Goal: Information Seeking & Learning: Learn about a topic

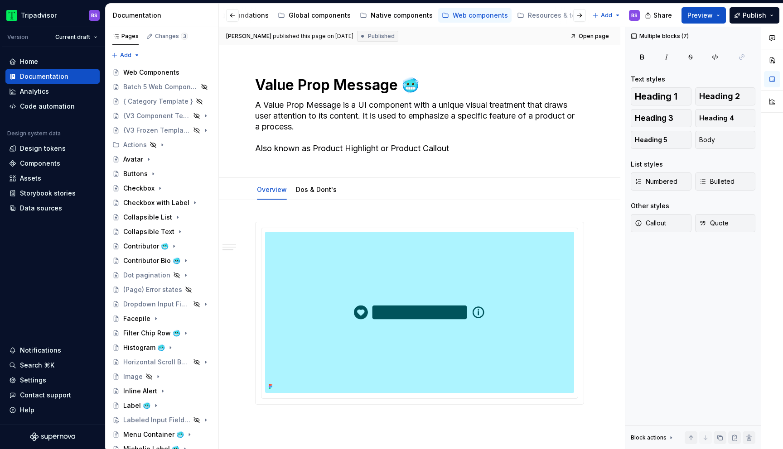
scroll to position [853, 0]
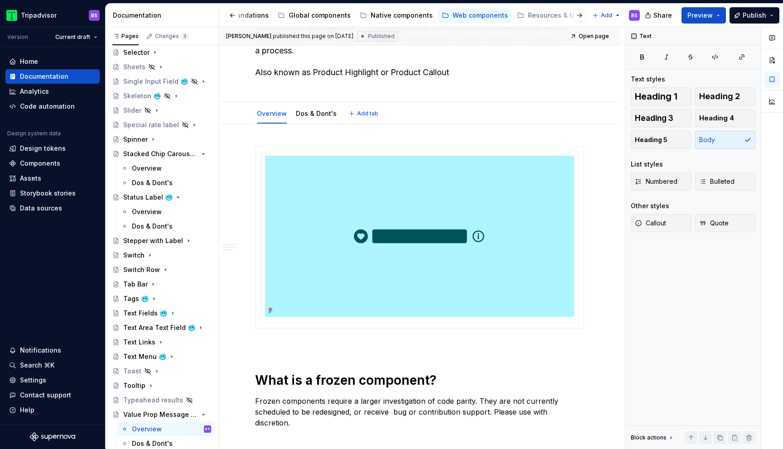
scroll to position [0, 0]
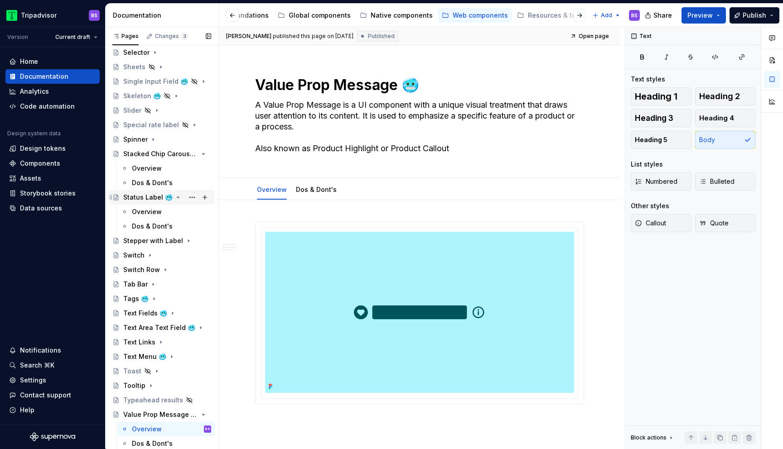
click at [174, 197] on icon "Page tree" at bounding box center [177, 197] width 7 height 7
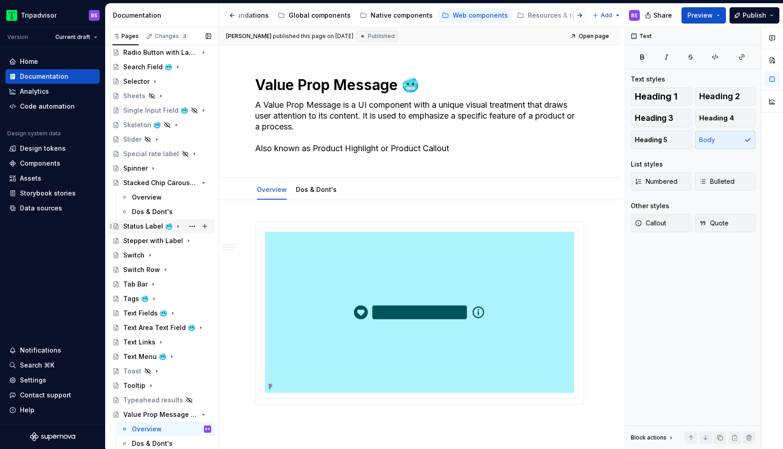
scroll to position [513, 0]
click at [179, 183] on icon "Page tree" at bounding box center [180, 183] width 2 height 1
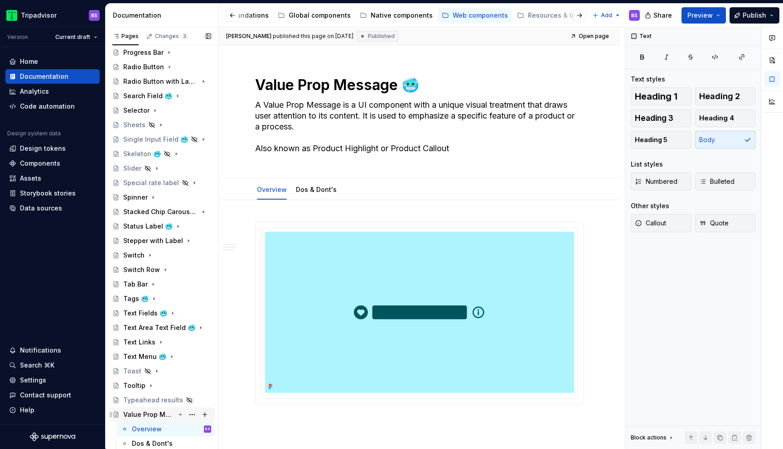
click at [181, 414] on icon "Page tree" at bounding box center [180, 414] width 2 height 1
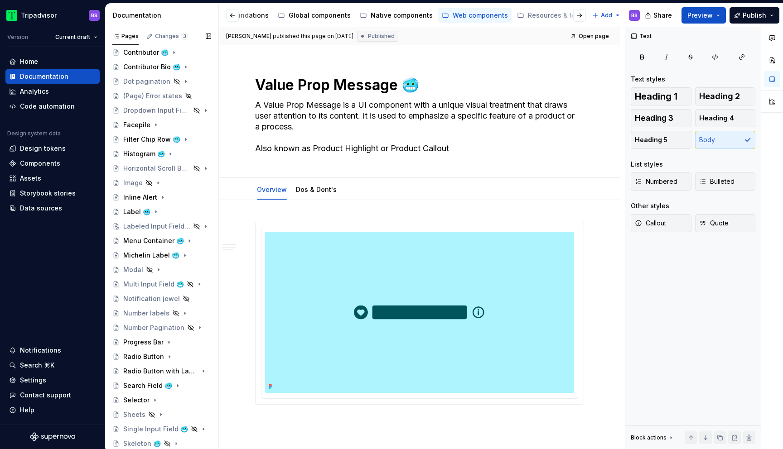
scroll to position [197, 0]
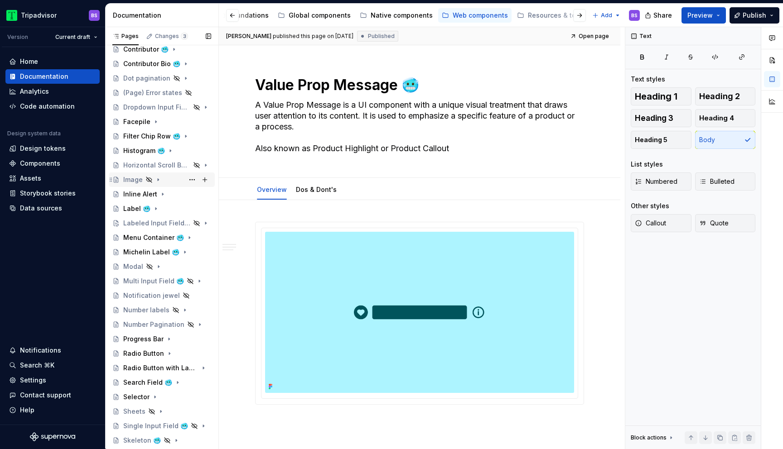
click at [165, 175] on div "Image" at bounding box center [167, 179] width 88 height 13
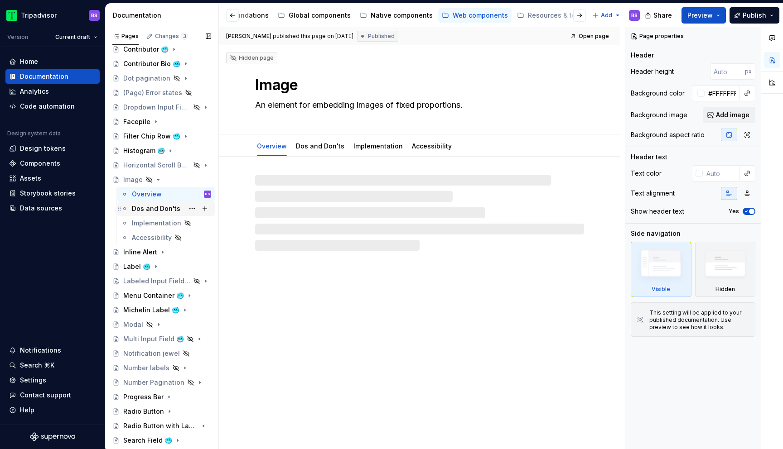
click at [162, 211] on div "Dos and Don'ts" at bounding box center [156, 208] width 48 height 9
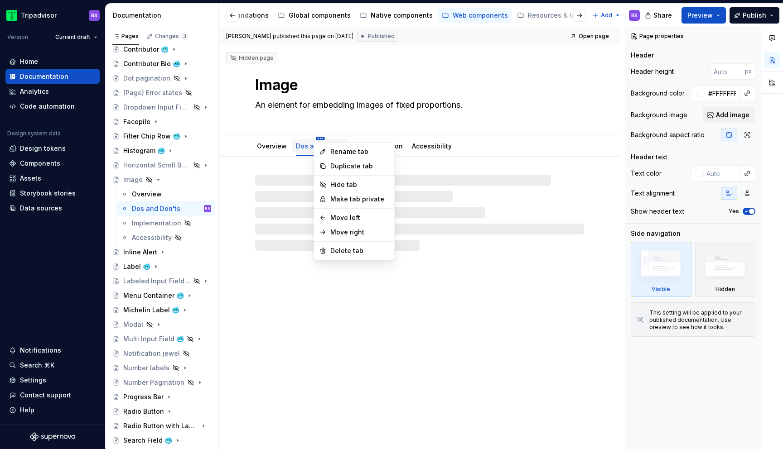
click at [318, 138] on html "Tripadvisor BS Version Current draft Home Documentation Analytics Code automati…" at bounding box center [391, 224] width 783 height 449
type textarea "*"
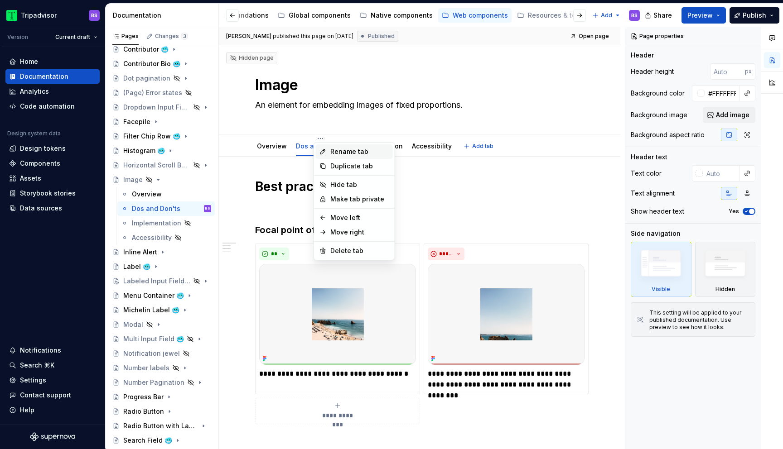
click at [336, 149] on div "Rename tab" at bounding box center [359, 151] width 59 height 9
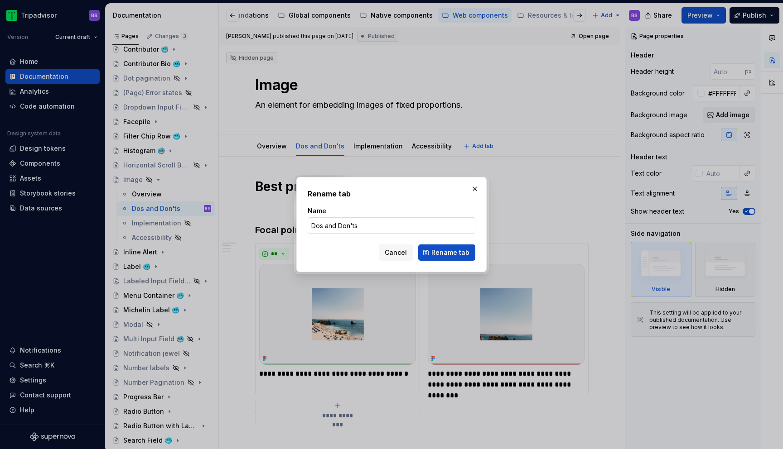
click at [328, 226] on input "Dos and Don'ts" at bounding box center [392, 225] width 168 height 16
type input "Dos & Don'ts"
click at [447, 254] on span "Rename tab" at bounding box center [450, 252] width 38 height 9
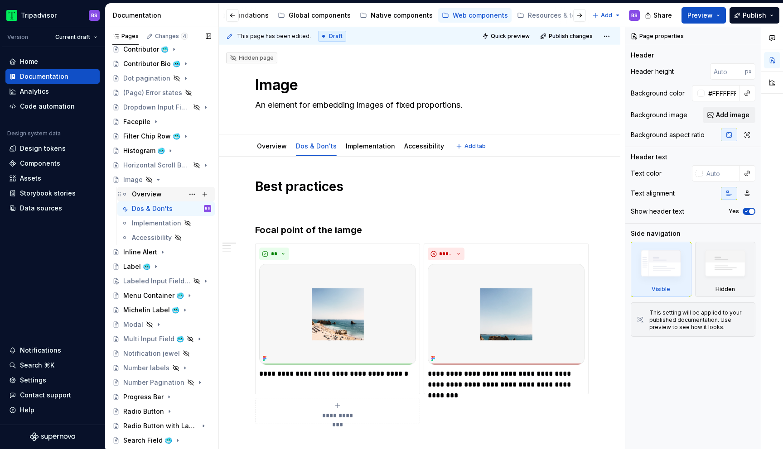
click at [158, 197] on div "Overview" at bounding box center [147, 194] width 30 height 9
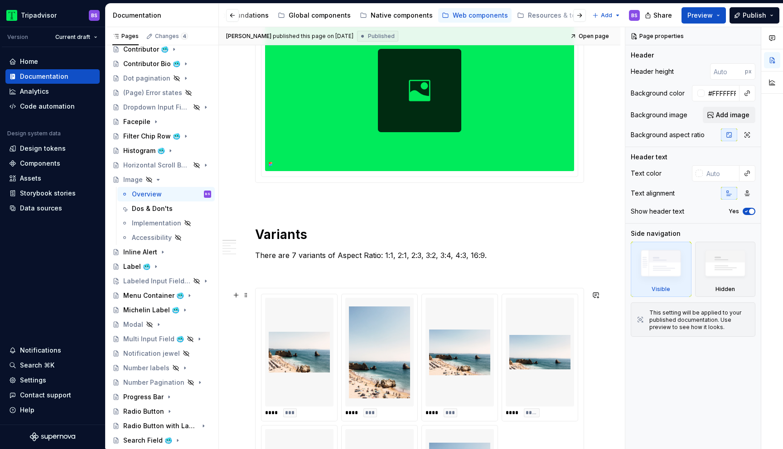
scroll to position [179, 0]
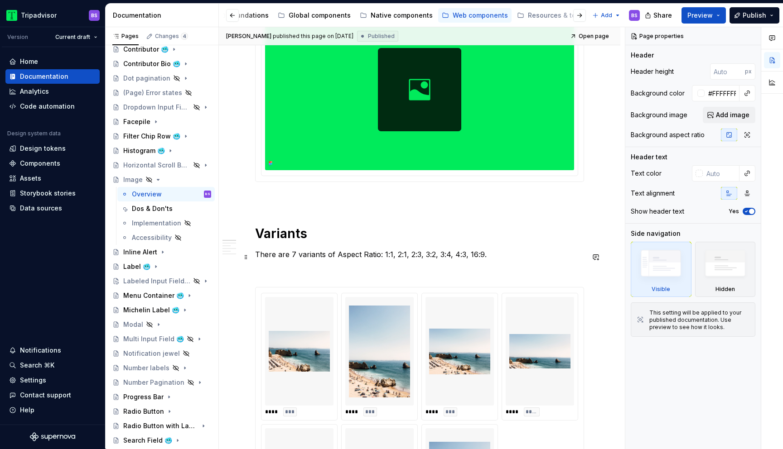
type textarea "*"
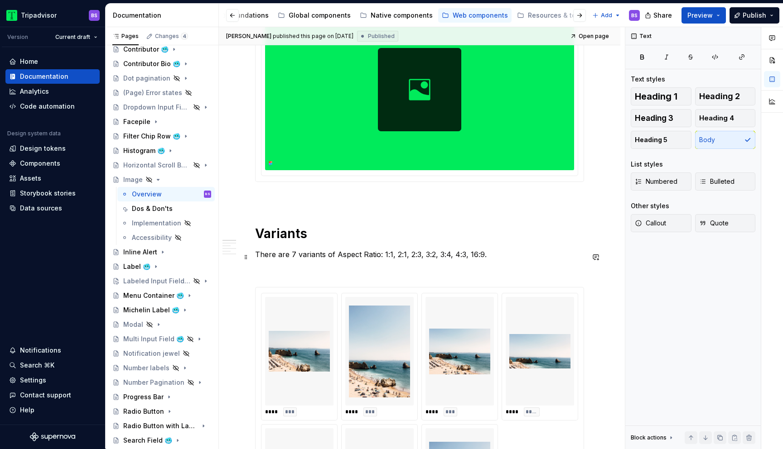
click at [292, 254] on p "There are 7 variants of Aspect Ratio: 1:1, 2:1, 2:3, 3:2, 3:4, 4:3, 16:9." at bounding box center [419, 254] width 329 height 11
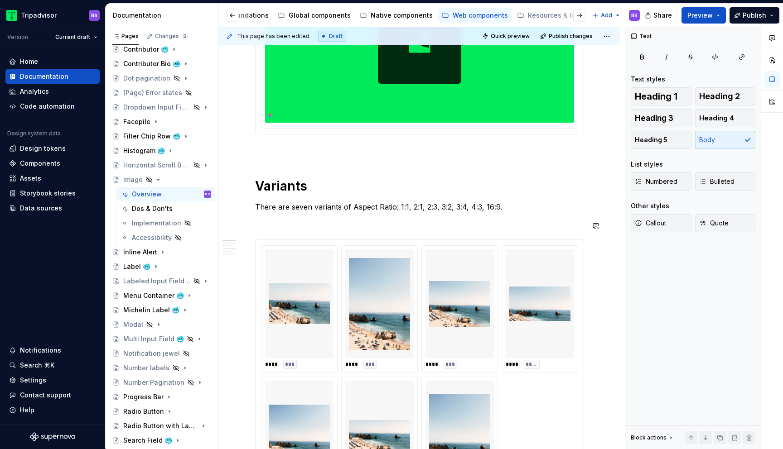
scroll to position [228, 0]
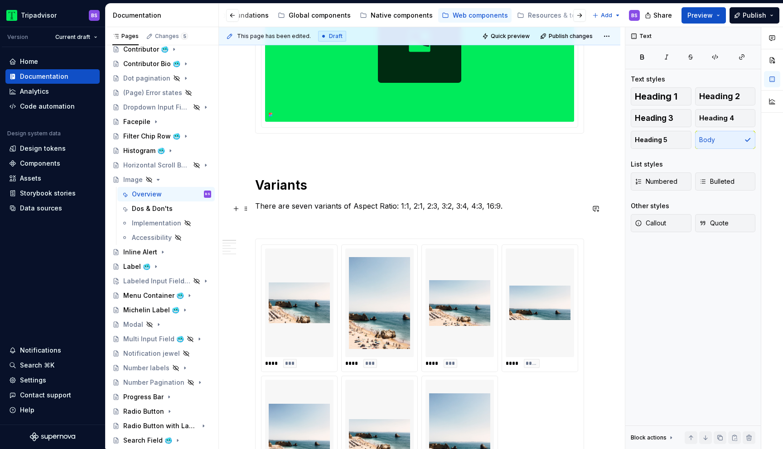
click at [482, 207] on p "There are seven variants of Aspect Ratio: 1:1, 2:1, 2:3, 3:2, 3:4, 4:3, 16:9." at bounding box center [419, 206] width 329 height 11
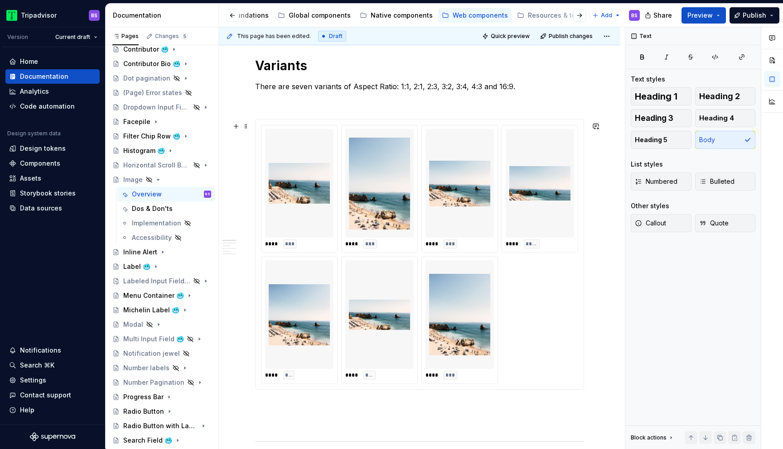
scroll to position [348, 0]
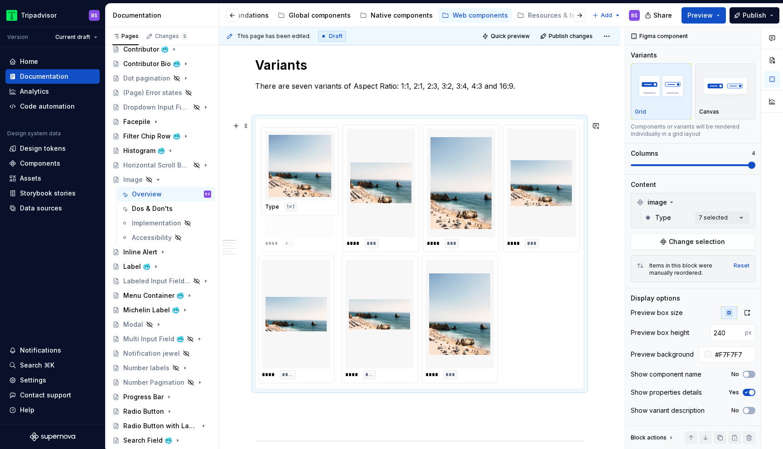
drag, startPoint x: 297, startPoint y: 322, endPoint x: 303, endPoint y: 197, distance: 125.2
click at [303, 197] on body "Tripadvisor BS Version Current draft Home Documentation Analytics Code automati…" at bounding box center [391, 224] width 783 height 449
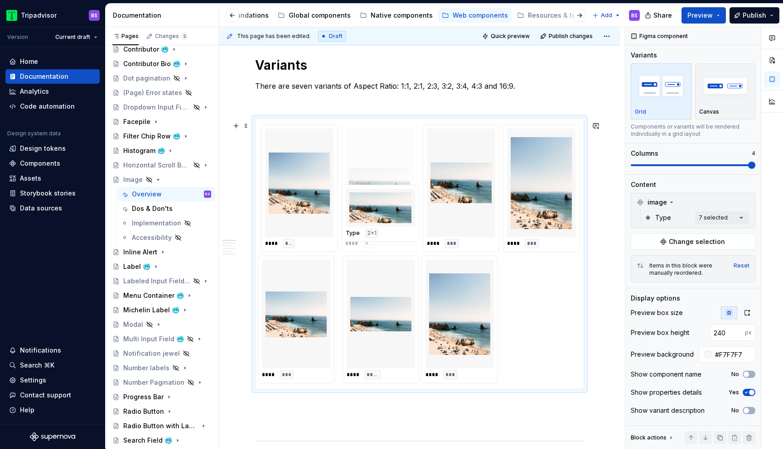
drag, startPoint x: 382, startPoint y: 322, endPoint x: 384, endPoint y: 220, distance: 101.9
click at [383, 220] on body "Tripadvisor BS Version Current draft Home Documentation Analytics Code automati…" at bounding box center [391, 224] width 783 height 449
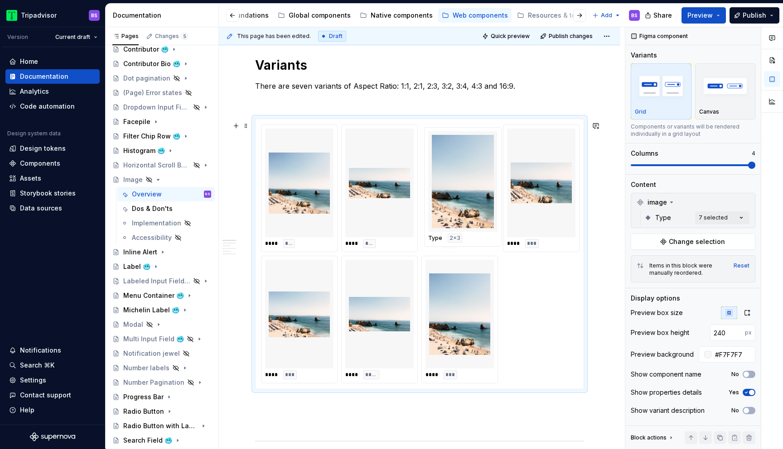
drag, startPoint x: 533, startPoint y: 228, endPoint x: 453, endPoint y: 226, distance: 80.2
click at [453, 226] on body "Tripadvisor BS Version Current draft Home Documentation Analytics Code automati…" at bounding box center [391, 224] width 783 height 449
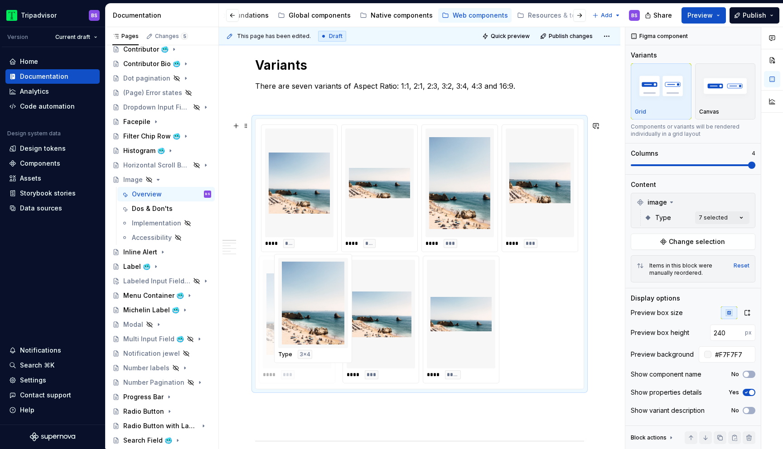
drag, startPoint x: 456, startPoint y: 321, endPoint x: 306, endPoint y: 317, distance: 149.6
click at [306, 317] on body "Tripadvisor BS Version Current draft Home Documentation Analytics Code automati…" at bounding box center [391, 224] width 783 height 449
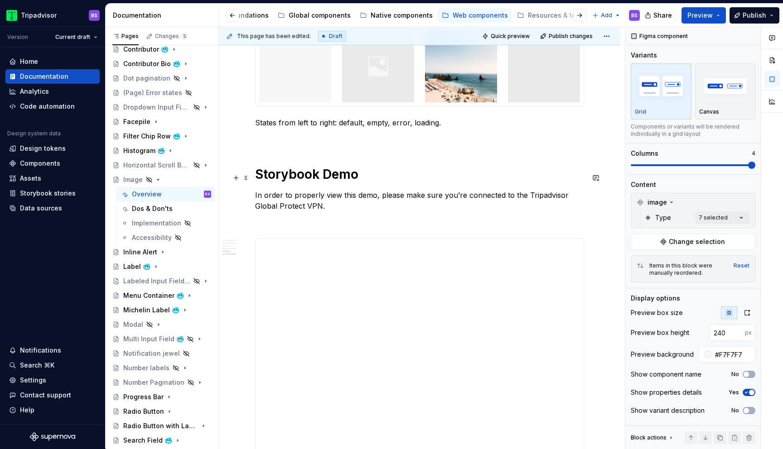
scroll to position [1098, 0]
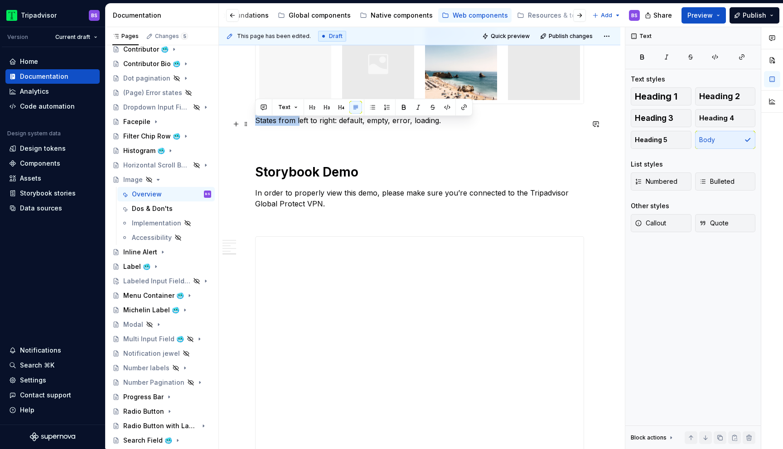
drag, startPoint x: 299, startPoint y: 123, endPoint x: 251, endPoint y: 122, distance: 47.6
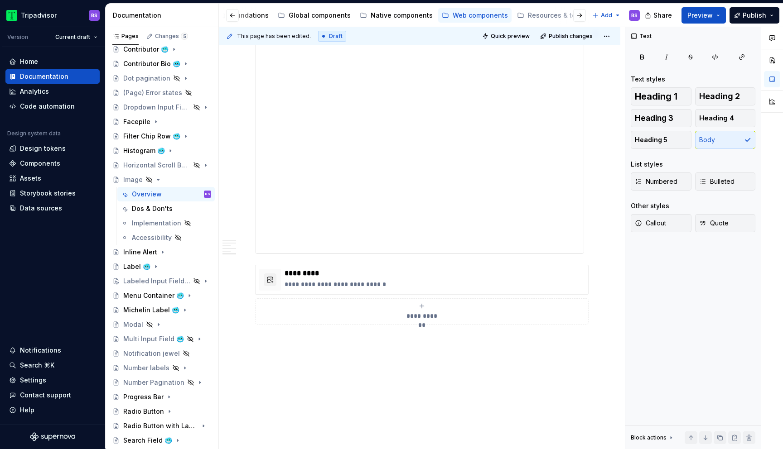
scroll to position [1354, 0]
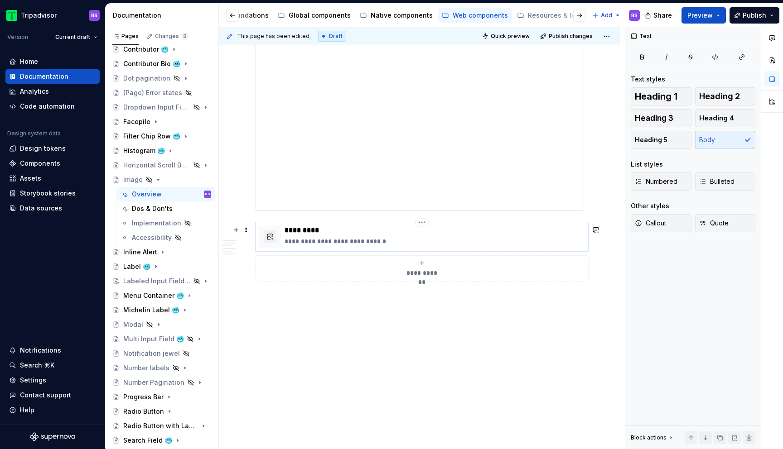
click at [364, 236] on div "**********" at bounding box center [434, 237] width 300 height 22
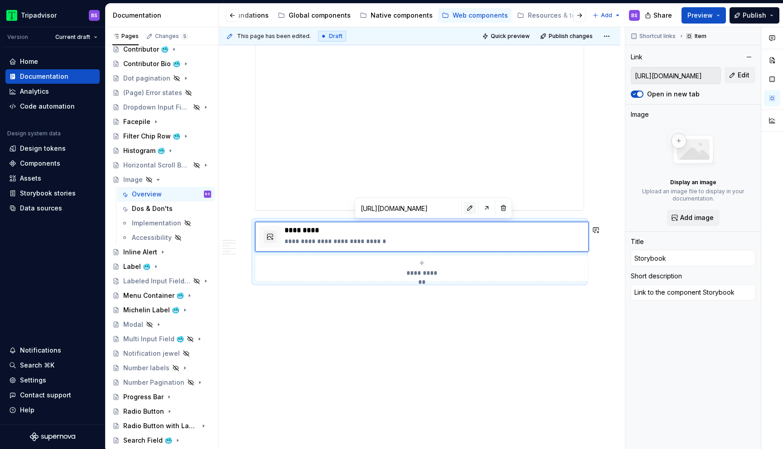
click at [463, 214] on button "button" at bounding box center [469, 208] width 13 height 13
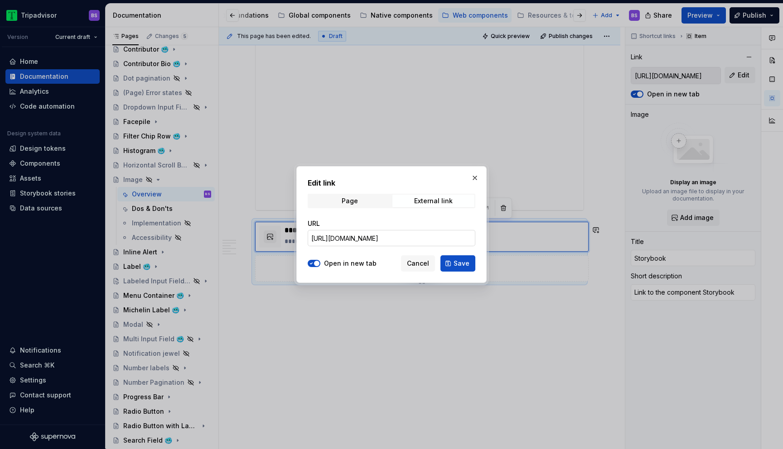
click at [450, 235] on input "[URL][DOMAIN_NAME]" at bounding box center [392, 238] width 168 height 16
type textarea "*"
click at [448, 235] on input "[URL][DOMAIN_NAME]" at bounding box center [392, 238] width 168 height 16
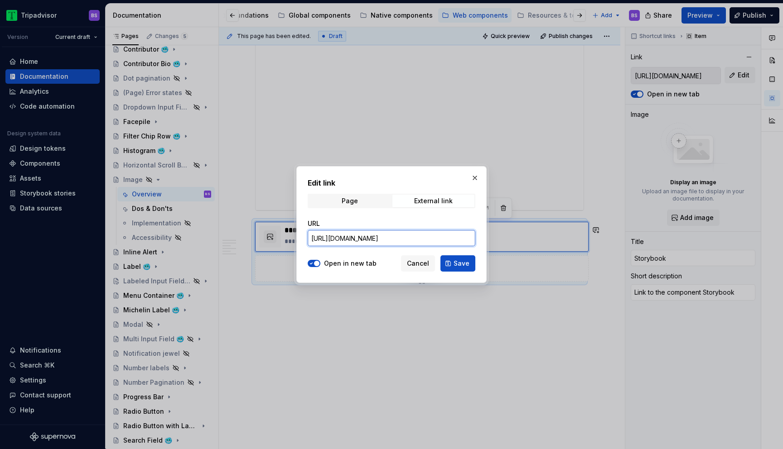
click at [448, 235] on input "[URL][DOMAIN_NAME]" at bounding box center [392, 238] width 168 height 16
paste input "design-system.image_packages_design-system_image_Image"
type input "[URL][DOMAIN_NAME]"
click at [461, 265] on span "Save" at bounding box center [461, 263] width 16 height 9
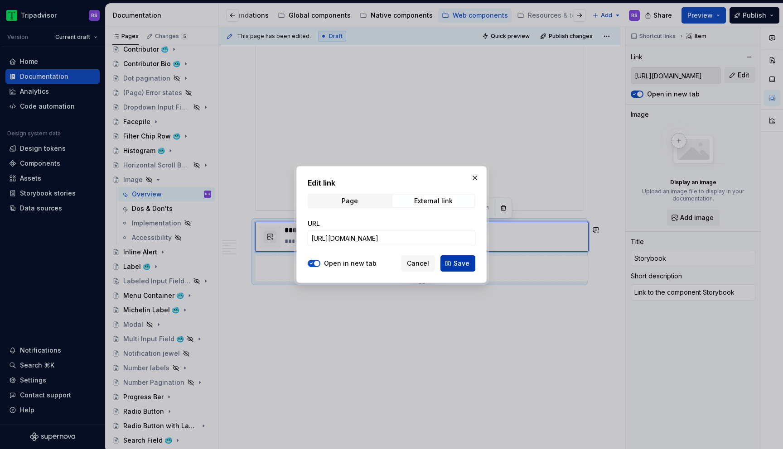
type textarea "*"
type input "[URL][DOMAIN_NAME]"
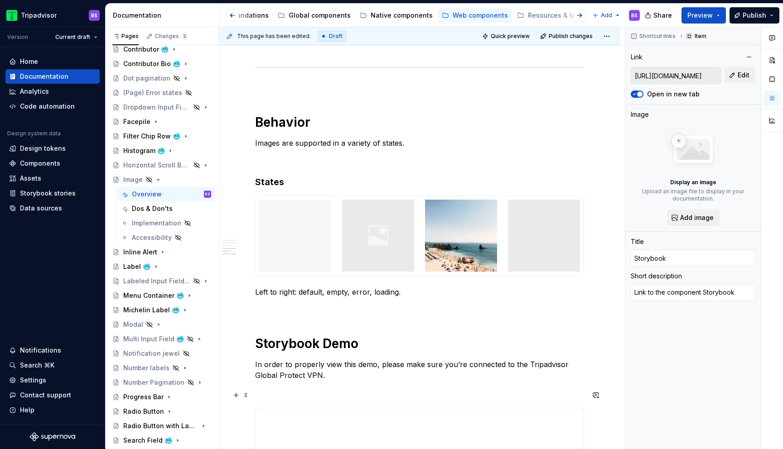
scroll to position [907, 0]
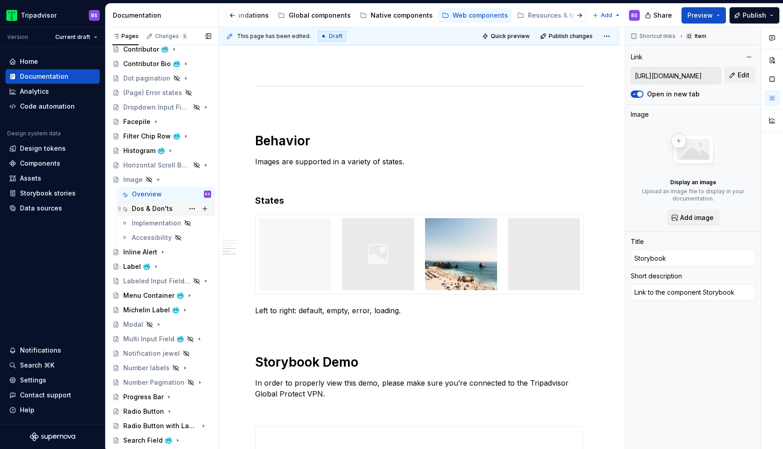
click at [171, 209] on div "Dos & Don'ts" at bounding box center [152, 208] width 41 height 9
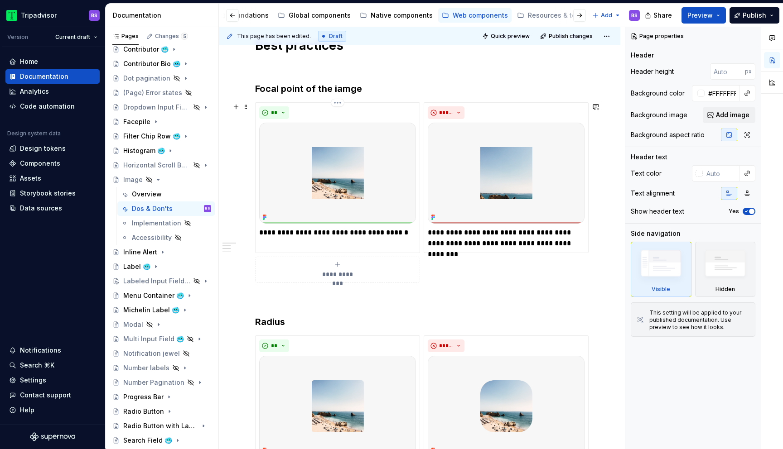
scroll to position [144, 0]
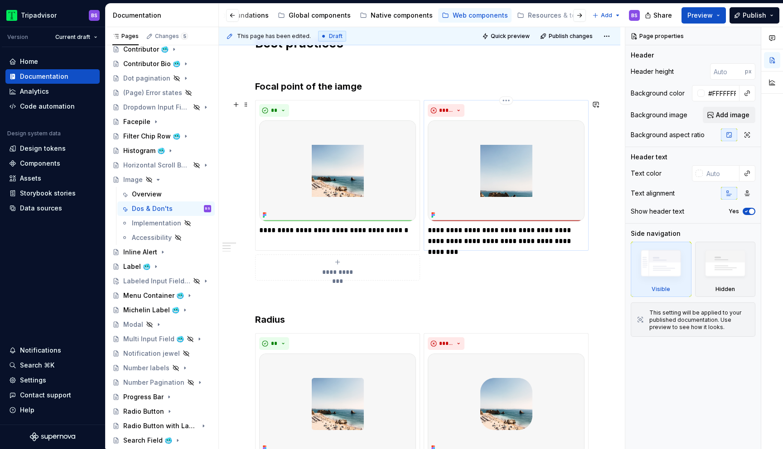
click at [564, 242] on p "**********" at bounding box center [506, 236] width 157 height 22
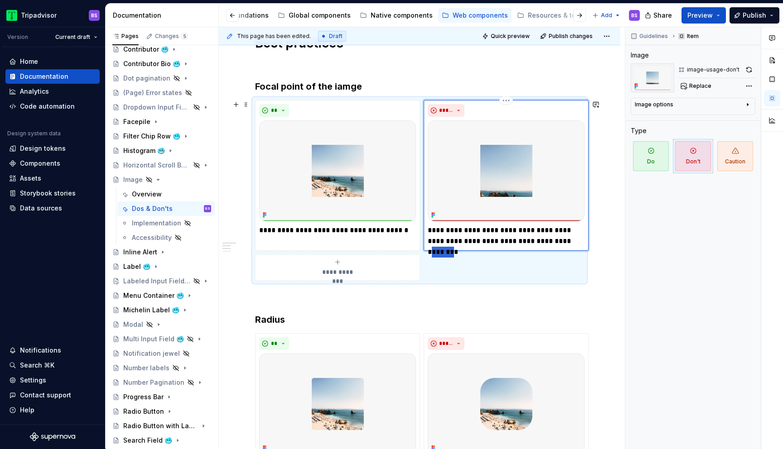
click at [564, 242] on p "**********" at bounding box center [506, 236] width 157 height 22
type textarea "*"
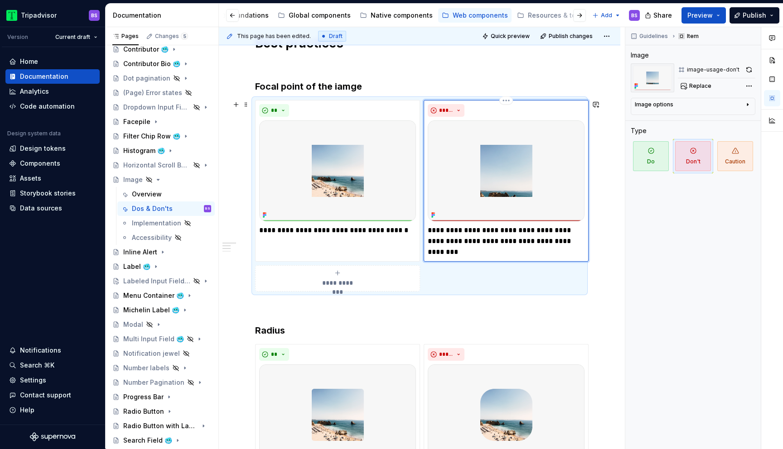
type textarea "*"
click at [562, 313] on div "**********" at bounding box center [419, 424] width 329 height 778
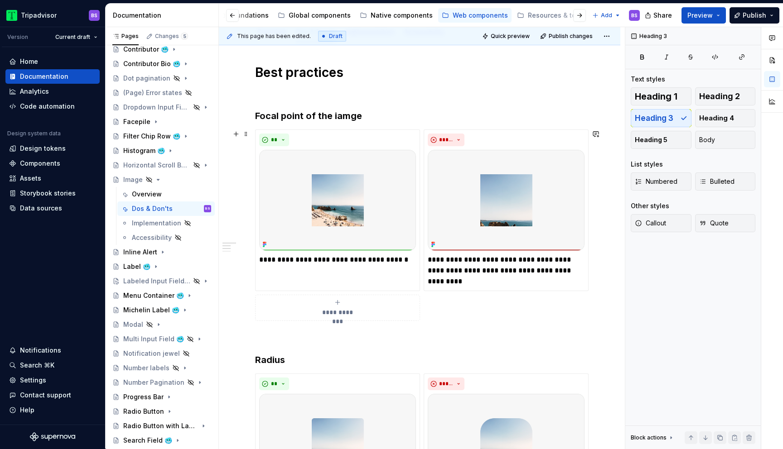
scroll to position [116, 0]
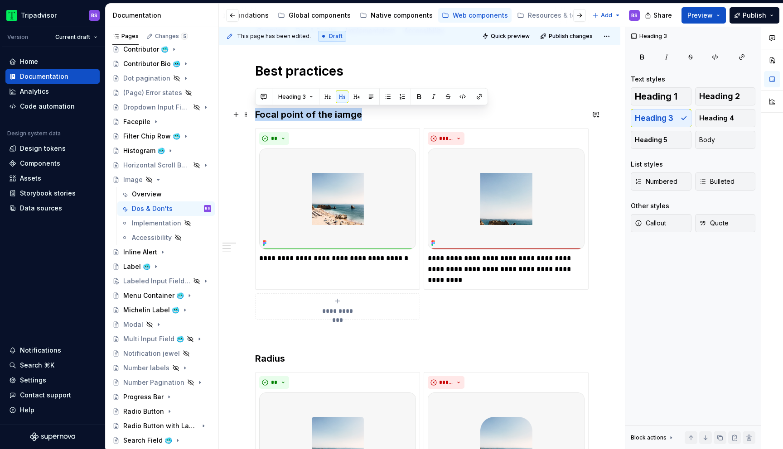
drag, startPoint x: 360, startPoint y: 115, endPoint x: 253, endPoint y: 111, distance: 106.5
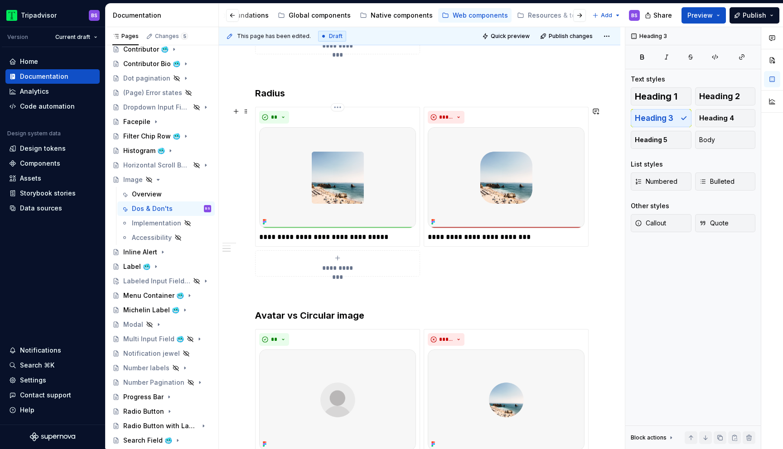
scroll to position [381, 0]
click at [345, 237] on p "**********" at bounding box center [337, 236] width 157 height 11
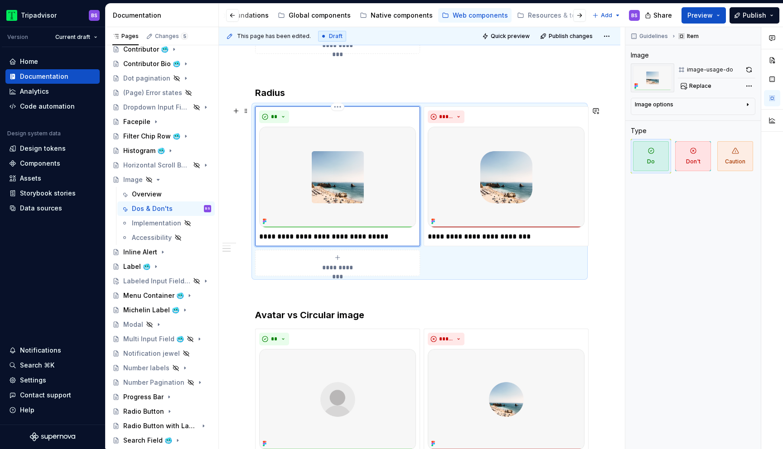
type textarea "*"
click at [525, 237] on p "**********" at bounding box center [506, 236] width 157 height 11
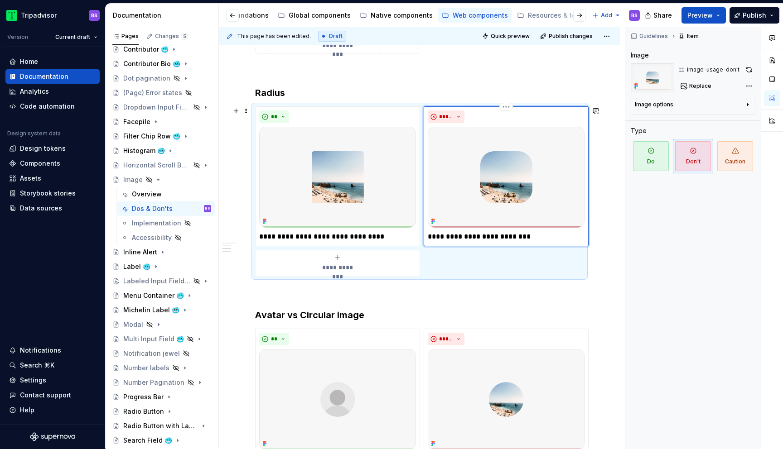
type textarea "*"
click at [536, 308] on div "**********" at bounding box center [419, 186] width 329 height 778
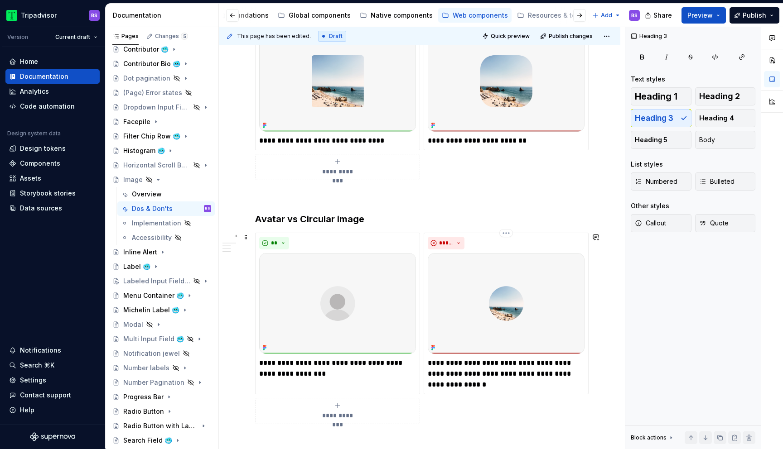
scroll to position [479, 0]
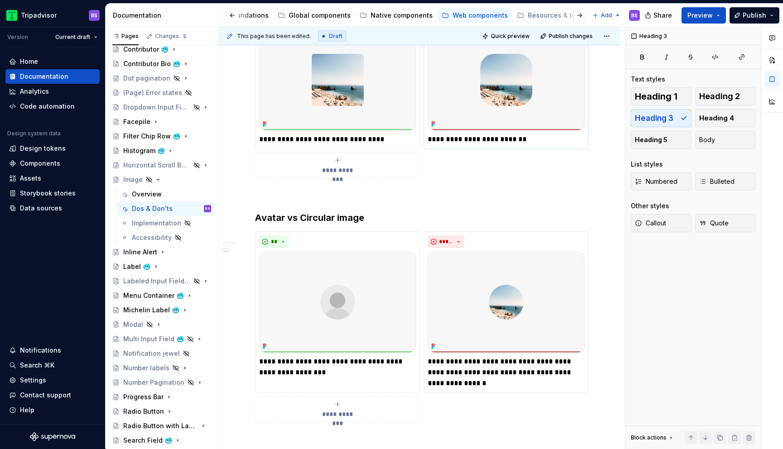
click at [477, 140] on p "**********" at bounding box center [506, 139] width 157 height 11
click at [479, 204] on div "**********" at bounding box center [419, 89] width 329 height 778
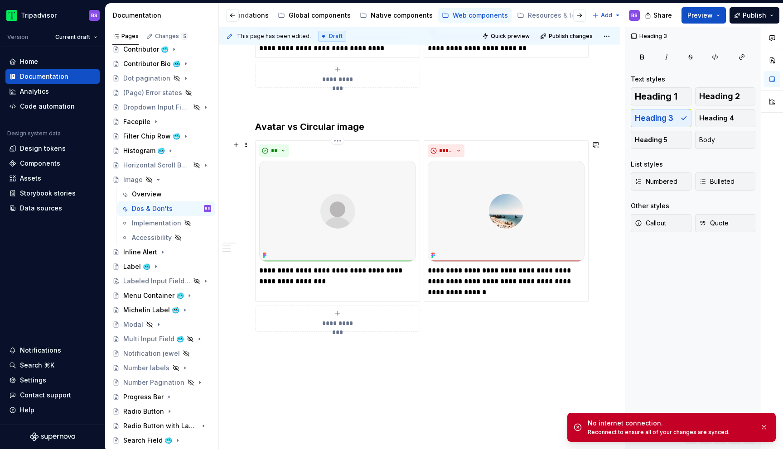
scroll to position [575, 0]
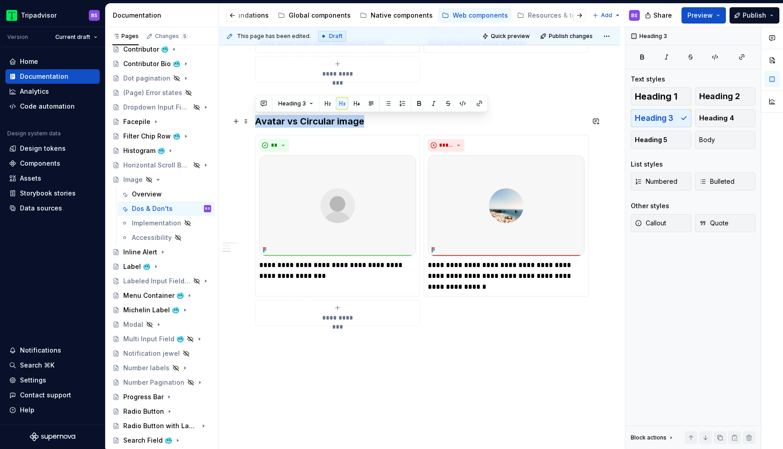
drag, startPoint x: 362, startPoint y: 120, endPoint x: 255, endPoint y: 118, distance: 106.5
click at [255, 118] on h3 "Avatar vs Circular image" at bounding box center [419, 121] width 329 height 13
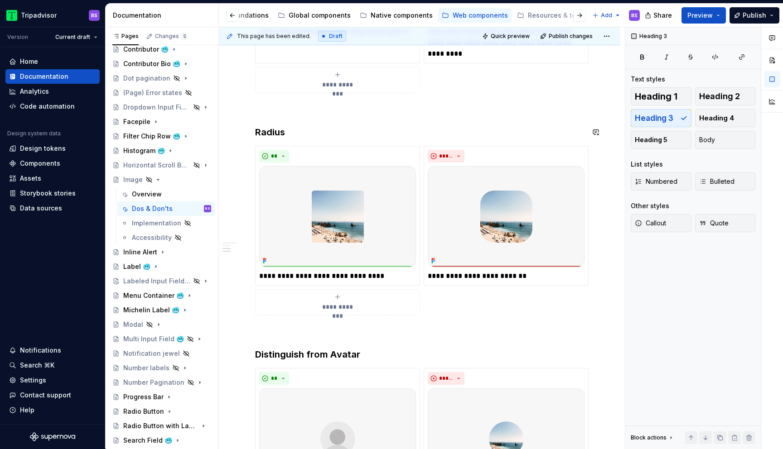
scroll to position [337, 0]
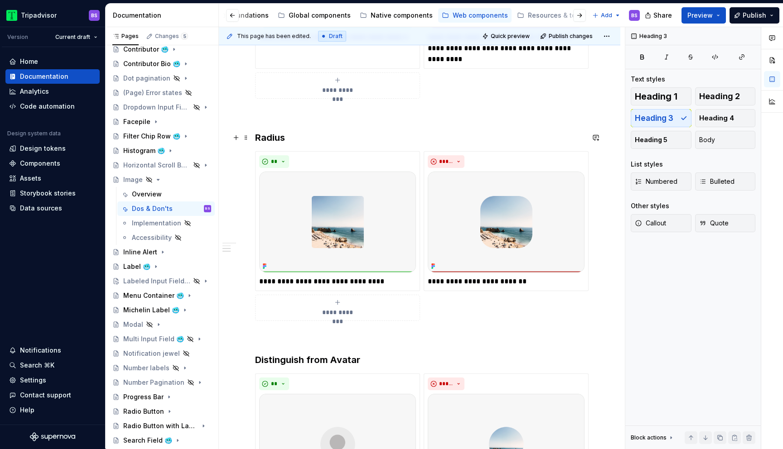
click at [289, 137] on h3 "Radius" at bounding box center [419, 137] width 329 height 13
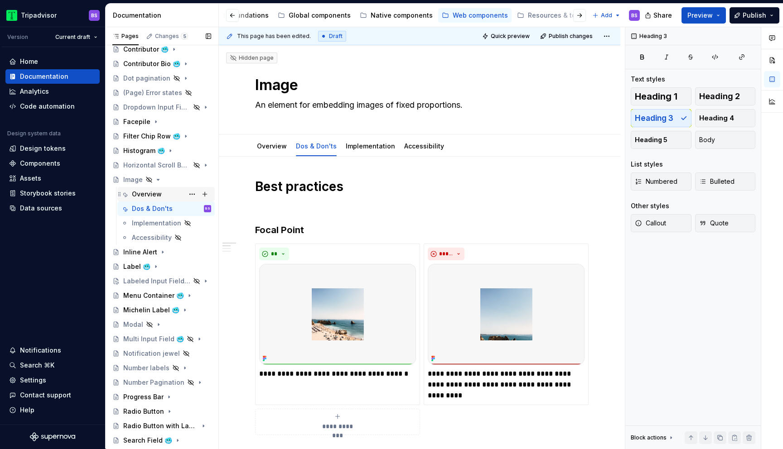
scroll to position [179, 0]
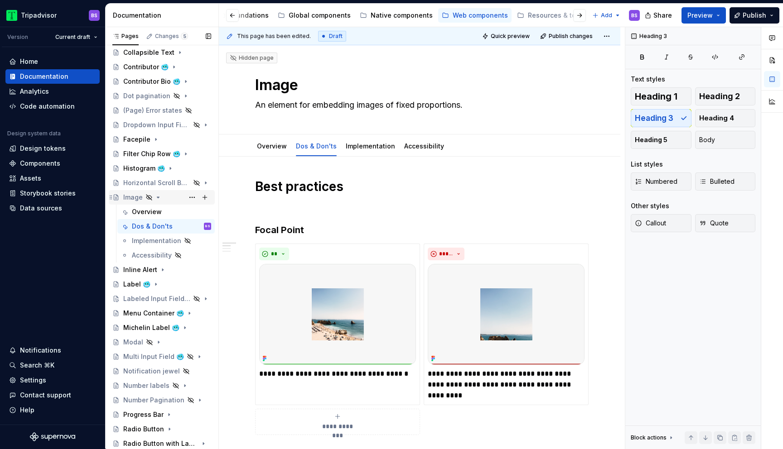
click at [159, 198] on icon "Page tree" at bounding box center [157, 197] width 7 height 7
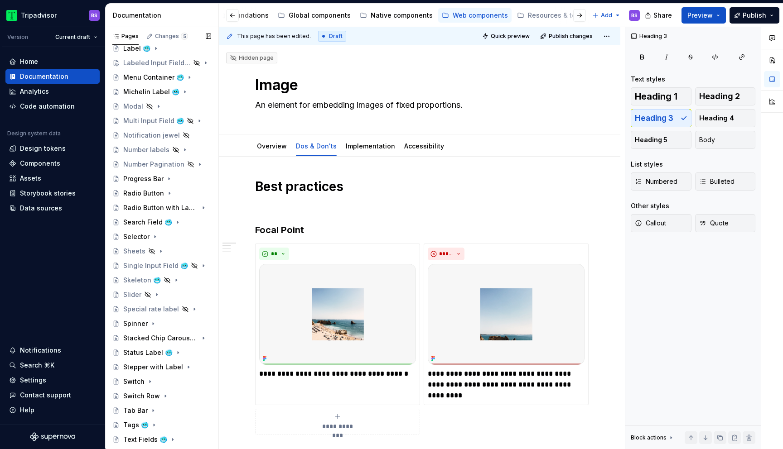
scroll to position [403, 0]
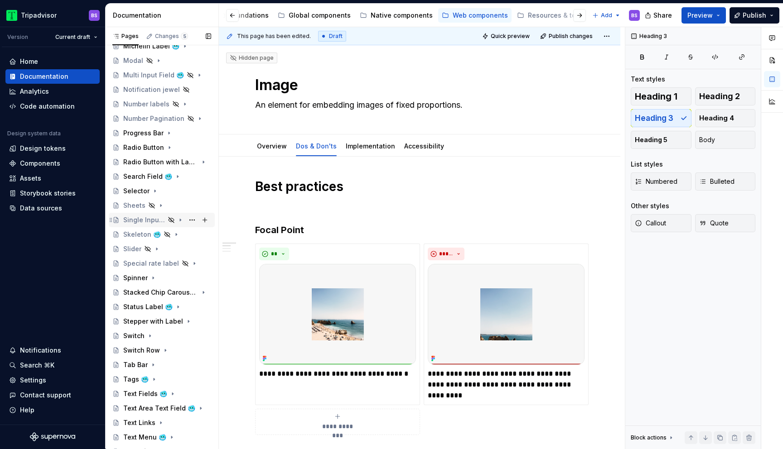
click at [156, 222] on div "Single Input Field 🥶" at bounding box center [144, 220] width 42 height 9
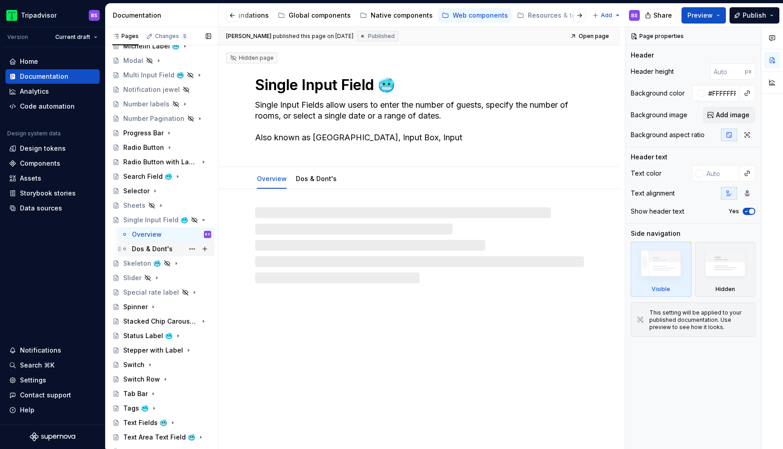
click at [159, 250] on div "Dos & Dont's" at bounding box center [152, 249] width 41 height 9
click at [155, 234] on div "Overview" at bounding box center [147, 234] width 30 height 9
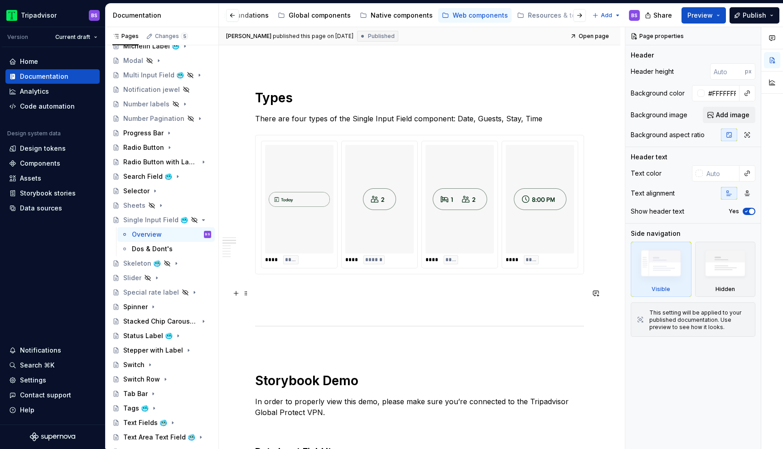
scroll to position [487, 0]
type textarea "*"
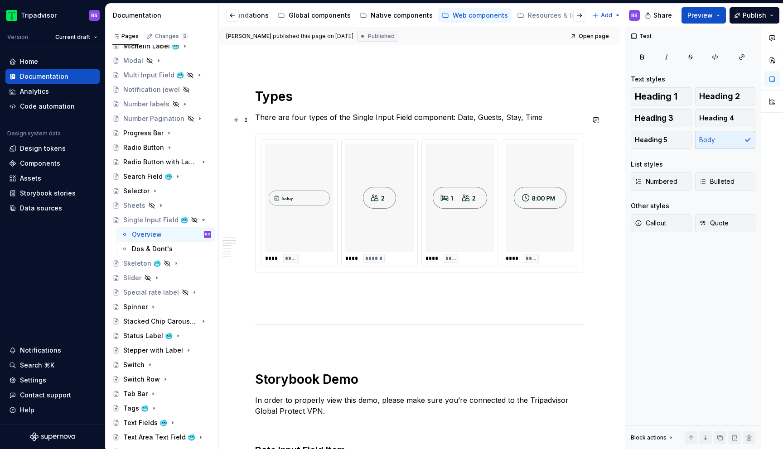
click at [539, 118] on p "There are four types of the Single Input Field component: Date, Guests, Stay, T…" at bounding box center [419, 117] width 329 height 11
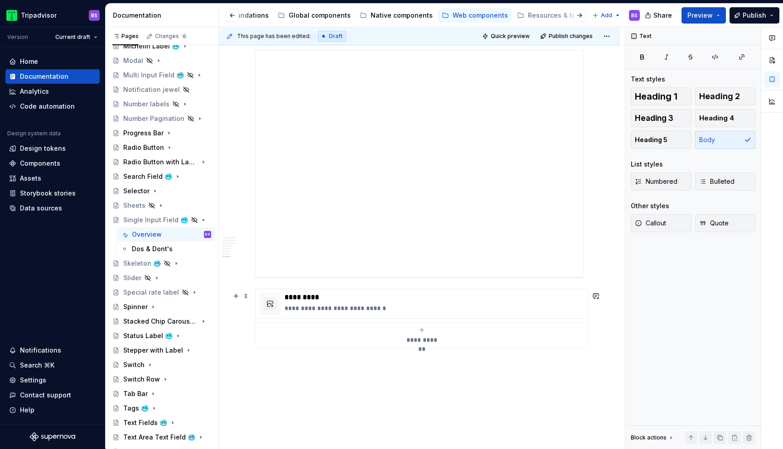
scroll to position [2323, 0]
click at [497, 291] on p "**********" at bounding box center [434, 290] width 300 height 9
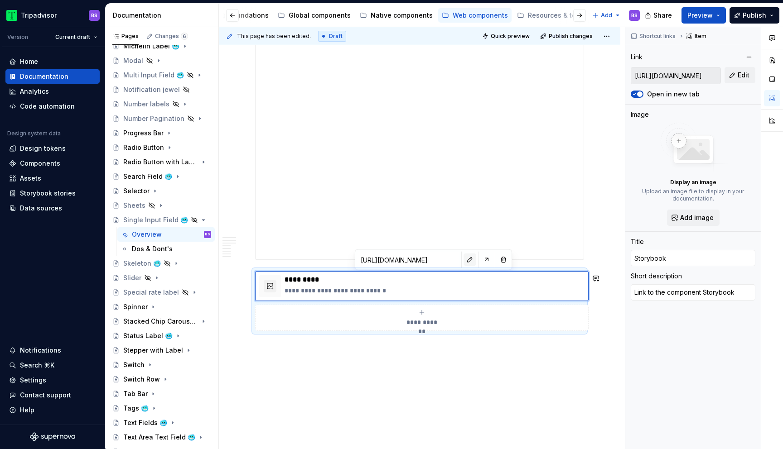
click at [463, 257] on button "button" at bounding box center [469, 260] width 13 height 13
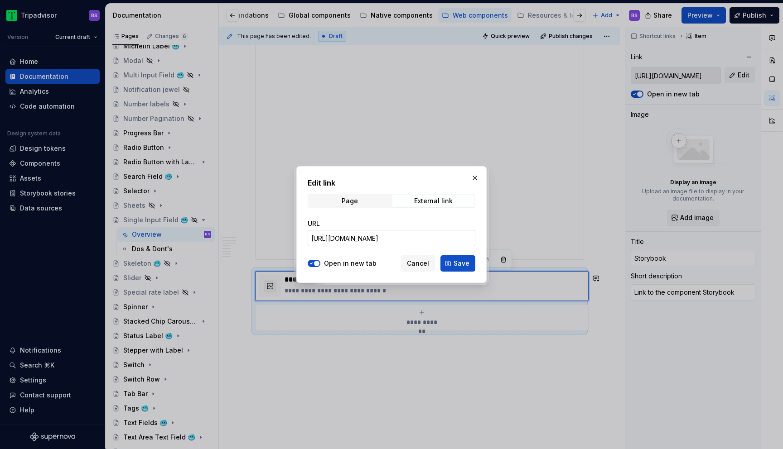
click at [441, 232] on input "[URL][DOMAIN_NAME]" at bounding box center [392, 238] width 168 height 16
click at [424, 262] on span "Cancel" at bounding box center [418, 263] width 22 height 9
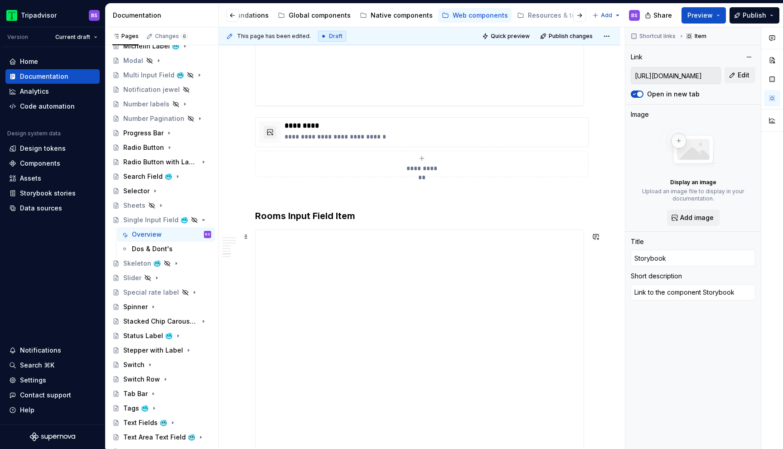
scroll to position [1758, 0]
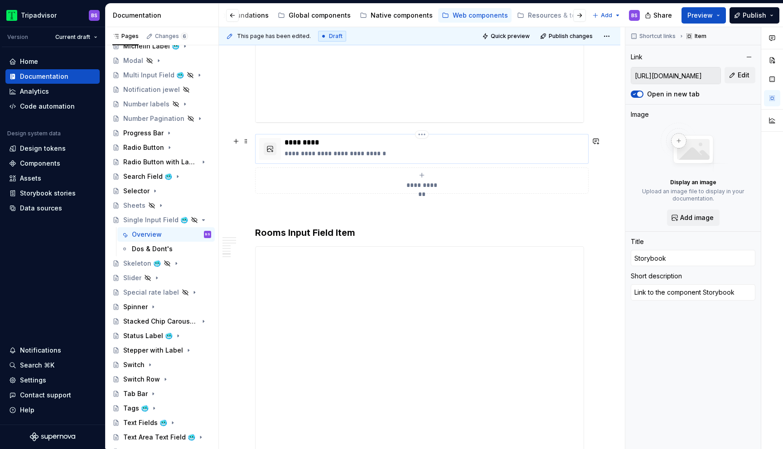
click at [350, 147] on p "*********" at bounding box center [434, 142] width 300 height 9
type textarea "*"
type input "[URL][DOMAIN_NAME]"
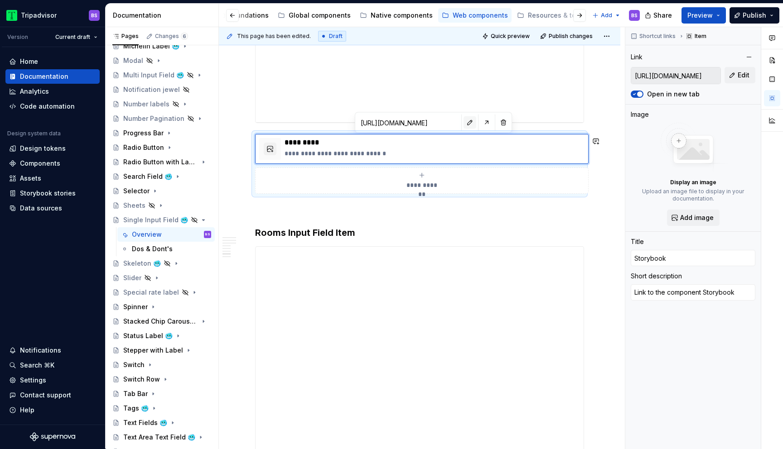
click at [463, 124] on button "button" at bounding box center [469, 122] width 13 height 13
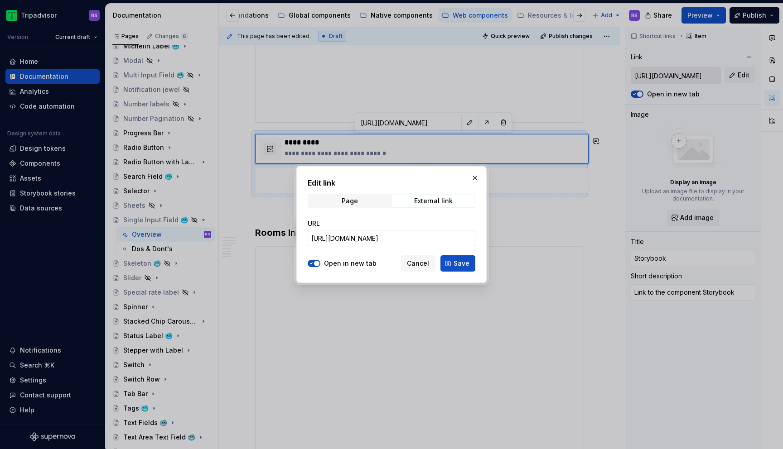
click at [430, 232] on input "[URL][DOMAIN_NAME]" at bounding box center [392, 238] width 168 height 16
click at [424, 265] on span "Cancel" at bounding box center [418, 263] width 22 height 9
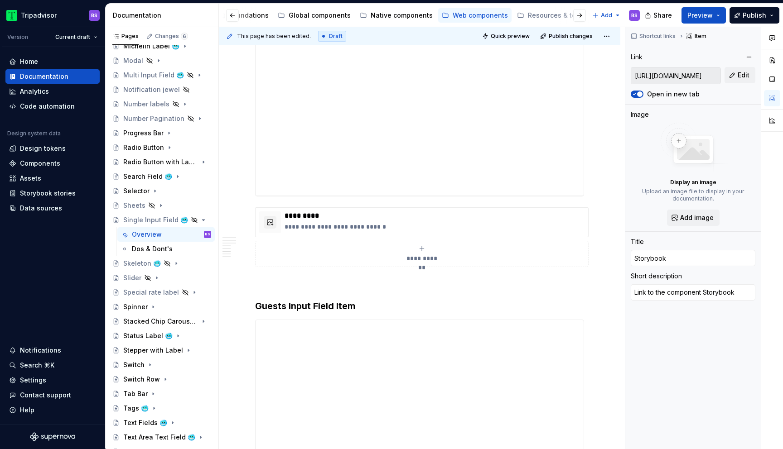
scroll to position [1293, 0]
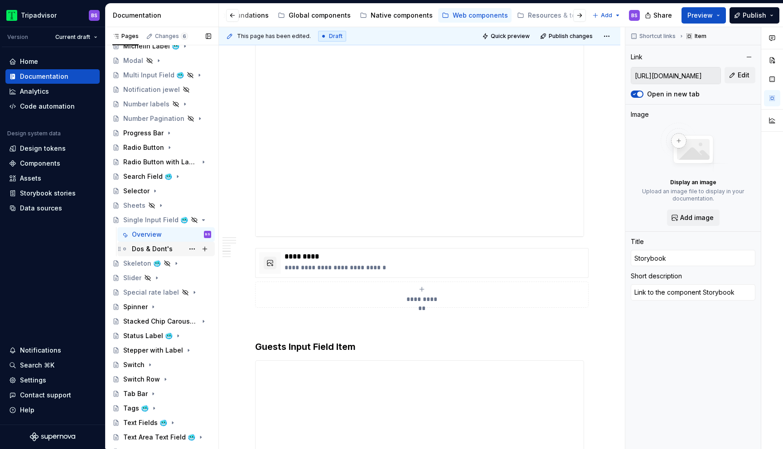
click at [162, 248] on div "Dos & Dont's" at bounding box center [152, 249] width 41 height 9
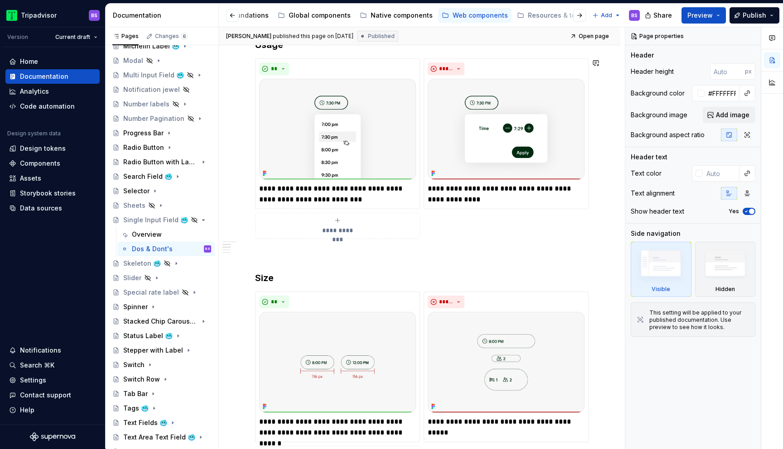
scroll to position [220, 0]
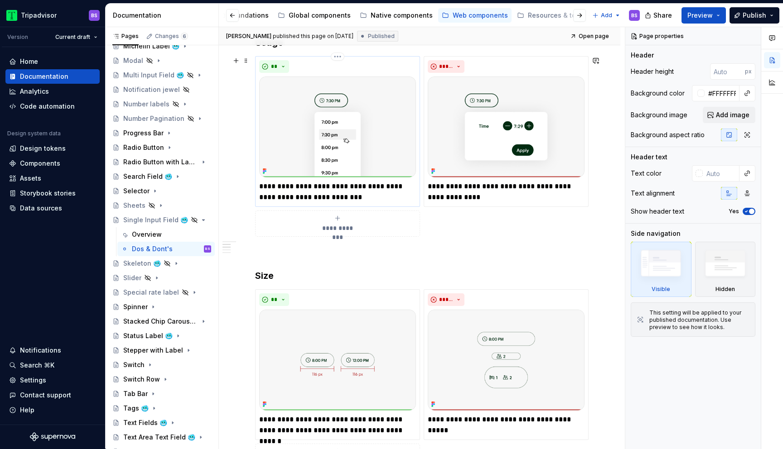
click at [282, 186] on p "**********" at bounding box center [337, 192] width 157 height 22
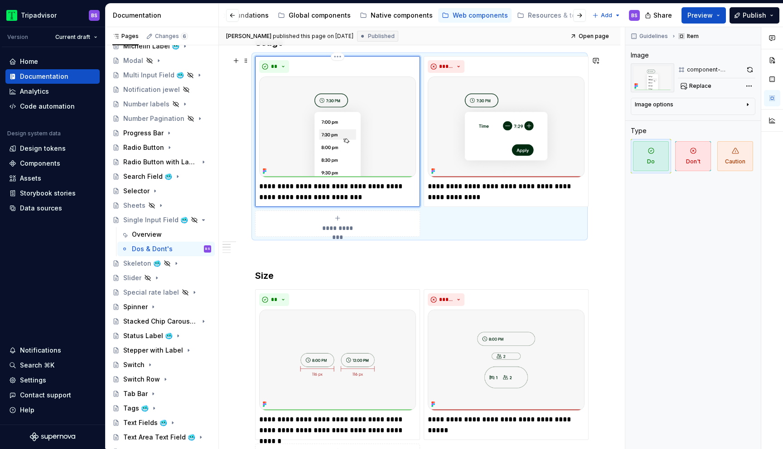
type textarea "*"
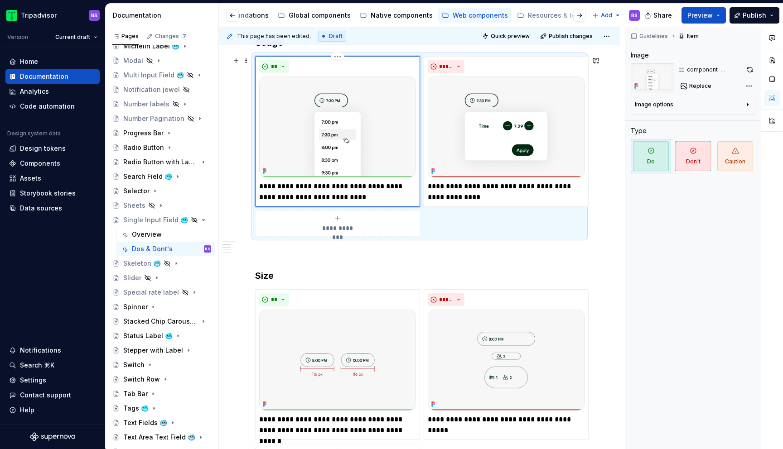
click at [305, 186] on p "**********" at bounding box center [337, 192] width 157 height 22
click at [284, 186] on p "**********" at bounding box center [337, 192] width 157 height 22
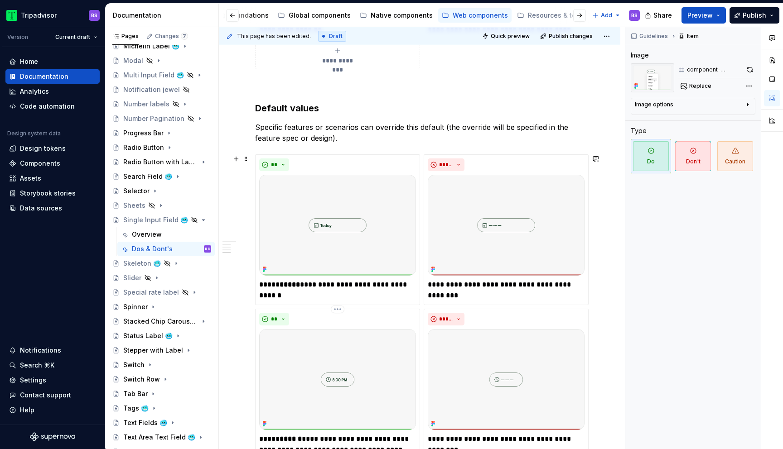
scroll to position [837, 0]
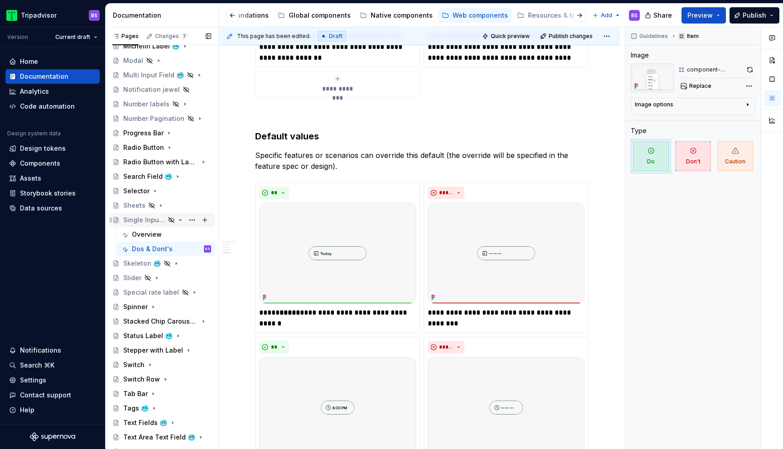
click at [181, 220] on icon "Page tree" at bounding box center [180, 220] width 7 height 7
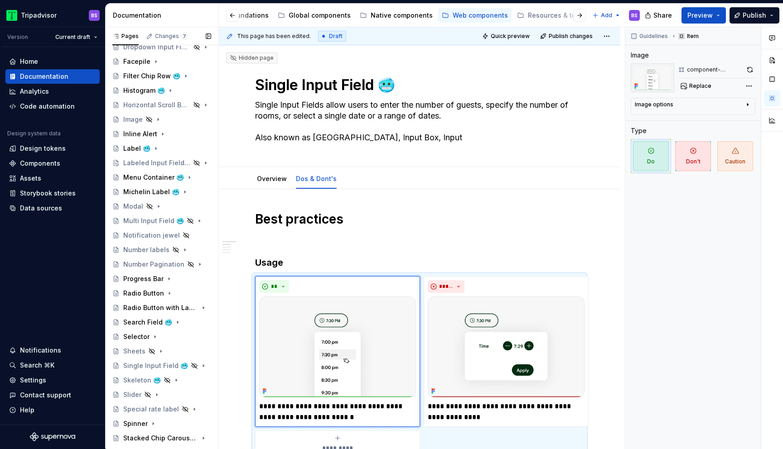
scroll to position [256, 0]
click at [142, 222] on div "Multi Input Field 🥶" at bounding box center [144, 222] width 42 height 9
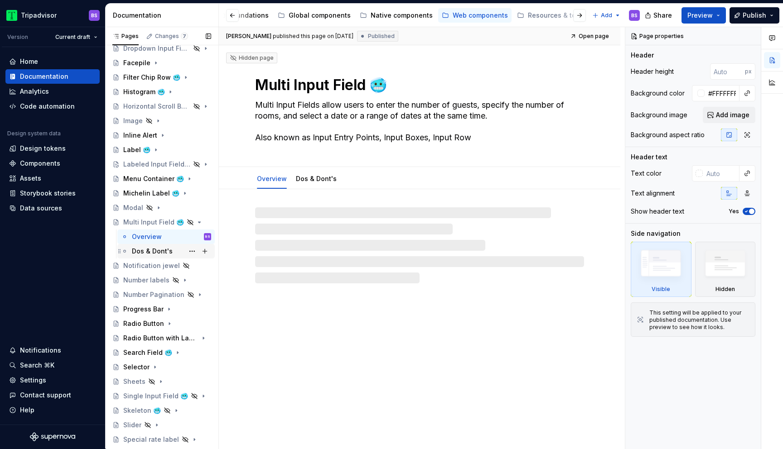
click at [159, 248] on div "Dos & Dont's" at bounding box center [152, 251] width 41 height 9
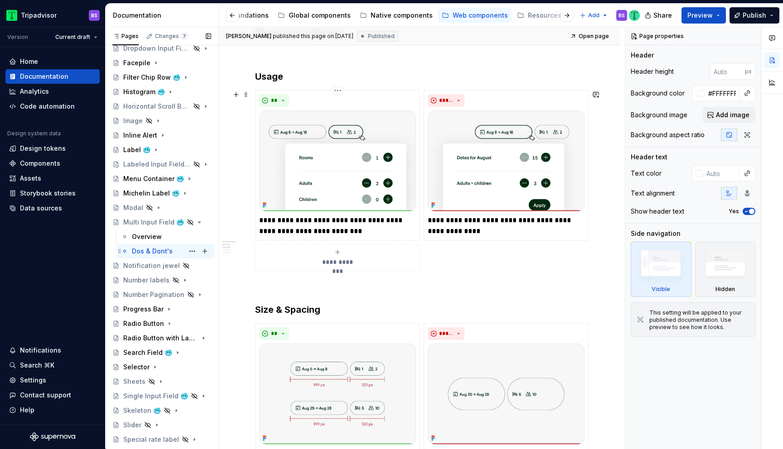
scroll to position [187, 0]
click at [179, 222] on icon "Page tree" at bounding box center [180, 222] width 2 height 1
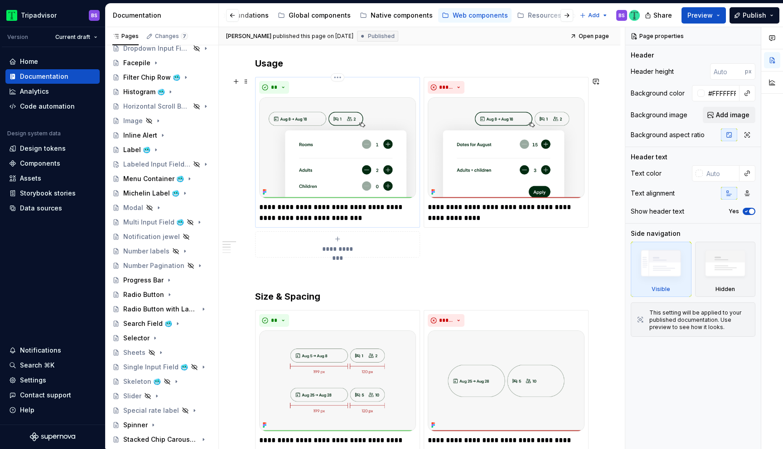
scroll to position [200, 0]
click at [279, 206] on p "**********" at bounding box center [337, 212] width 157 height 22
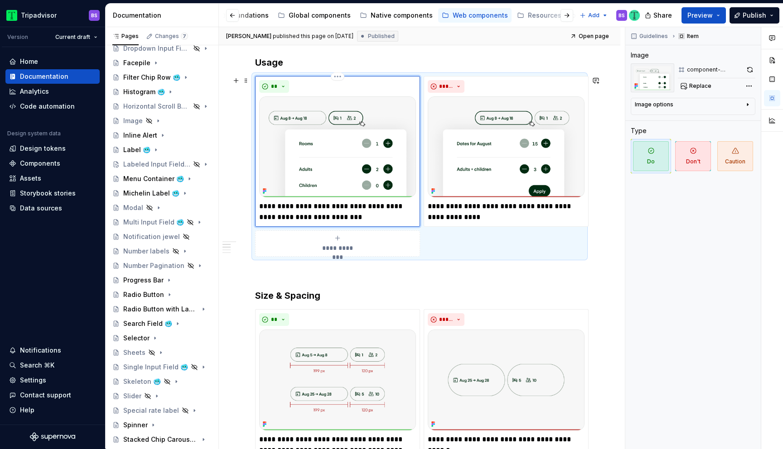
type textarea "*"
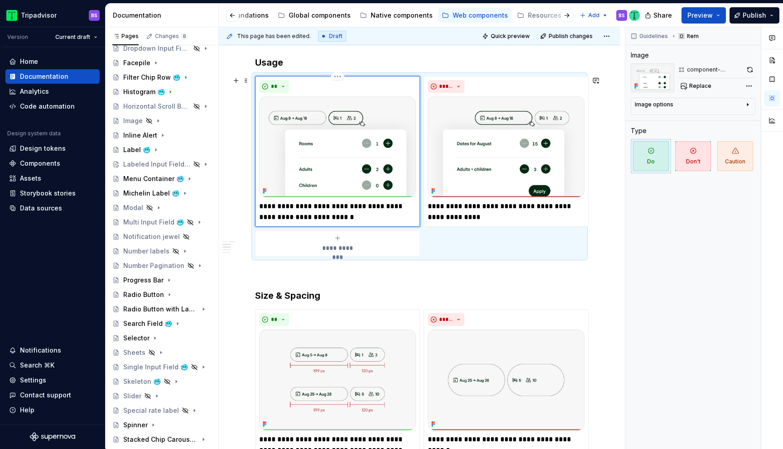
click at [292, 205] on p "**********" at bounding box center [337, 212] width 157 height 22
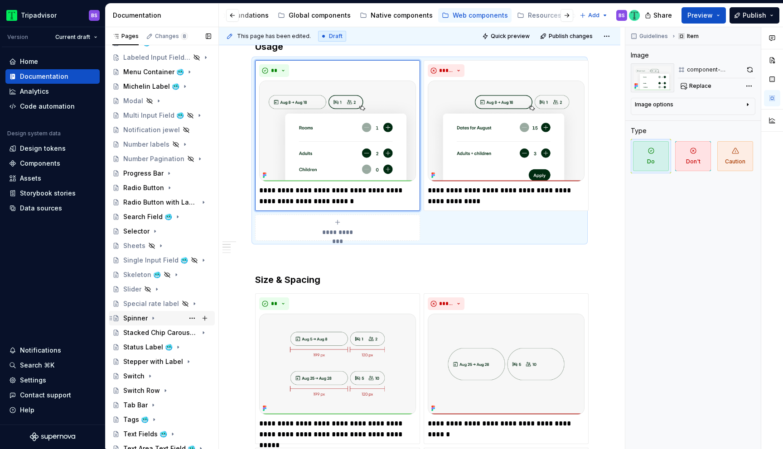
scroll to position [361, 0]
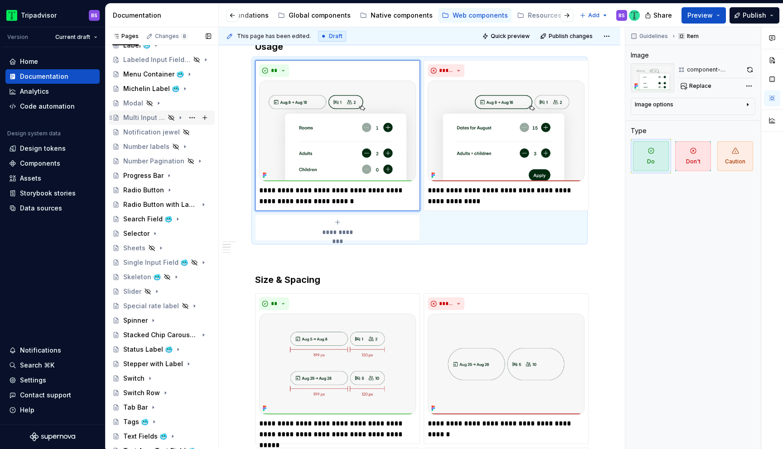
click at [182, 118] on icon "Page tree" at bounding box center [180, 117] width 7 height 7
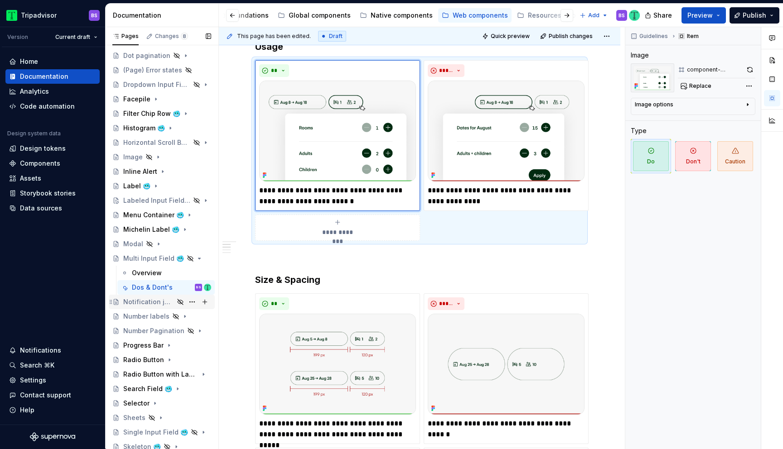
scroll to position [172, 0]
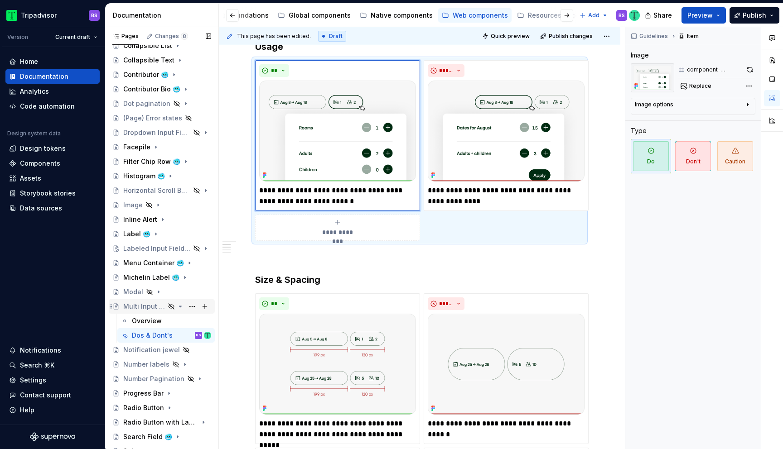
click at [181, 306] on icon "Page tree" at bounding box center [180, 306] width 2 height 1
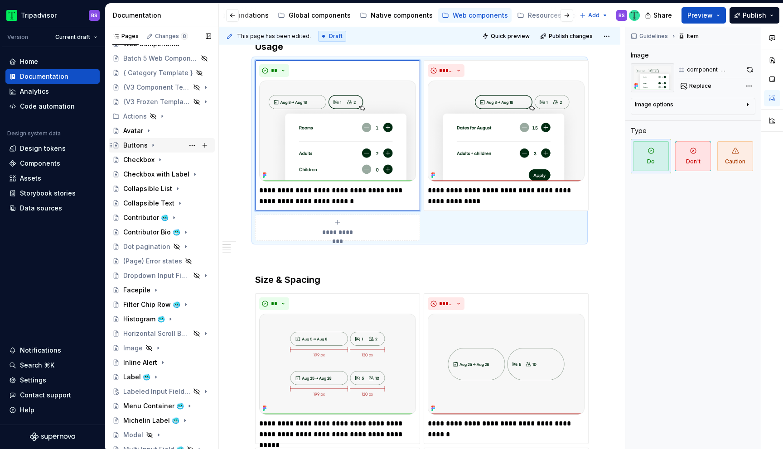
scroll to position [29, 0]
click at [156, 275] on div "Dropdown Input Field 🥶" at bounding box center [144, 275] width 42 height 9
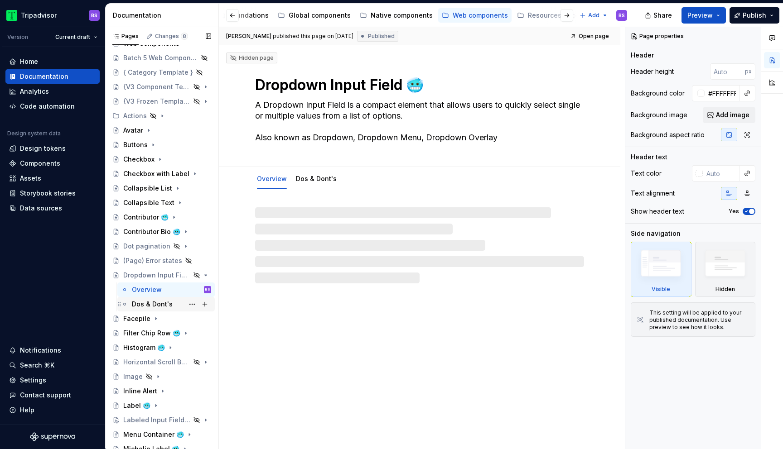
click at [155, 304] on div "Dos & Dont's" at bounding box center [152, 304] width 41 height 9
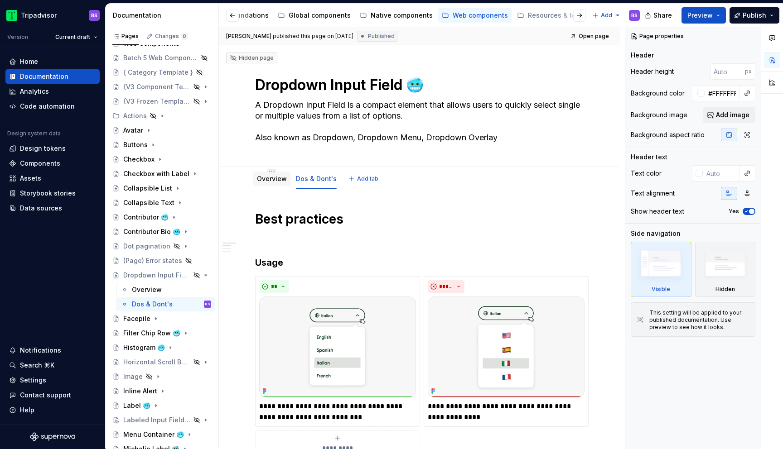
click at [272, 182] on link "Overview" at bounding box center [272, 179] width 30 height 8
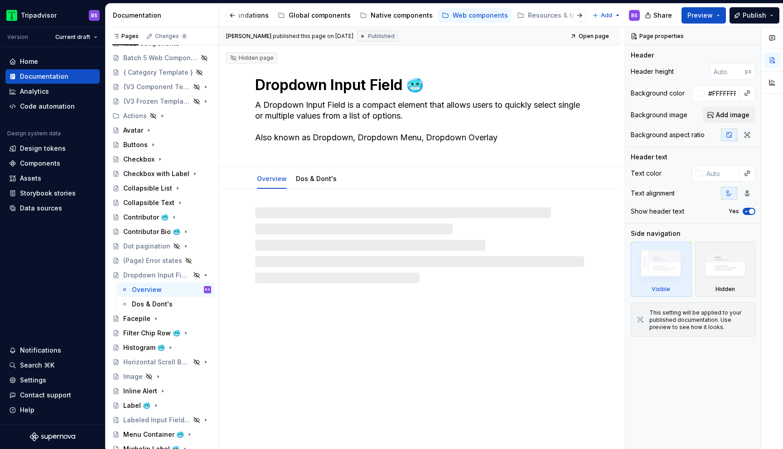
type textarea "*"
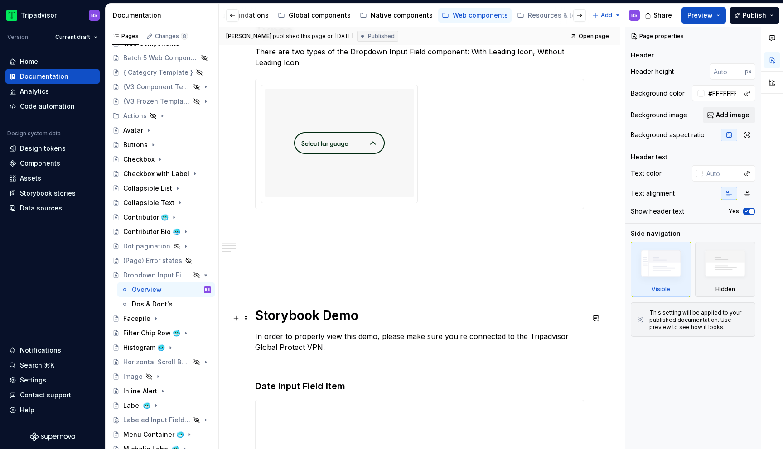
scroll to position [525, 0]
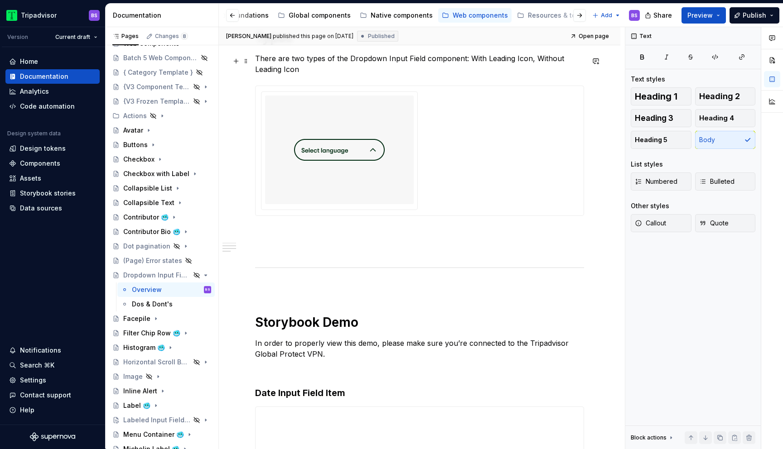
click at [302, 73] on p "There are two types of the Dropdown Input Field component: With Leading Icon, W…" at bounding box center [419, 64] width 329 height 22
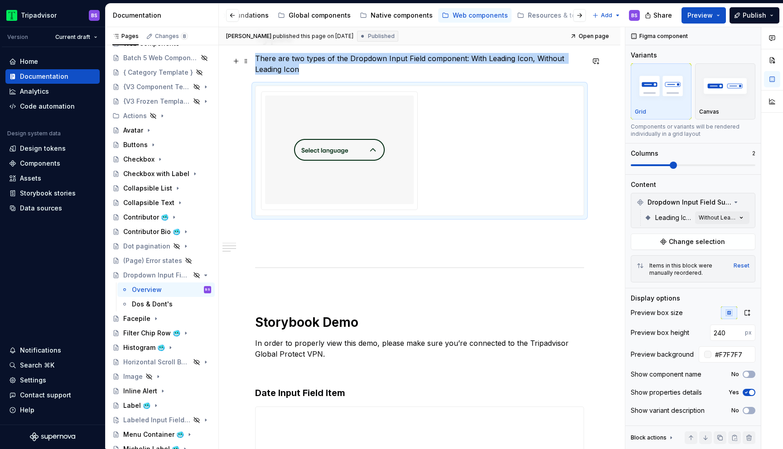
click at [308, 74] on p "There are two types of the Dropdown Input Field component: With Leading Icon, W…" at bounding box center [419, 64] width 329 height 22
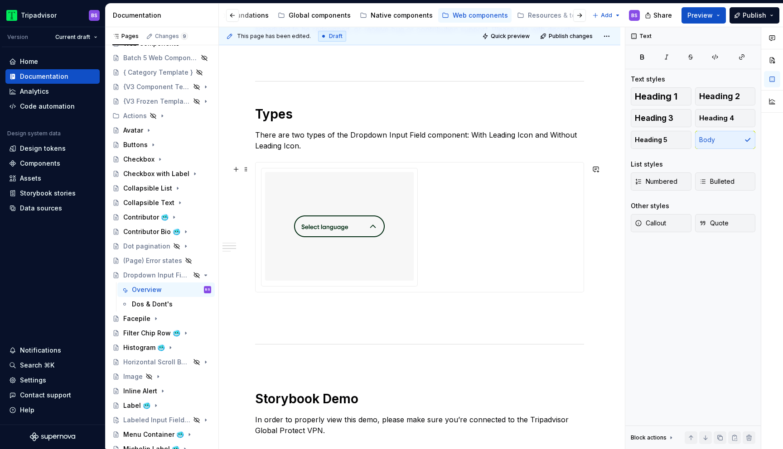
scroll to position [452, 0]
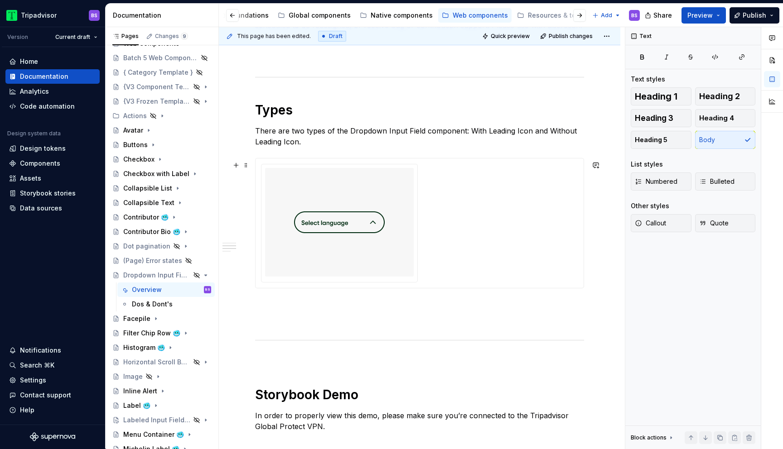
click at [414, 217] on div at bounding box center [339, 222] width 149 height 109
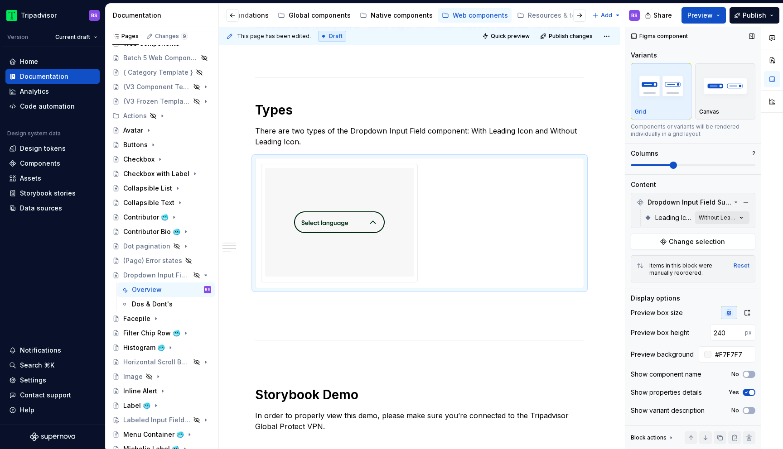
click at [704, 218] on div "Comments Open comments No comments yet Select ‘Comment’ from the block context …" at bounding box center [704, 238] width 158 height 422
click at [737, 235] on icon "button" at bounding box center [734, 233] width 7 height 5
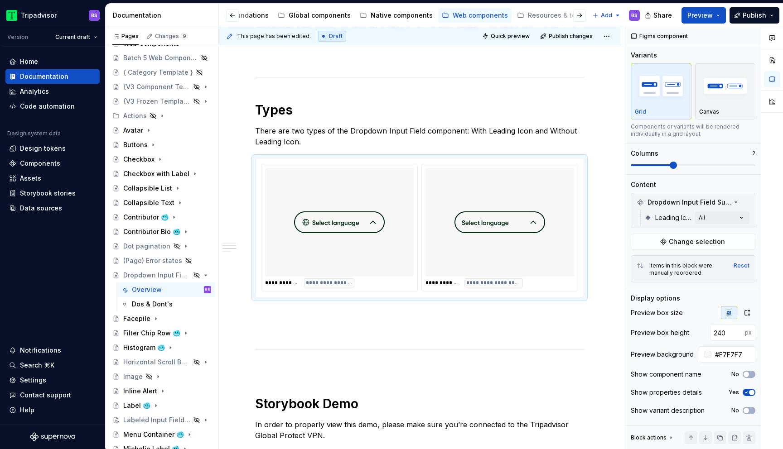
click at [530, 329] on html "Tripadvisor BS Version Current draft Home Documentation Analytics Code automati…" at bounding box center [391, 224] width 783 height 449
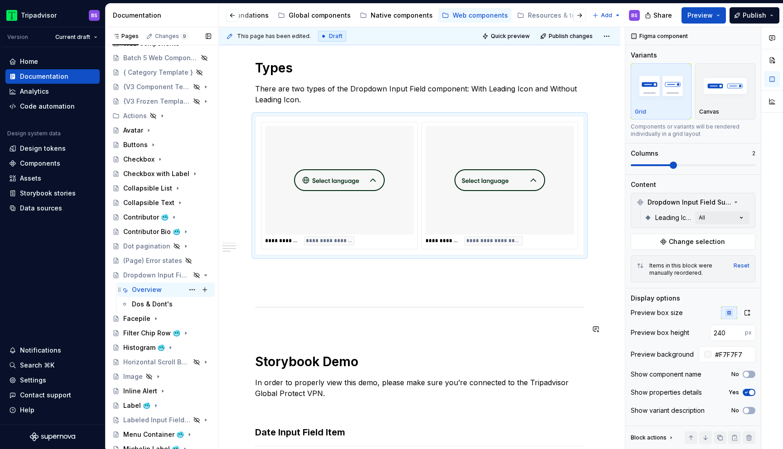
scroll to position [478, 0]
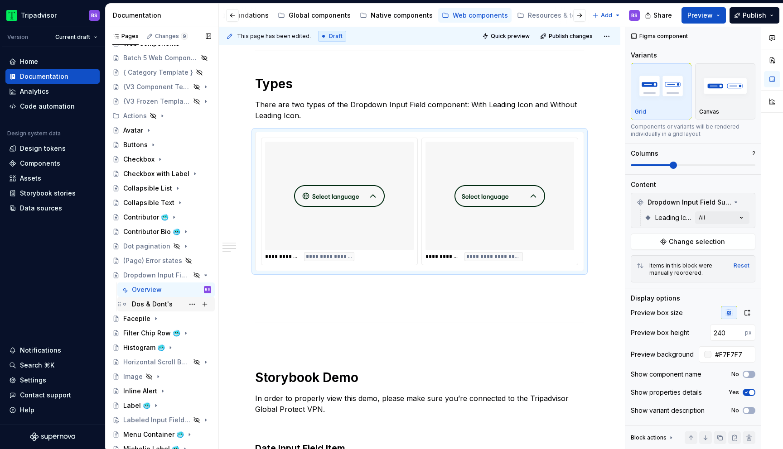
click at [151, 308] on div "Dos & Dont's" at bounding box center [152, 304] width 41 height 9
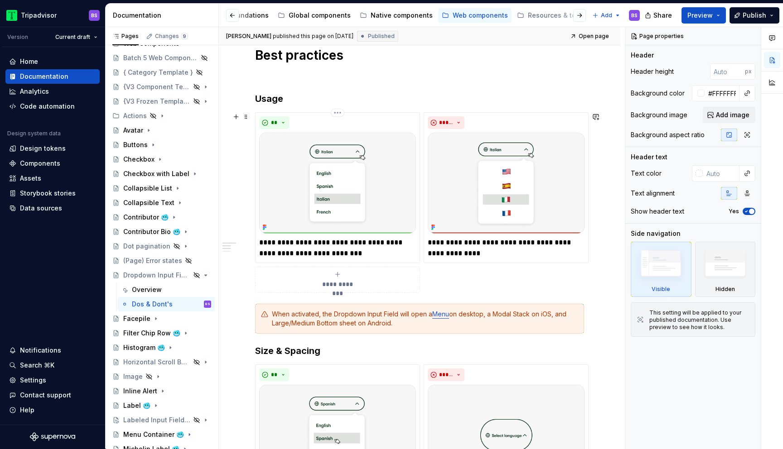
scroll to position [172, 0]
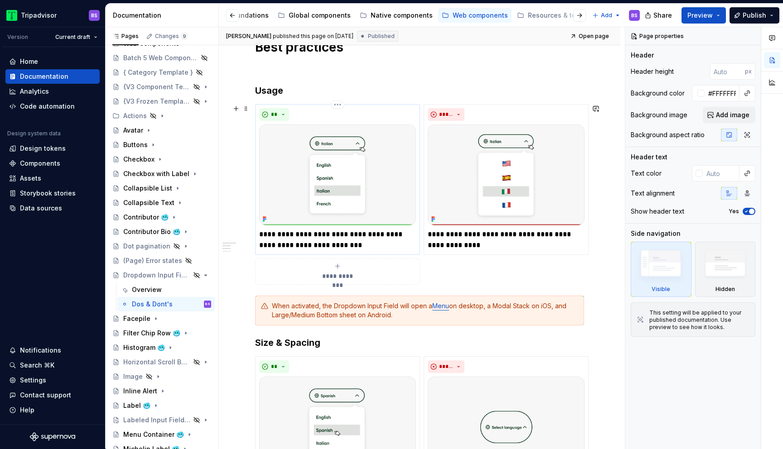
click at [280, 233] on p "**********" at bounding box center [337, 240] width 157 height 22
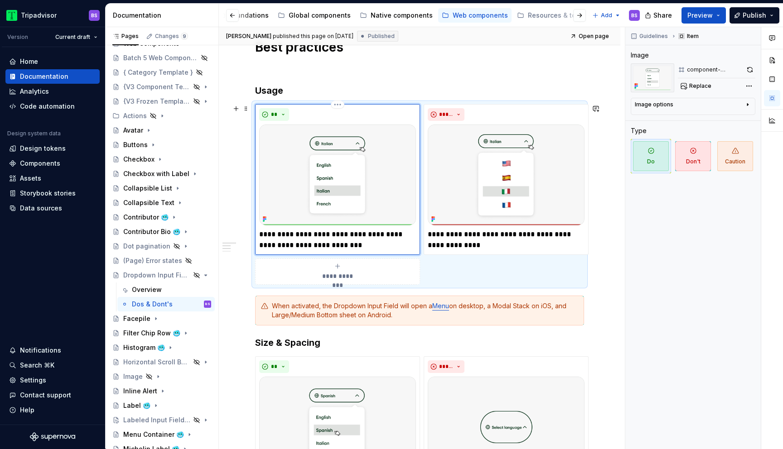
type textarea "*"
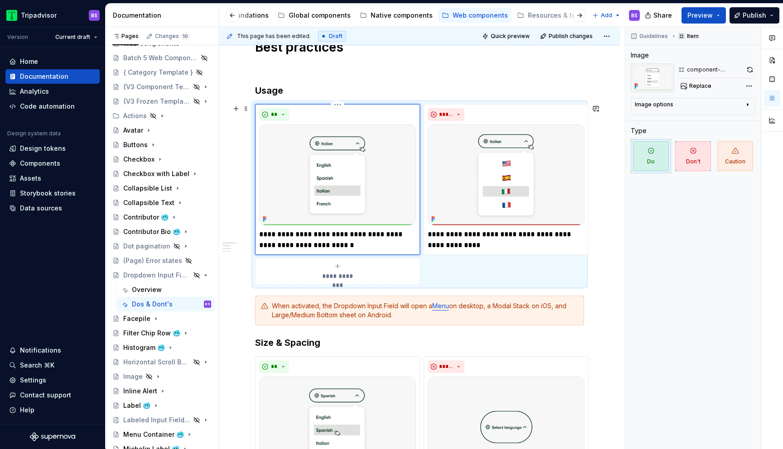
click at [294, 235] on p "**********" at bounding box center [337, 240] width 157 height 22
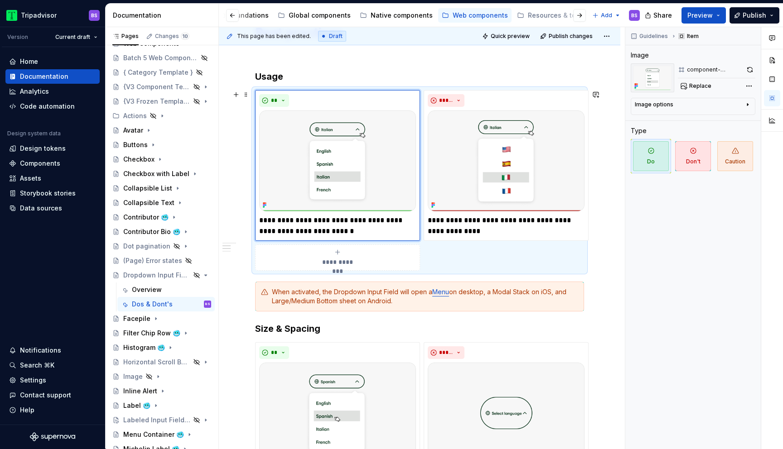
scroll to position [183, 0]
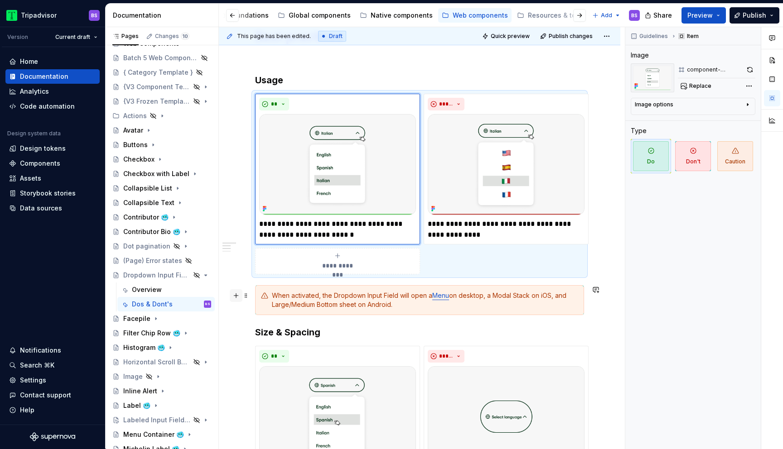
click at [237, 297] on button "button" at bounding box center [236, 295] width 13 height 13
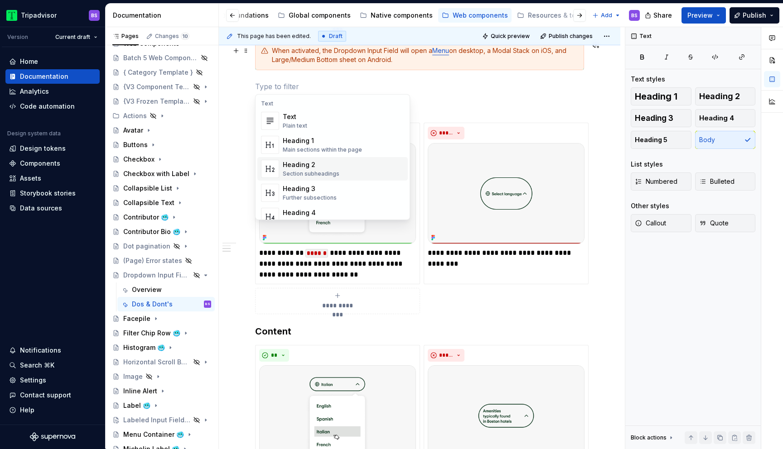
scroll to position [456, 0]
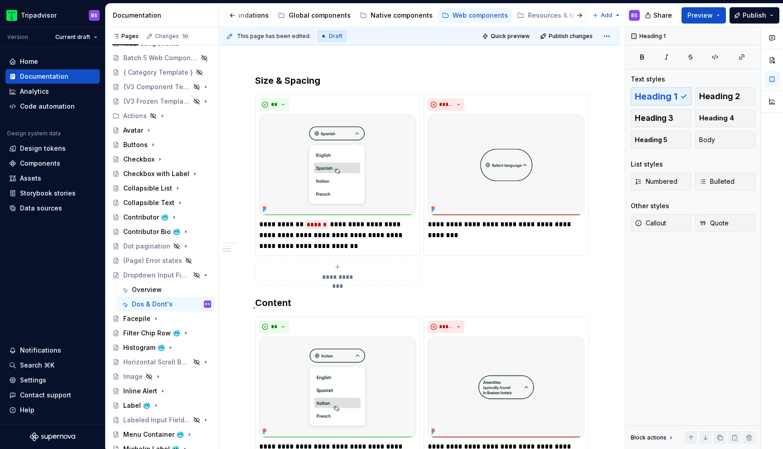
click at [254, 307] on div "**********" at bounding box center [422, 238] width 406 height 422
click at [254, 307] on div "**********" at bounding box center [419, 204] width 401 height 943
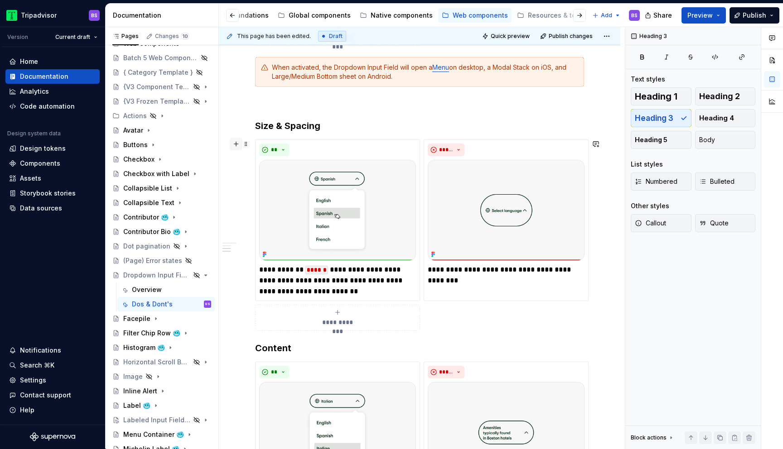
click at [236, 145] on button "button" at bounding box center [236, 144] width 13 height 13
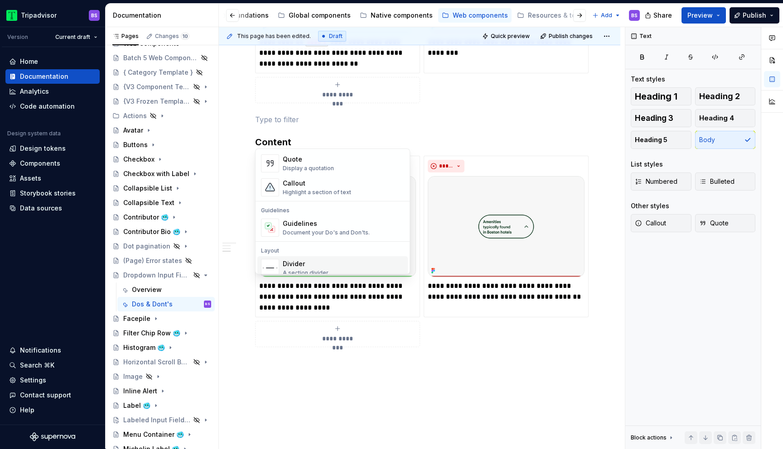
scroll to position [596, 0]
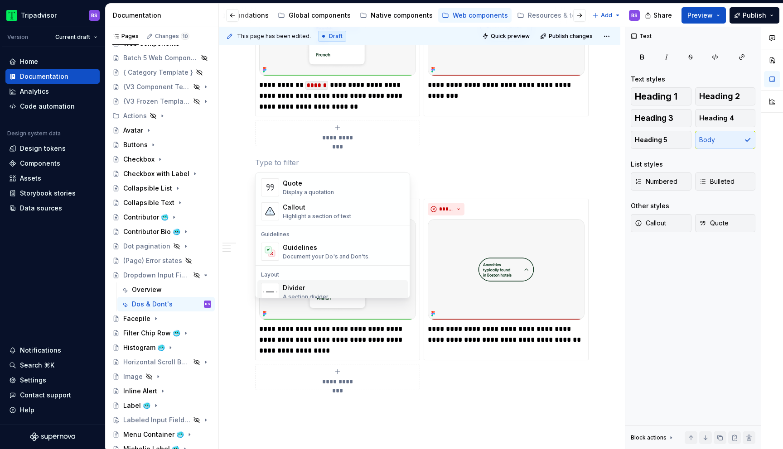
click at [343, 422] on div "**********" at bounding box center [419, 19] width 329 height 808
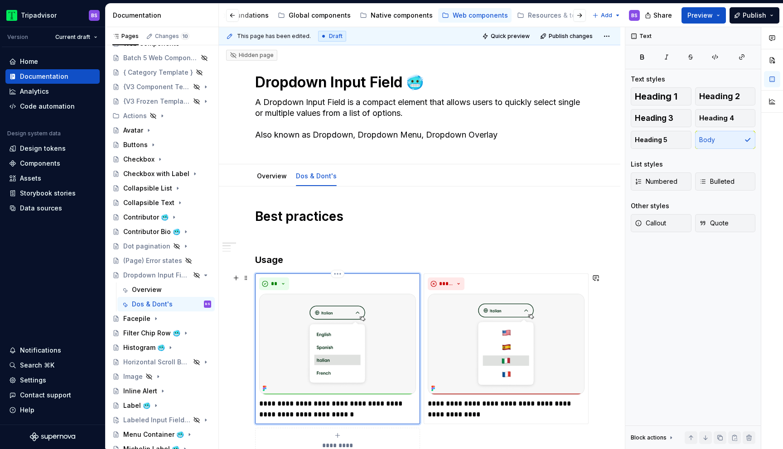
scroll to position [0, 0]
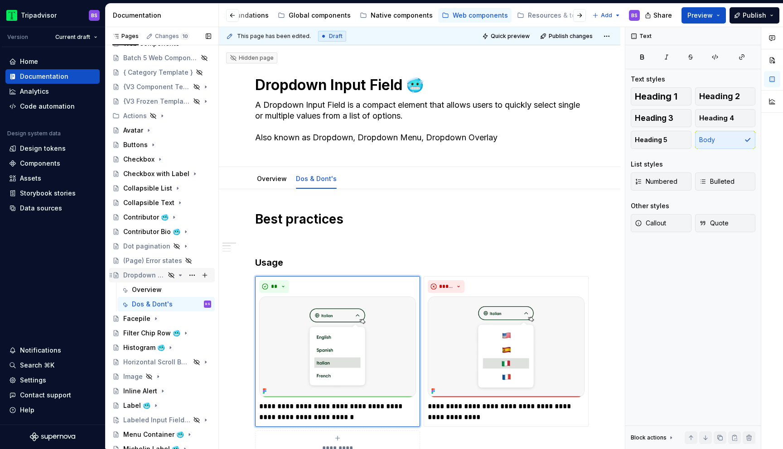
click at [181, 275] on icon "Page tree" at bounding box center [180, 275] width 2 height 1
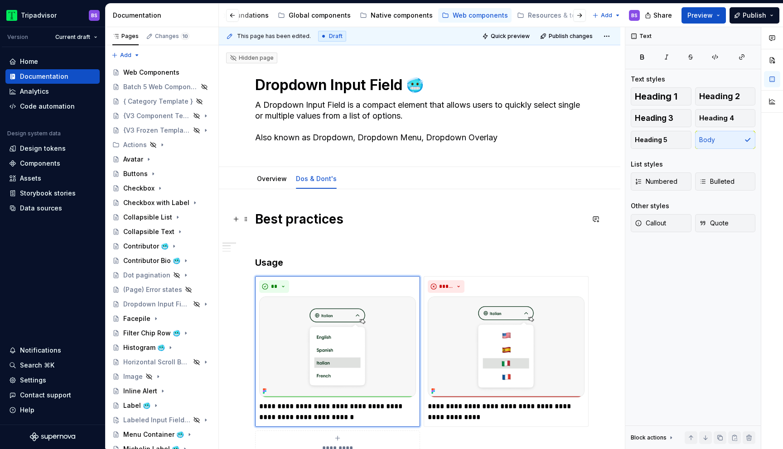
click at [424, 219] on h1 "Best practices" at bounding box center [419, 219] width 329 height 16
click at [446, 223] on h1 "Best practices" at bounding box center [419, 219] width 329 height 16
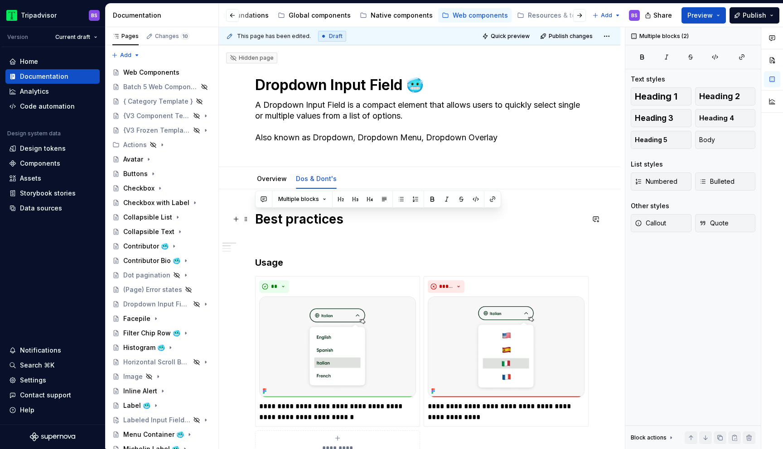
click at [472, 226] on h1 "Best practices" at bounding box center [419, 219] width 329 height 16
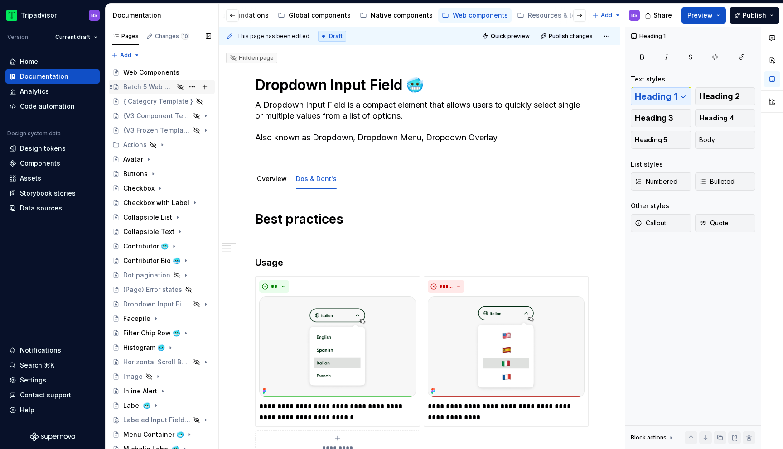
click at [169, 91] on div "Batch 5 Web Components" at bounding box center [148, 86] width 51 height 9
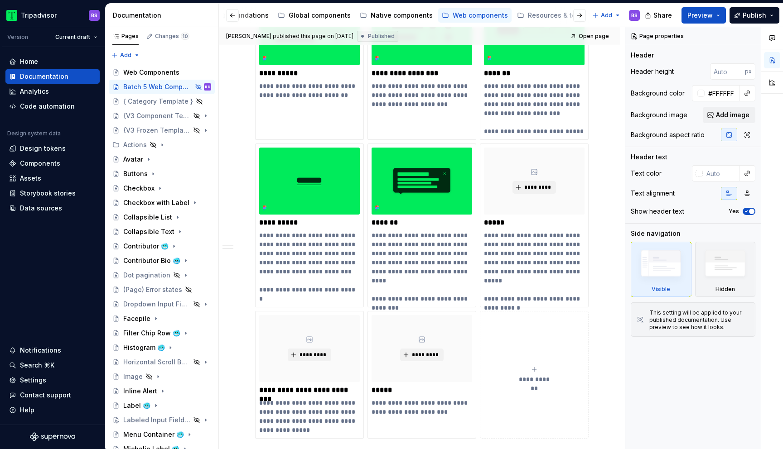
scroll to position [867, 0]
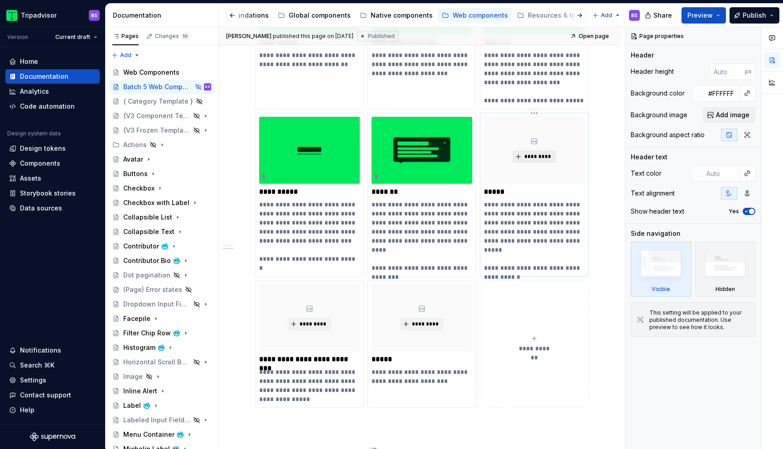
click at [531, 158] on span "*********" at bounding box center [538, 156] width 28 height 7
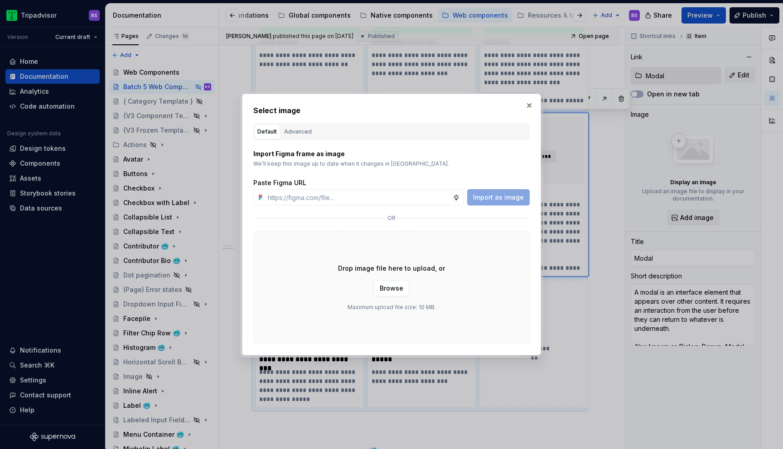
type textarea "*"
click at [352, 200] on input "text" at bounding box center [358, 197] width 188 height 16
paste input "[URL][DOMAIN_NAME]"
type input "[URL][DOMAIN_NAME]"
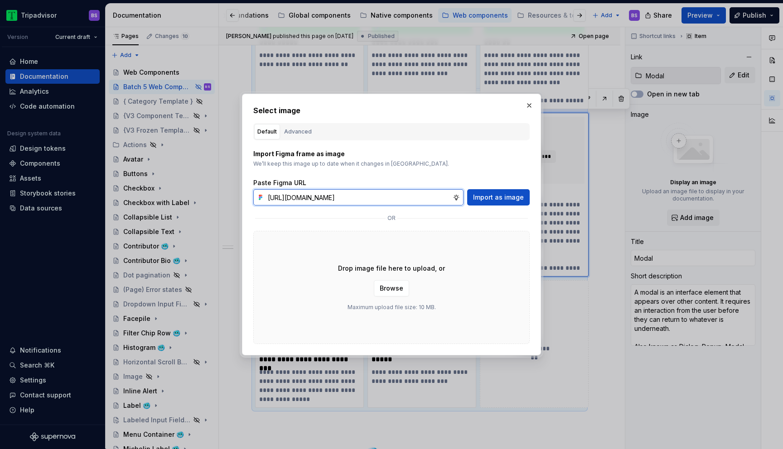
scroll to position [0, 218]
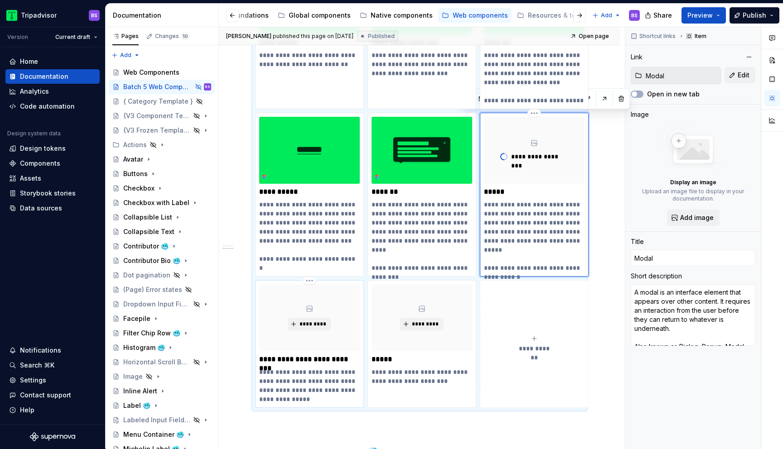
type textarea "*"
type input "Horizontal Scroll Bar Button"
type textarea "The combination of Circular Button and a gradient used to scroll elements withi…"
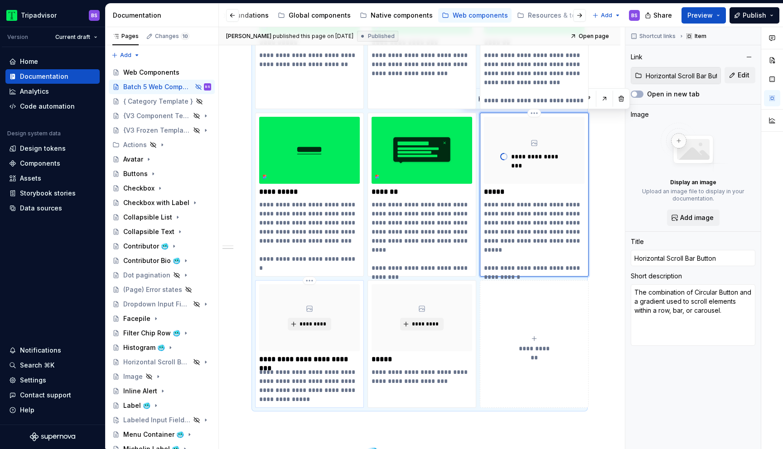
click at [308, 331] on div "*********" at bounding box center [309, 317] width 101 height 67
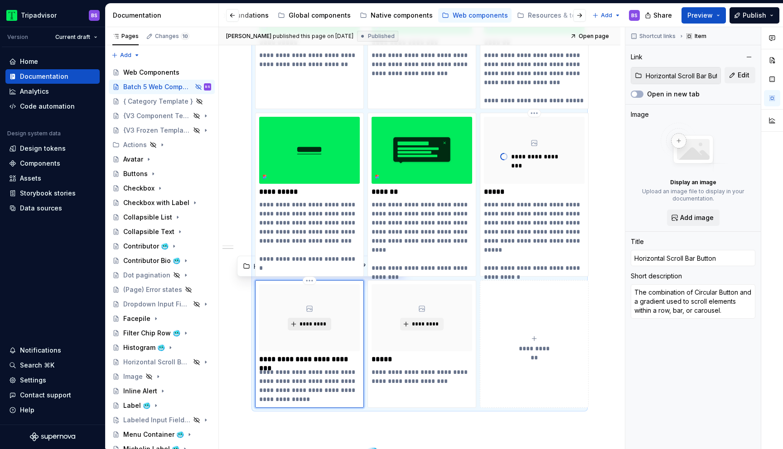
click at [307, 326] on span "*********" at bounding box center [313, 324] width 28 height 7
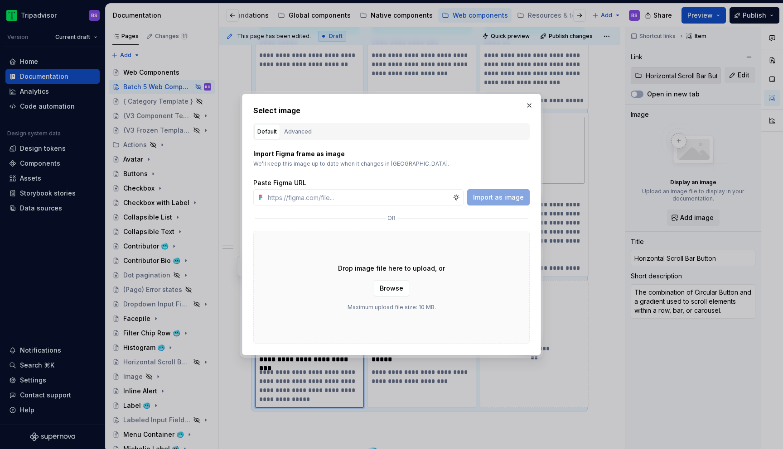
type textarea "*"
click at [366, 197] on input "text" at bounding box center [358, 197] width 188 height 16
paste input "[URL][DOMAIN_NAME][DATE]"
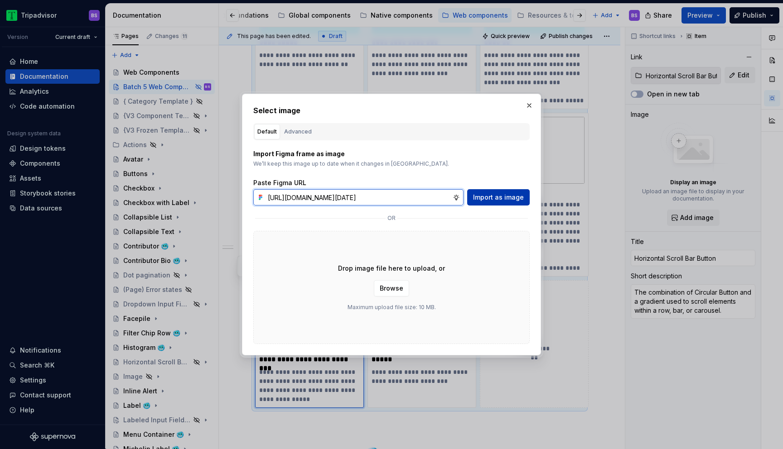
type input "[URL][DOMAIN_NAME][DATE]"
click at [493, 193] on span "Import as image" at bounding box center [498, 197] width 51 height 9
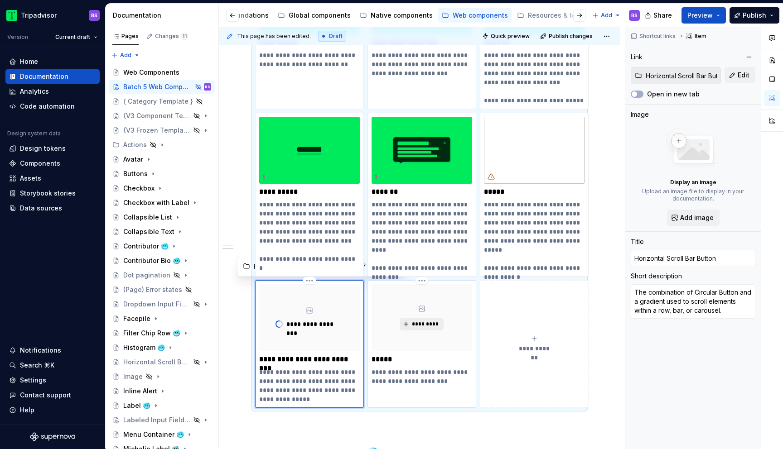
type textarea "*"
type input "Image"
type textarea "An element for embedding images of fixed proportions."
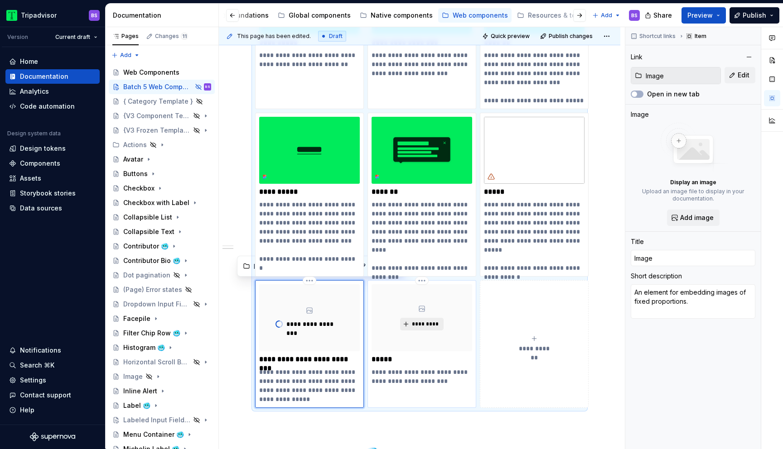
click at [428, 323] on span "*********" at bounding box center [425, 324] width 28 height 7
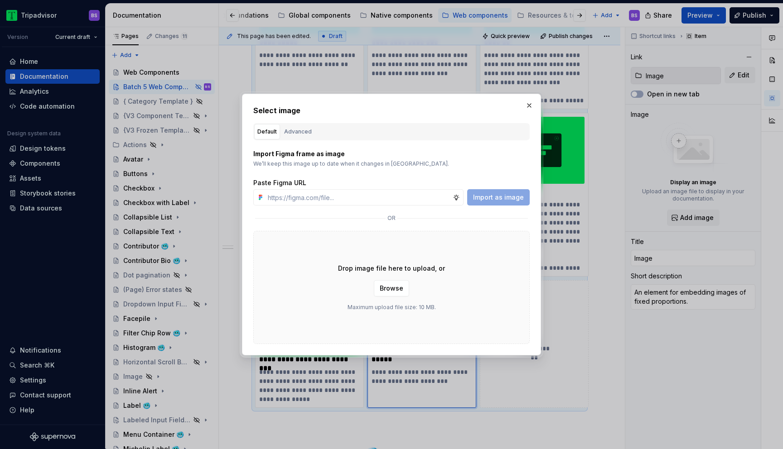
type textarea "*"
click at [307, 197] on input "text" at bounding box center [358, 197] width 188 height 16
paste input "[URL][DOMAIN_NAME]"
type input "[URL][DOMAIN_NAME]"
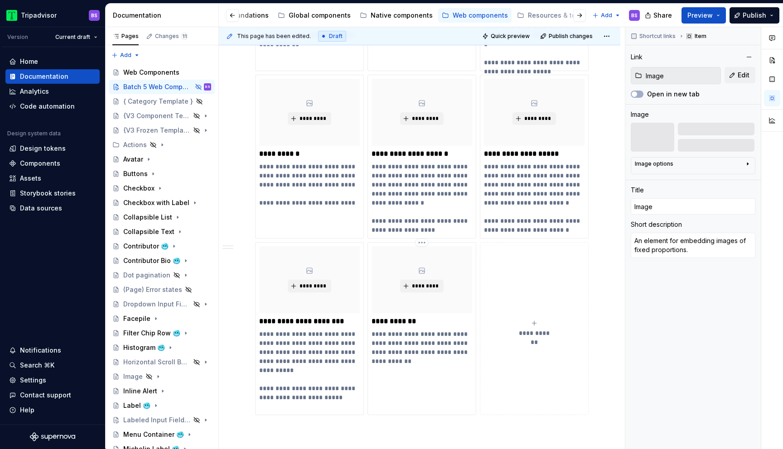
scroll to position [1937, 0]
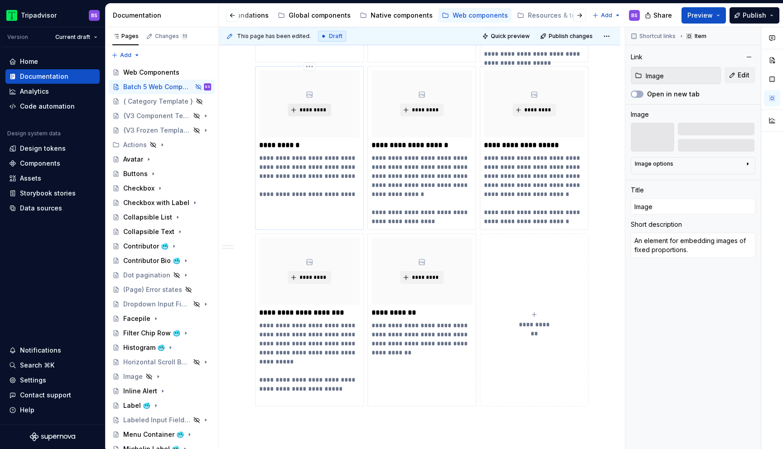
type textarea "*"
type input "Skeleton 🥶"
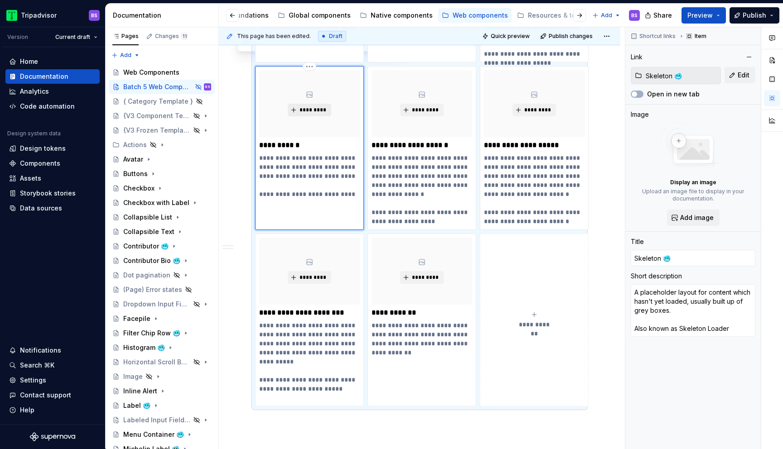
click at [315, 106] on span "*********" at bounding box center [313, 109] width 28 height 7
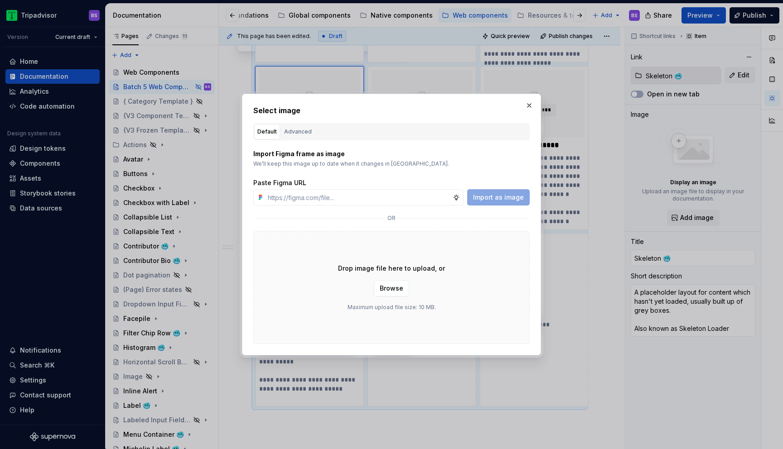
type textarea "*"
click at [343, 196] on input "text" at bounding box center [358, 197] width 188 height 16
paste input "[URL][DOMAIN_NAME]"
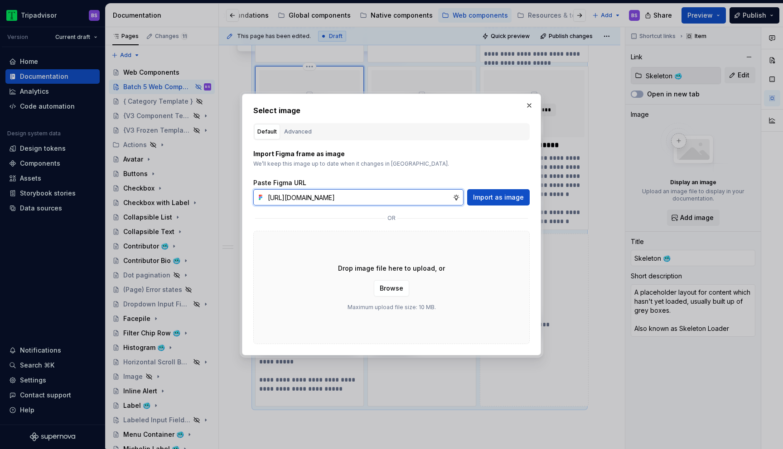
scroll to position [0, 219]
type input "[URL][DOMAIN_NAME]"
click at [503, 193] on span "Import as image" at bounding box center [498, 197] width 51 height 9
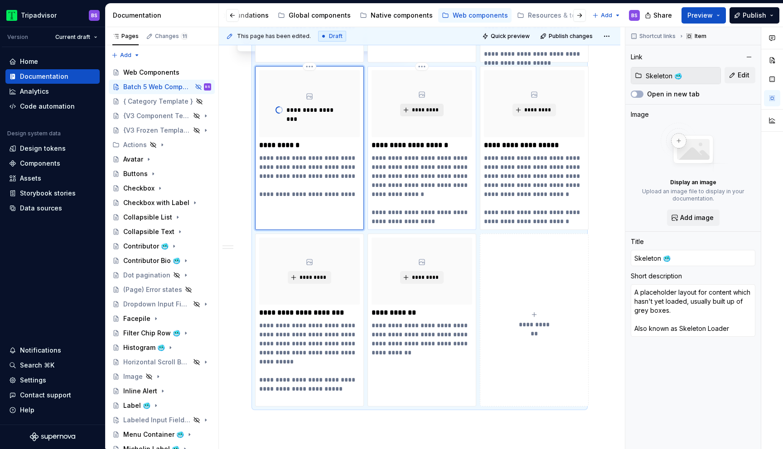
type textarea "*"
type input "Single Input Field 🥶"
type textarea "Single Input Fields allow users to enter the number of guests, specify the numb…"
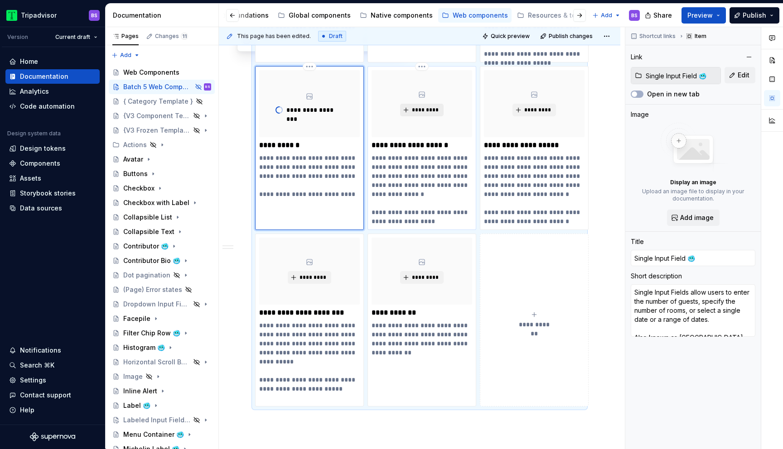
click at [422, 106] on span "*********" at bounding box center [425, 109] width 28 height 7
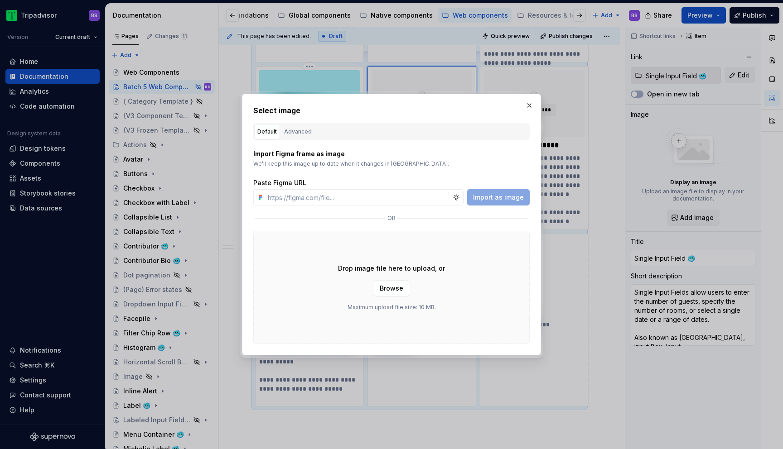
type textarea "*"
click at [388, 197] on input "text" at bounding box center [358, 197] width 188 height 16
paste input "[URL][DOMAIN_NAME]"
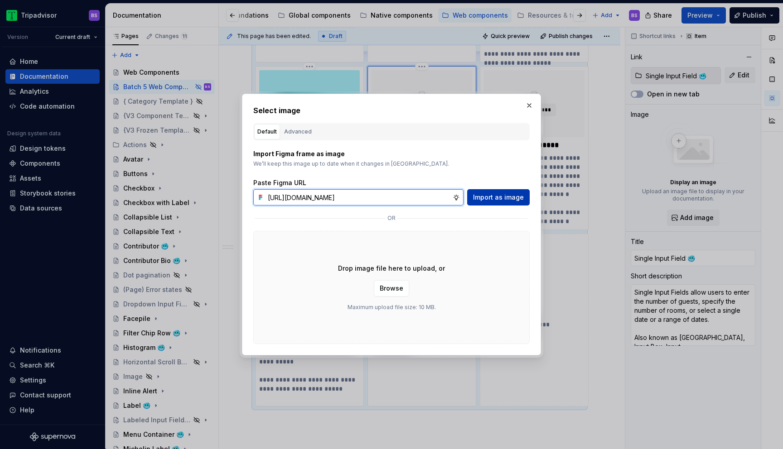
type input "[URL][DOMAIN_NAME]"
click at [483, 197] on span "Import as image" at bounding box center [498, 197] width 51 height 9
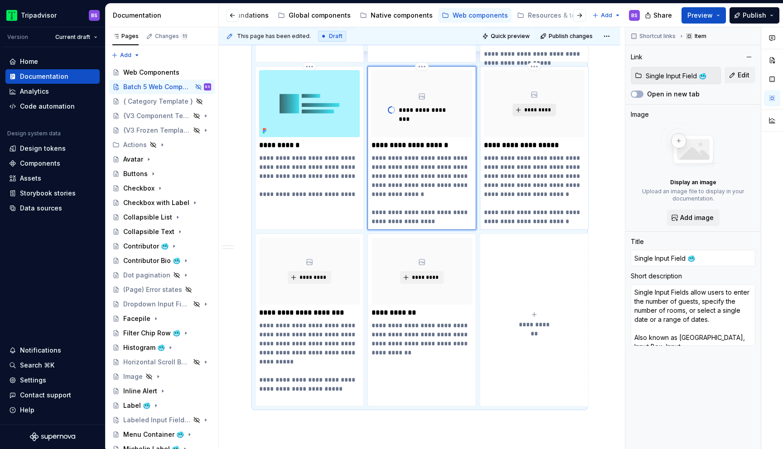
type textarea "*"
type input "Multi Input Field 🥶"
type textarea "Multi Input Fields allow users to enter the number of guests, specify the numbe…"
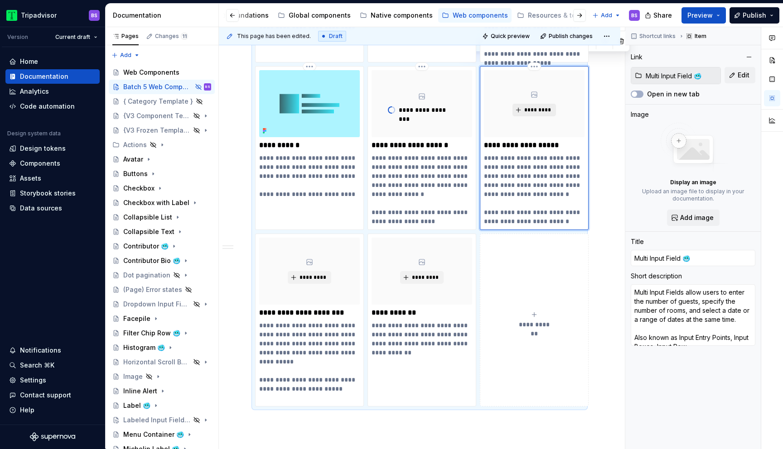
click at [531, 106] on span "*********" at bounding box center [538, 109] width 28 height 7
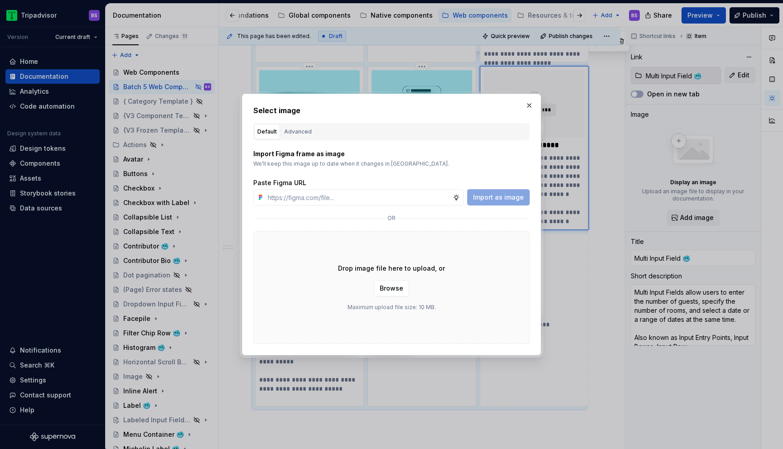
type textarea "*"
click at [399, 196] on input "text" at bounding box center [358, 197] width 188 height 16
paste input "[URL][DOMAIN_NAME]"
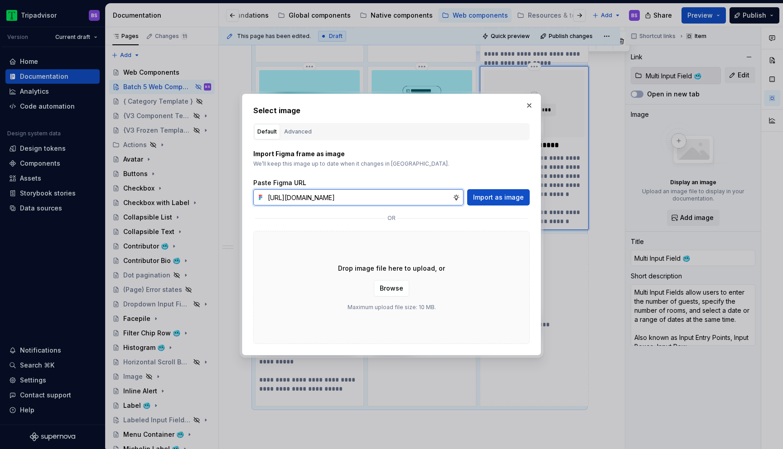
scroll to position [0, 222]
type input "[URL][DOMAIN_NAME]"
click at [496, 195] on span "Import as image" at bounding box center [498, 197] width 51 height 9
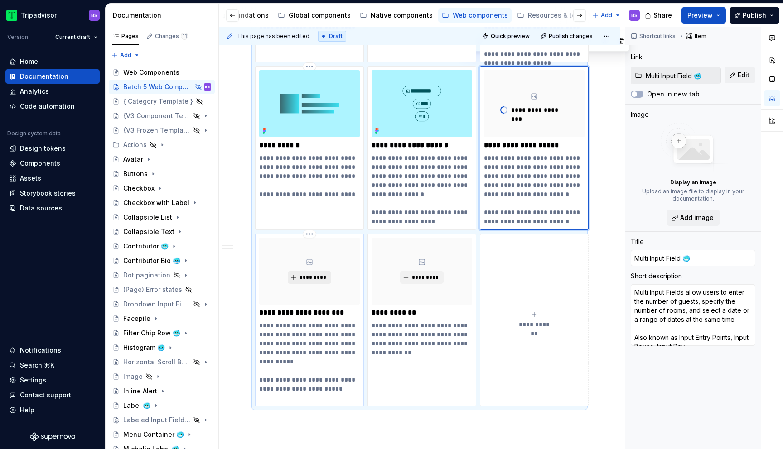
type textarea "*"
type input "Dropdown Input Field 🥶"
type textarea "A Dropdown Input Field is a compact element that allows users to quickly select…"
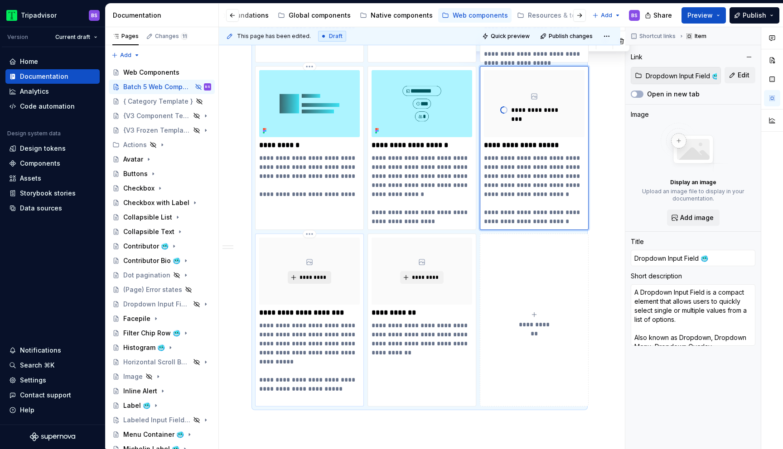
click at [315, 274] on span "*********" at bounding box center [313, 277] width 28 height 7
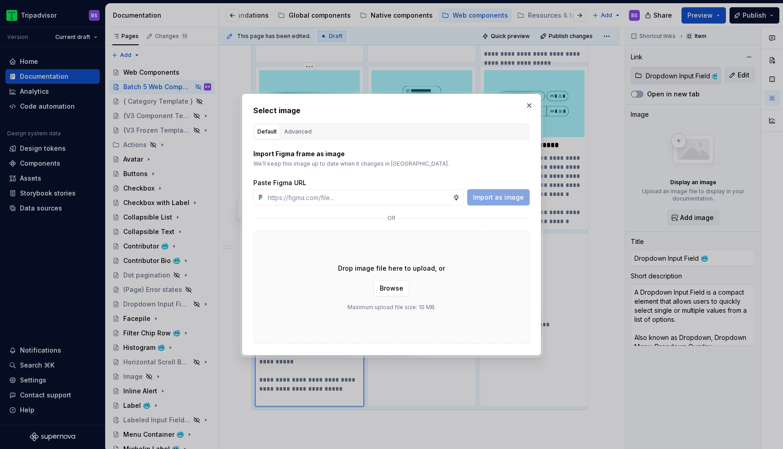
type textarea "*"
click at [410, 197] on input "text" at bounding box center [358, 197] width 188 height 16
paste input "[URL][DOMAIN_NAME]"
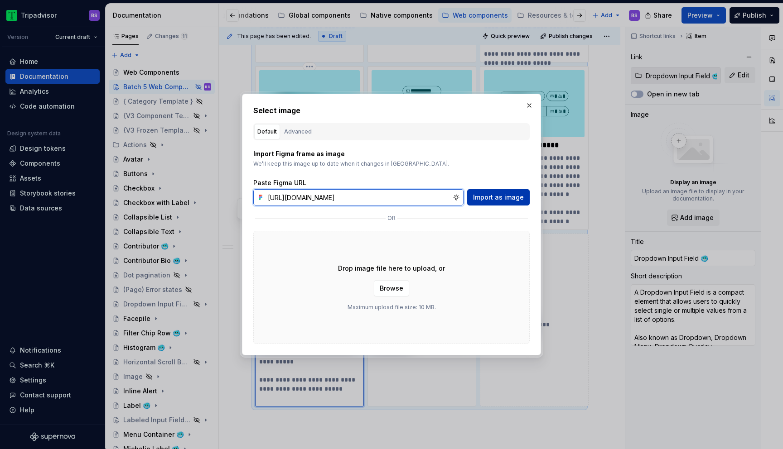
type input "[URL][DOMAIN_NAME]"
click at [489, 198] on span "Import as image" at bounding box center [498, 197] width 51 height 9
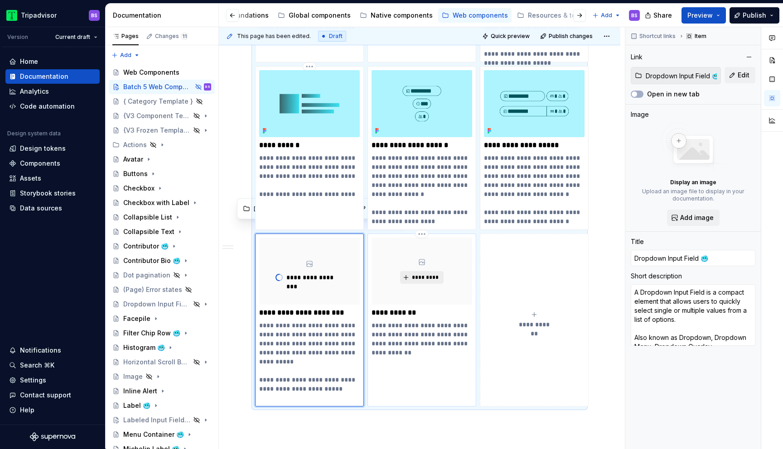
type textarea "*"
type input "Histogram 🥶"
type textarea "The histogram diagram is used to display different rating intervals that make u…"
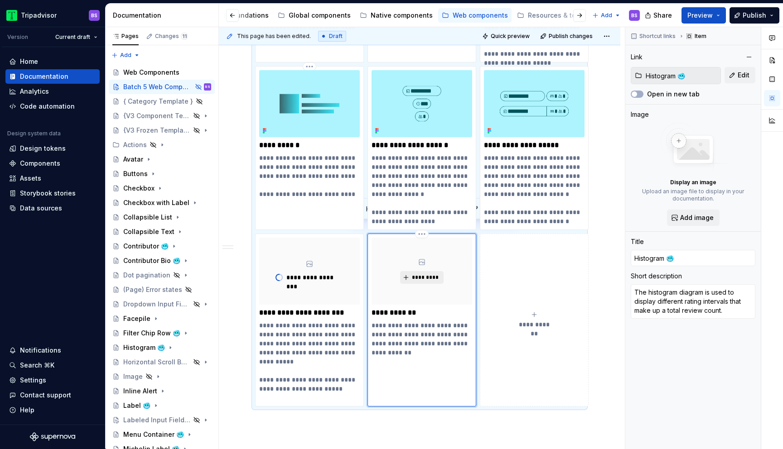
click at [419, 274] on span "*********" at bounding box center [425, 277] width 28 height 7
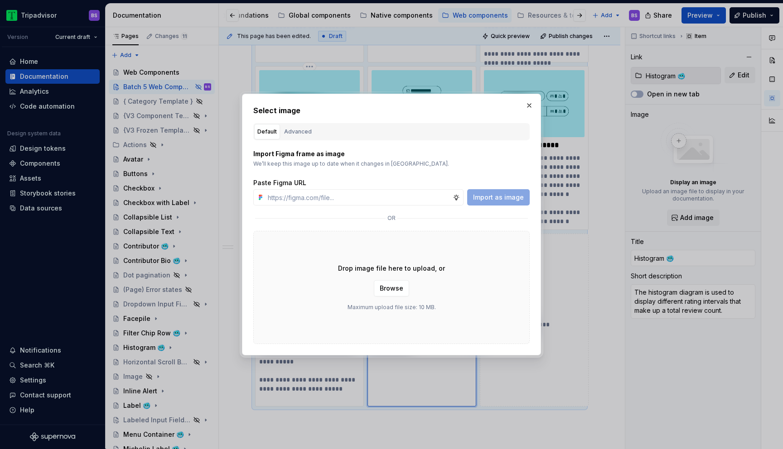
type textarea "*"
click at [380, 200] on input "text" at bounding box center [358, 197] width 188 height 16
paste input "[URL][DOMAIN_NAME]"
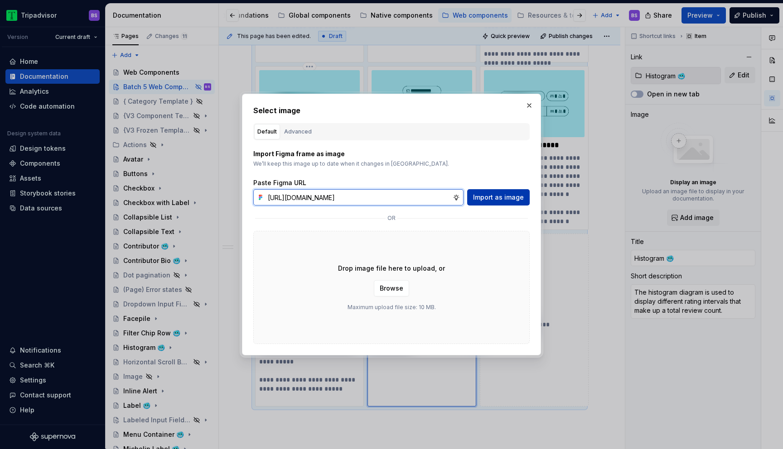
type input "[URL][DOMAIN_NAME]"
click at [485, 199] on span "Import as image" at bounding box center [498, 197] width 51 height 9
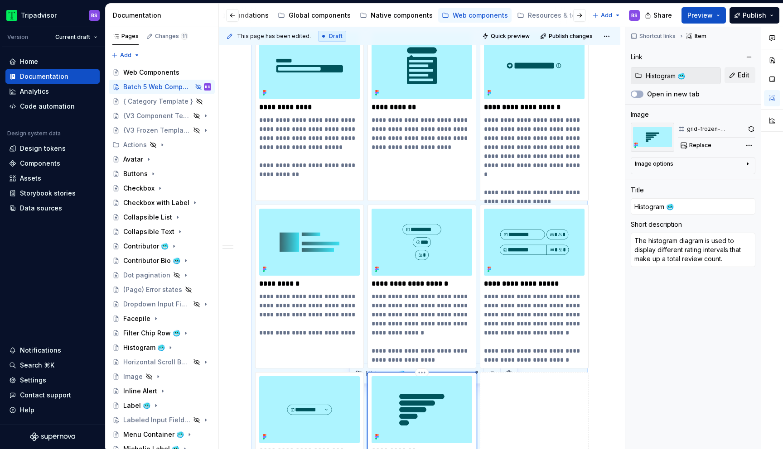
scroll to position [1741, 0]
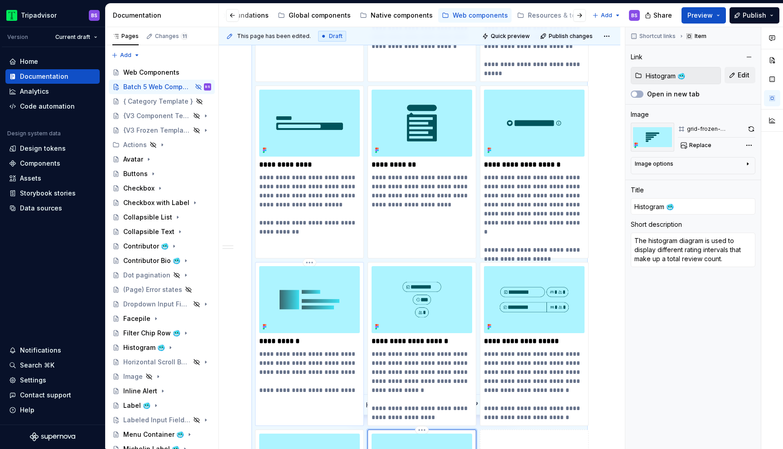
type textarea "*"
type input "Skeleton 🥶"
type textarea "A placeholder layout for content which hasn't yet loaded, usually built up of g…"
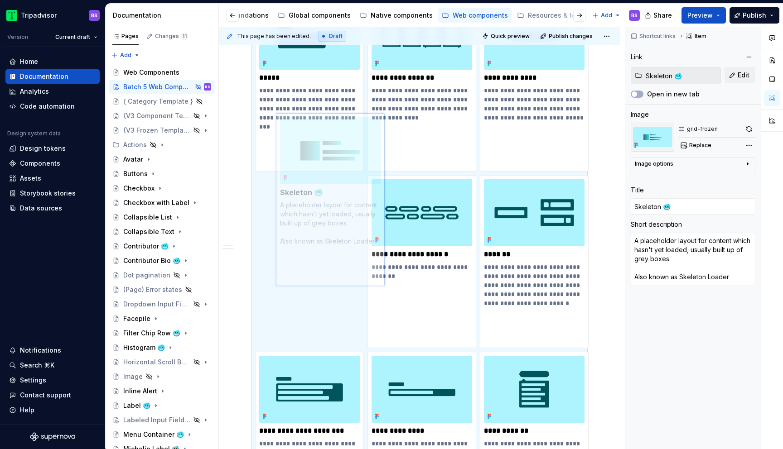
scroll to position [1555, 0]
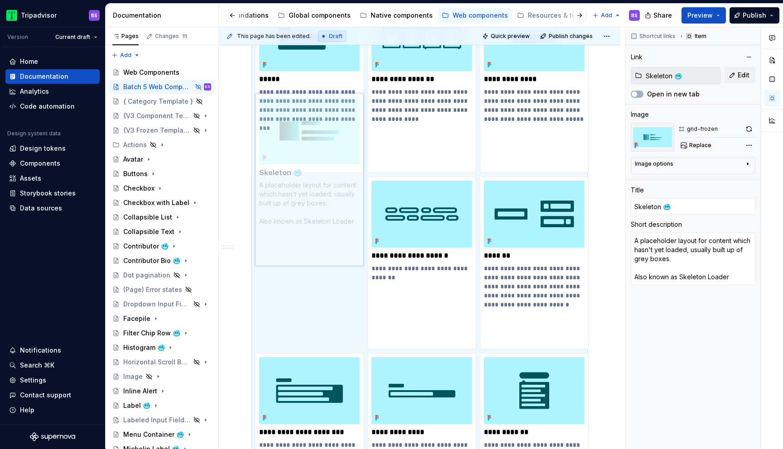
drag, startPoint x: 313, startPoint y: 277, endPoint x: 308, endPoint y: 196, distance: 81.2
click at [308, 196] on body "Tripadvisor BS Version Current draft Home Documentation Analytics Code automati…" at bounding box center [391, 224] width 783 height 449
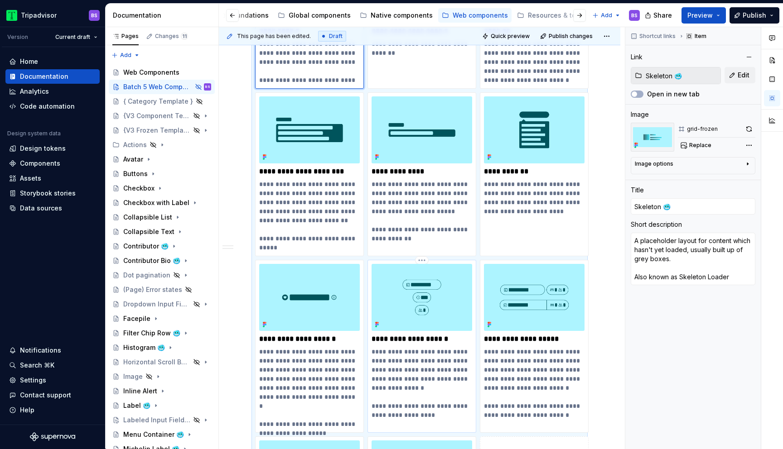
type textarea "*"
type input "Single Input Field 🥶"
type textarea "Single Input Fields allow users to enter the number of guests, specify the numb…"
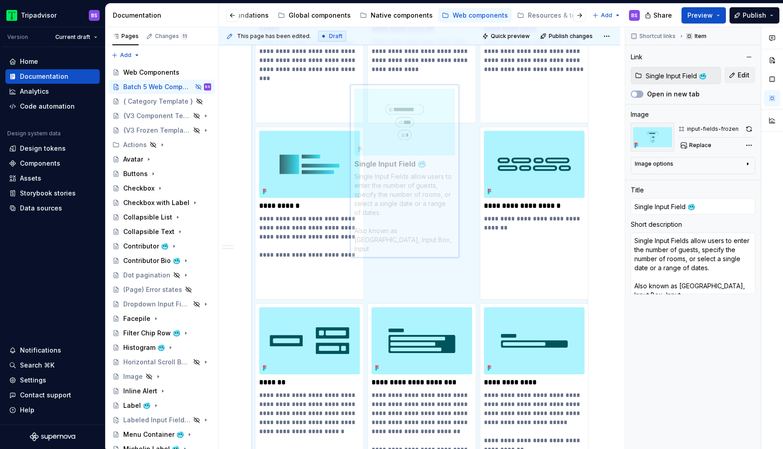
scroll to position [1603, 0]
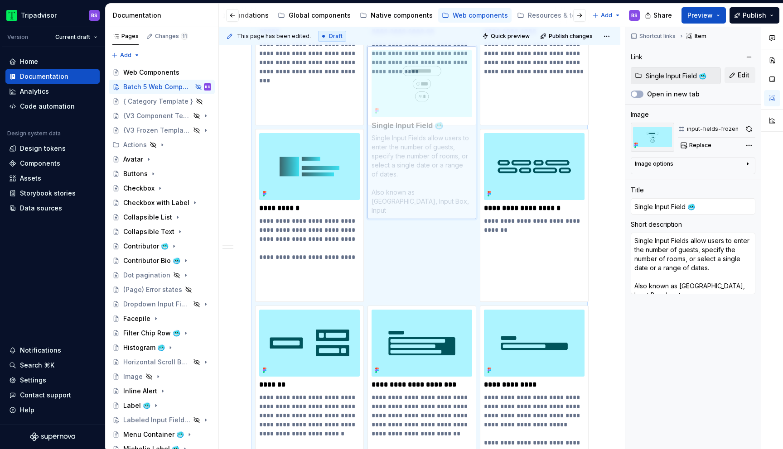
drag, startPoint x: 405, startPoint y: 280, endPoint x: 409, endPoint y: 170, distance: 110.6
click at [409, 170] on body "Tripadvisor BS Version Current draft Home Documentation Analytics Code automati…" at bounding box center [391, 224] width 783 height 449
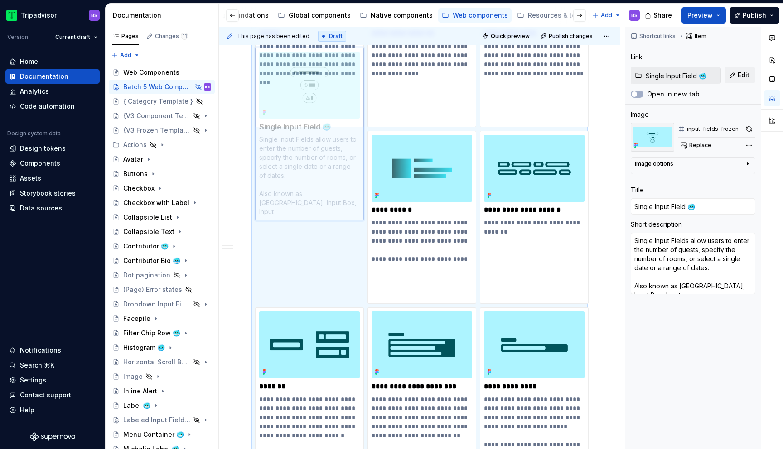
drag, startPoint x: 415, startPoint y: 206, endPoint x: 316, endPoint y: 216, distance: 100.2
click at [316, 216] on body "Tripadvisor BS Version Current draft Home Documentation Analytics Code automati…" at bounding box center [391, 224] width 783 height 449
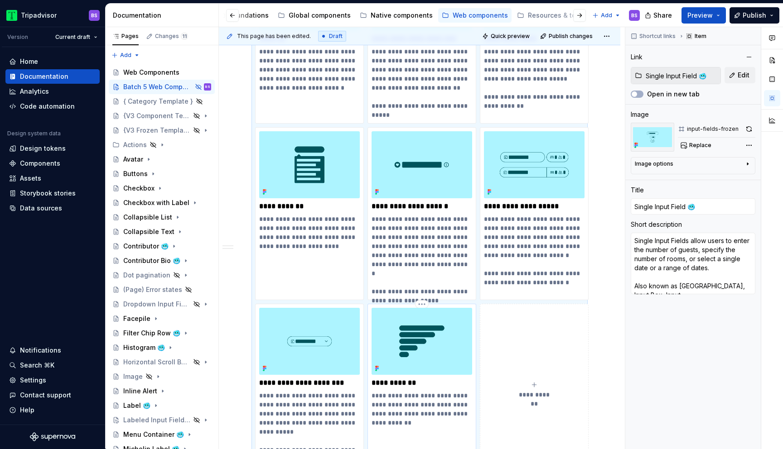
type textarea "*"
type input "Histogram 🥶"
type textarea "The histogram diagram is used to display different rating intervals that make u…"
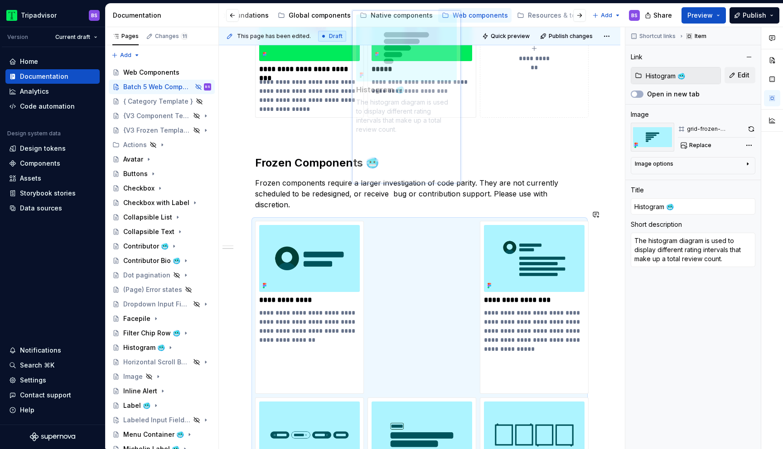
scroll to position [1113, 0]
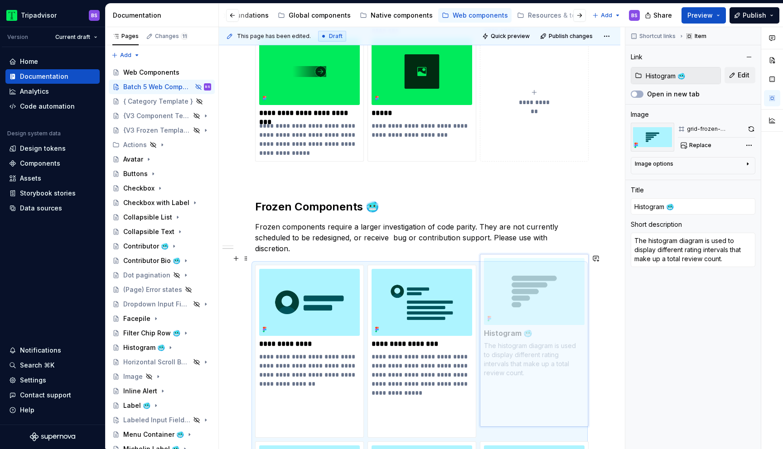
drag, startPoint x: 431, startPoint y: 329, endPoint x: 527, endPoint y: 287, distance: 104.6
click at [527, 287] on body "Tripadvisor BS Version Current draft Home Documentation Analytics Code automati…" at bounding box center [391, 224] width 783 height 449
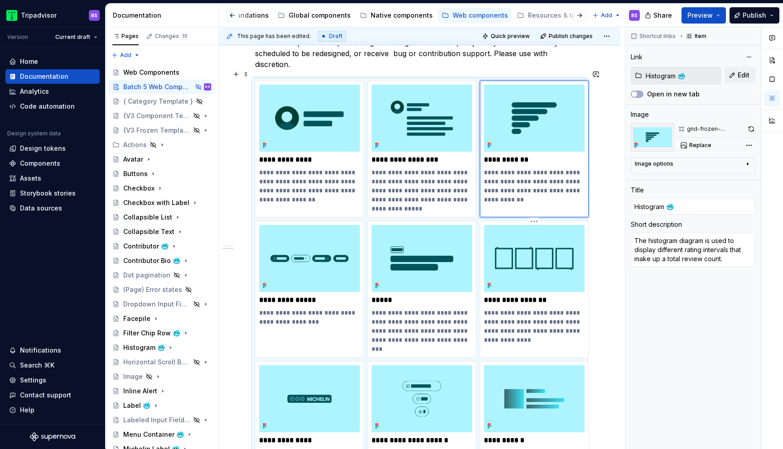
scroll to position [1306, 0]
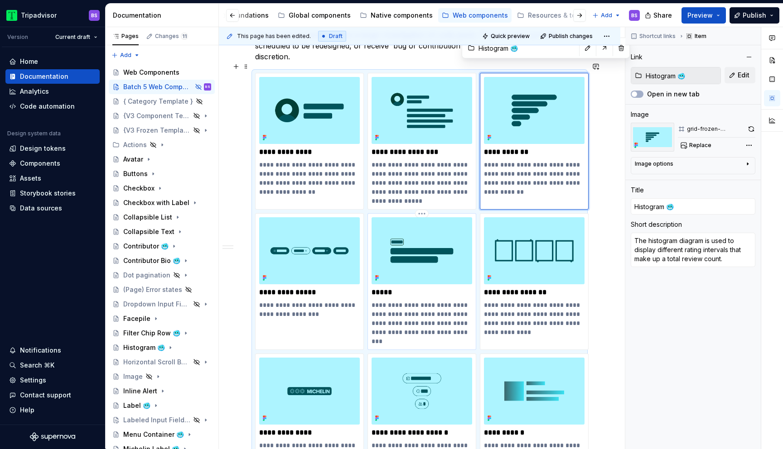
drag, startPoint x: 532, startPoint y: 145, endPoint x: 374, endPoint y: 295, distance: 217.9
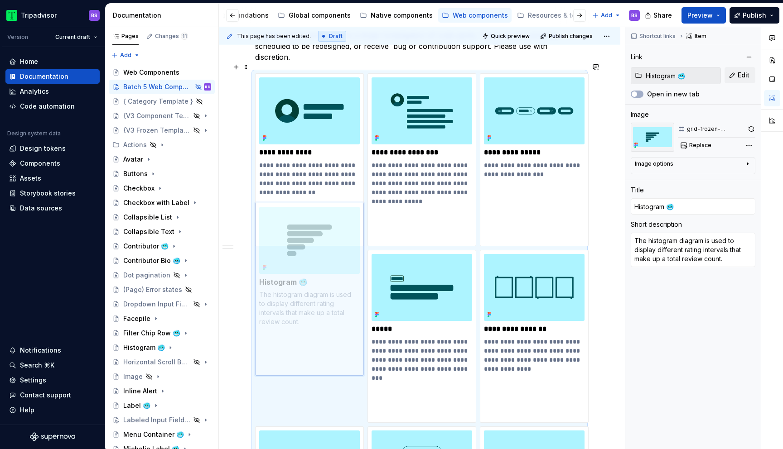
drag, startPoint x: 515, startPoint y: 116, endPoint x: 301, endPoint y: 280, distance: 270.1
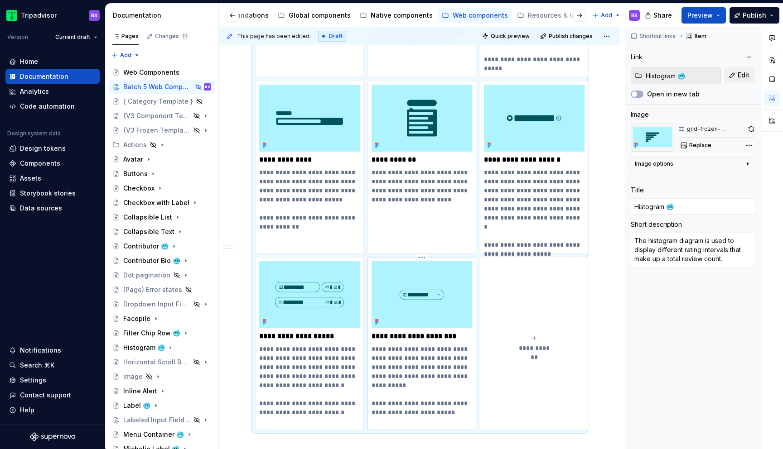
type textarea "*"
type input "Dropdown Input Field 🥶"
type textarea "A Dropdown Input Field is a compact element that allows users to quickly select…"
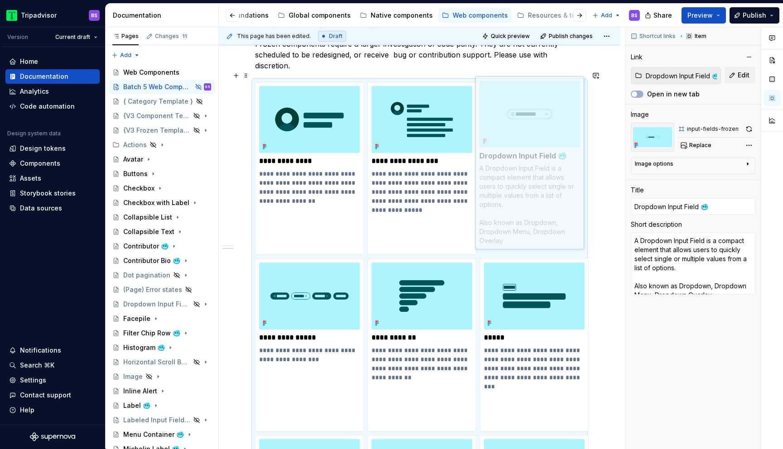
scroll to position [1294, 0]
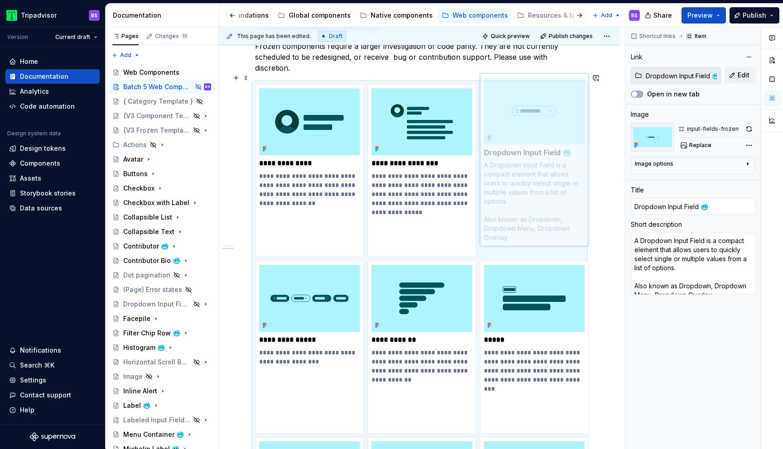
drag, startPoint x: 406, startPoint y: 283, endPoint x: 517, endPoint y: 130, distance: 188.8
click at [517, 130] on body "Tripadvisor BS Version Current draft Home Documentation Analytics Code automati…" at bounding box center [391, 224] width 783 height 449
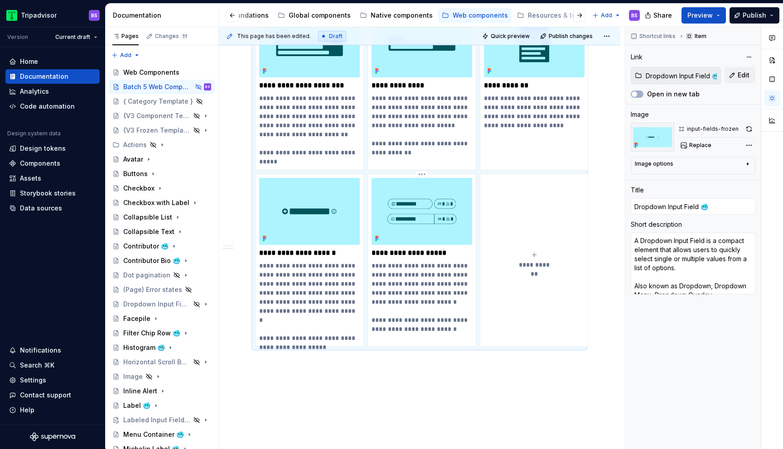
scroll to position [1987, 0]
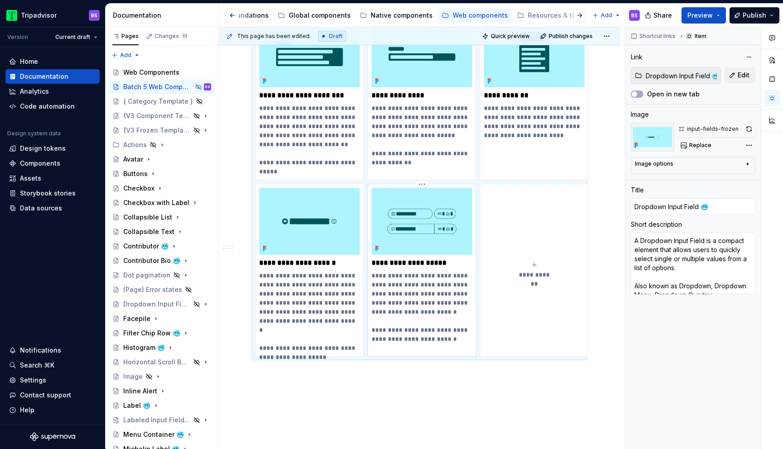
type textarea "*"
type input "Multi Input Field 🥶"
type textarea "Multi Input Fields allow users to enter the number of guests, specify the numbe…"
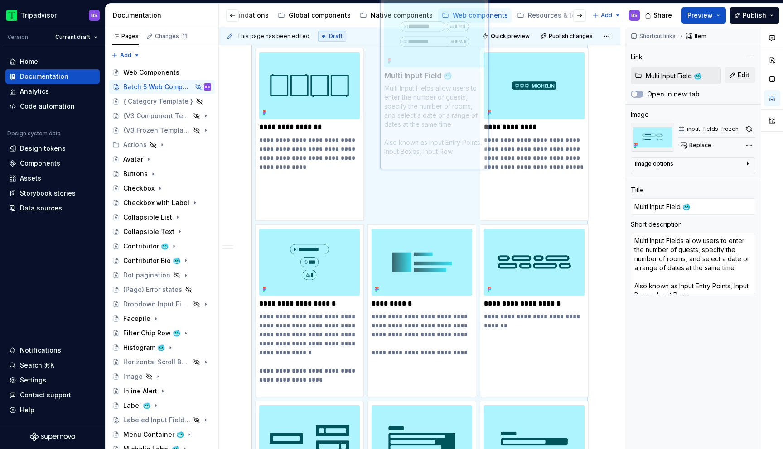
scroll to position [1677, 0]
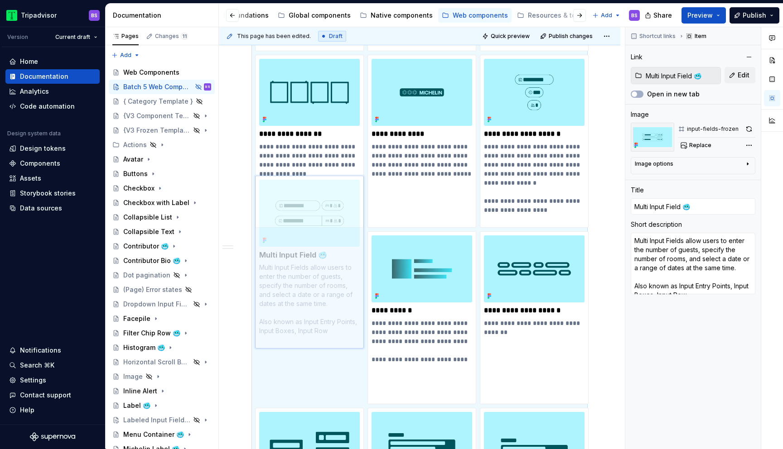
drag, startPoint x: 419, startPoint y: 224, endPoint x: 331, endPoint y: 272, distance: 100.1
click at [331, 272] on body "Tripadvisor BS Version Current draft Home Documentation Analytics Code automati…" at bounding box center [391, 224] width 783 height 449
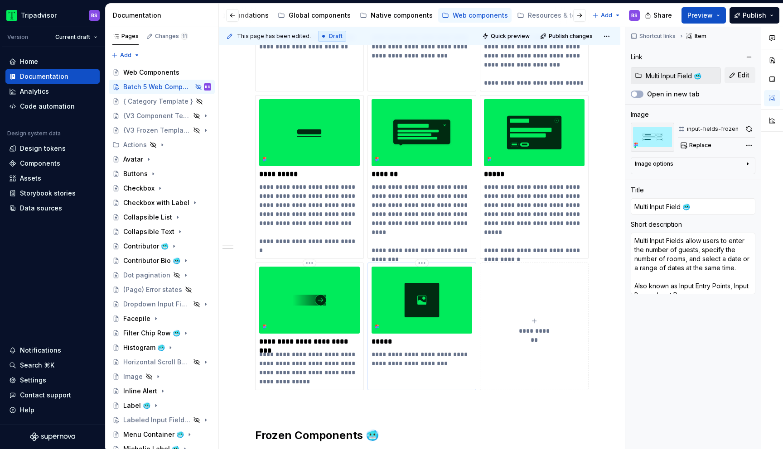
type textarea "*"
type input "Image"
type textarea "An element for embedding images of fixed proportions."
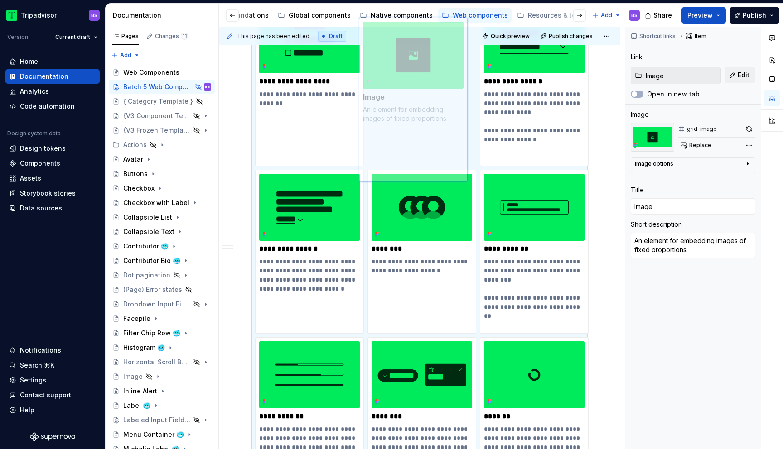
scroll to position [390, 0]
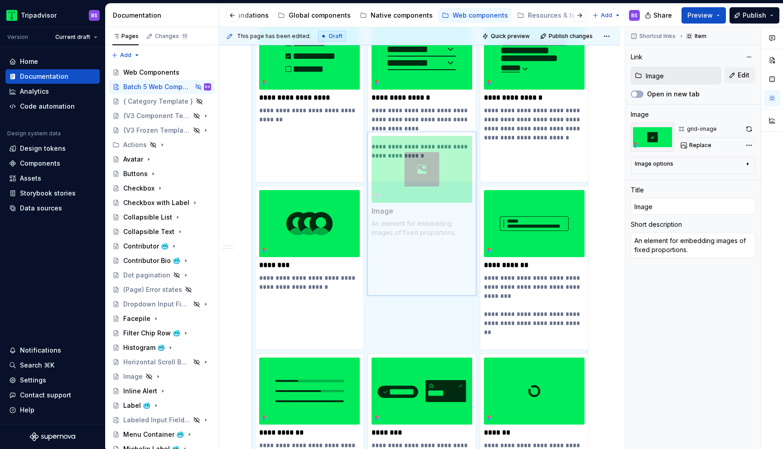
drag, startPoint x: 423, startPoint y: 330, endPoint x: 433, endPoint y: 260, distance: 70.5
click at [433, 260] on body "Tripadvisor BS Version Current draft Home Documentation Analytics Code automati…" at bounding box center [391, 224] width 783 height 449
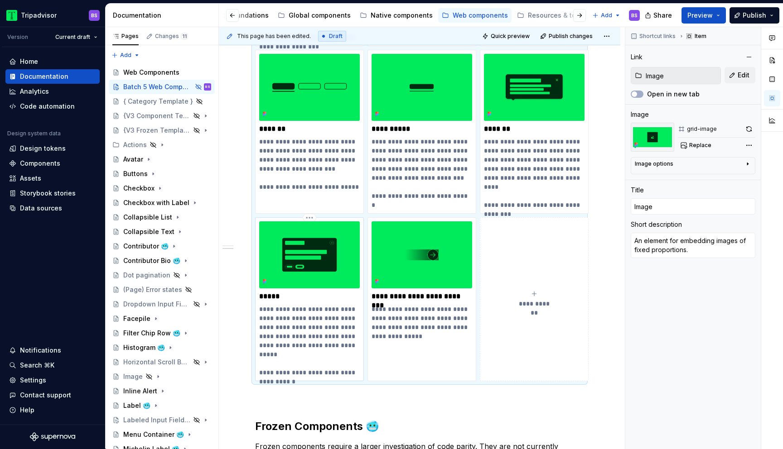
type textarea "*"
type input "Modal"
type textarea "A modal is an interface element that appears over other content. It requires an…"
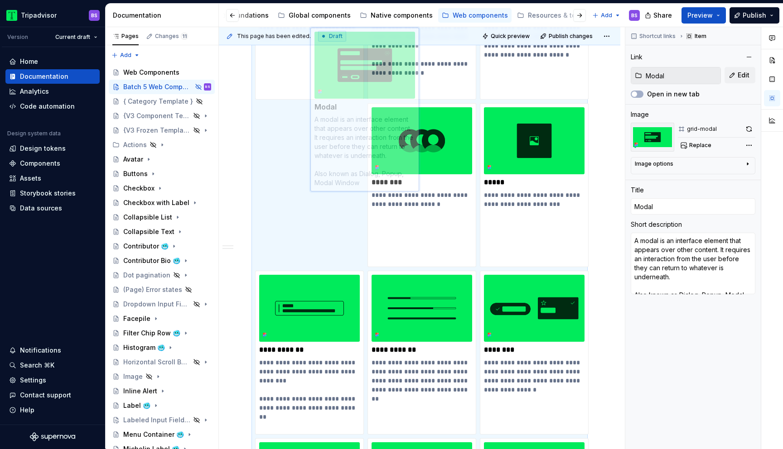
scroll to position [462, 0]
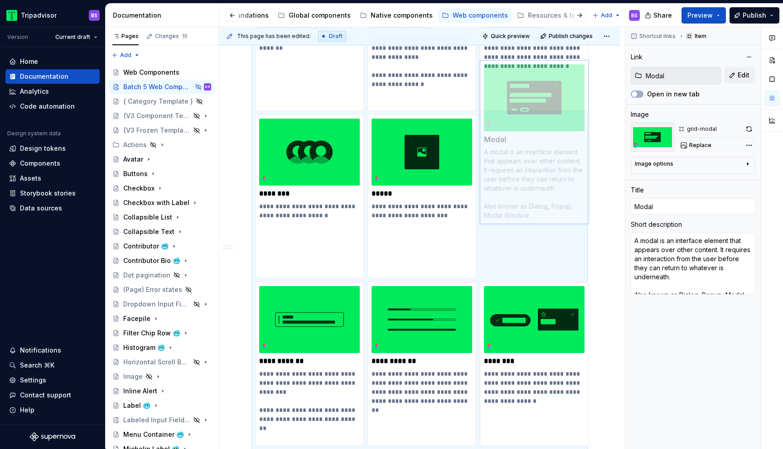
drag, startPoint x: 329, startPoint y: 268, endPoint x: 549, endPoint y: 180, distance: 237.0
click at [549, 180] on body "Tripadvisor BS Version Current draft Home Documentation Analytics Code automati…" at bounding box center [391, 224] width 783 height 449
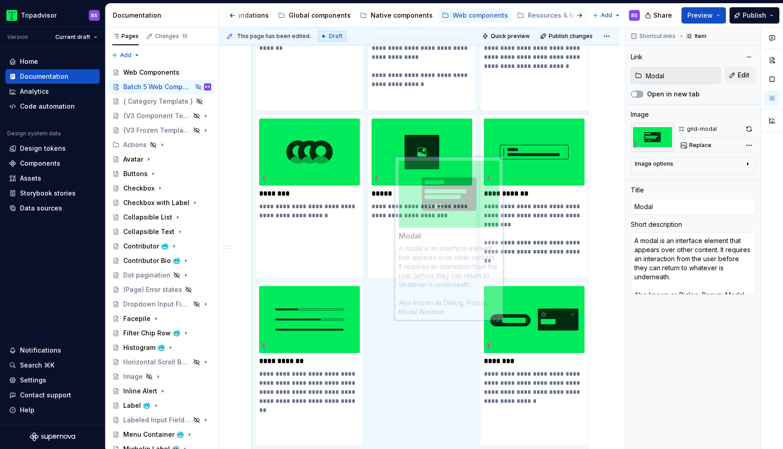
scroll to position [516, 0]
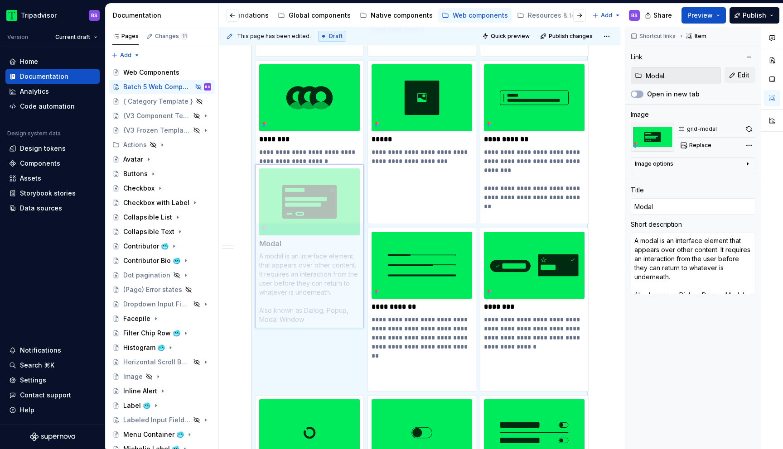
drag, startPoint x: 551, startPoint y: 120, endPoint x: 337, endPoint y: 277, distance: 265.7
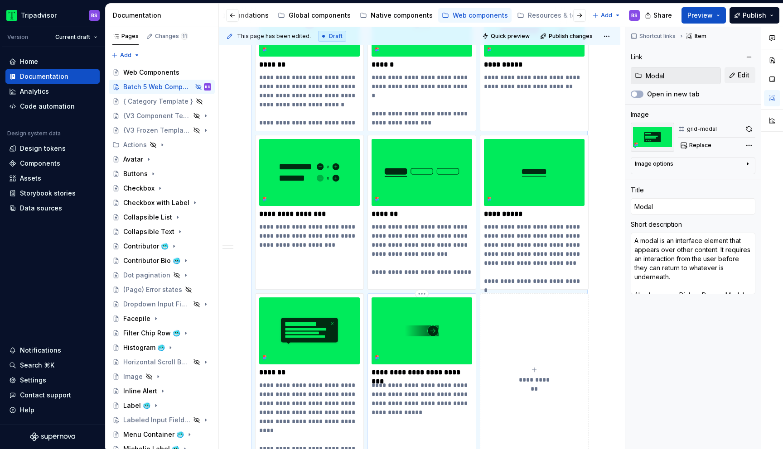
type textarea "*"
type input "Horizontal Scroll Bar Button"
type textarea "The combination of Circular Button and a gradient used to scroll elements withi…"
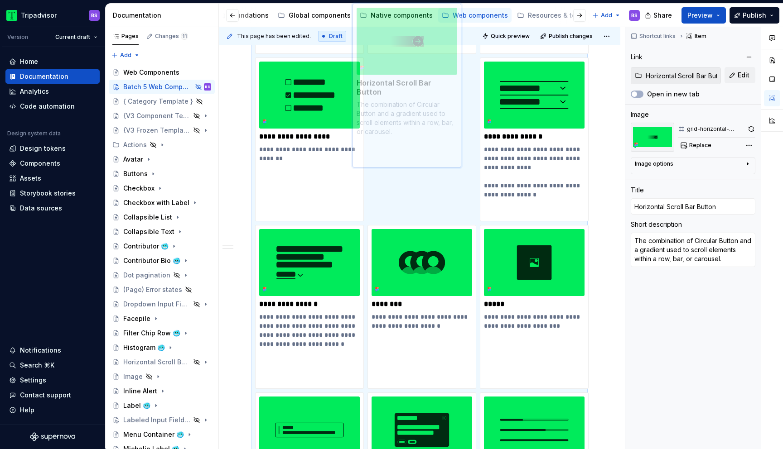
scroll to position [337, 0]
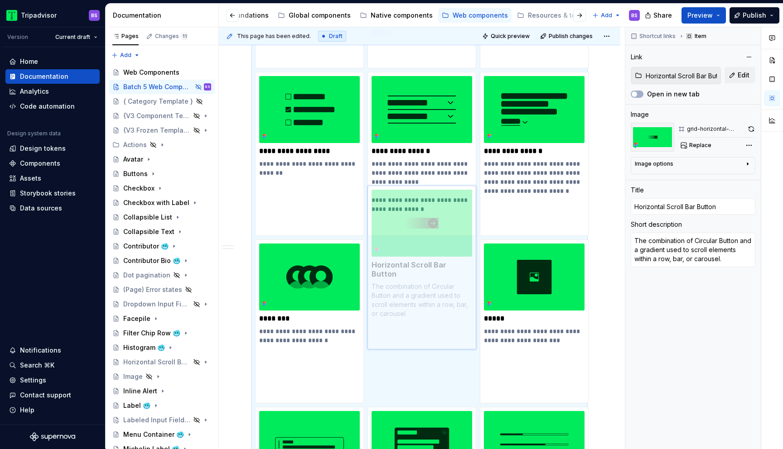
drag, startPoint x: 425, startPoint y: 337, endPoint x: 417, endPoint y: 289, distance: 48.8
click at [417, 289] on body "Tripadvisor BS Version Current draft Home Documentation Analytics Code automati…" at bounding box center [391, 224] width 783 height 449
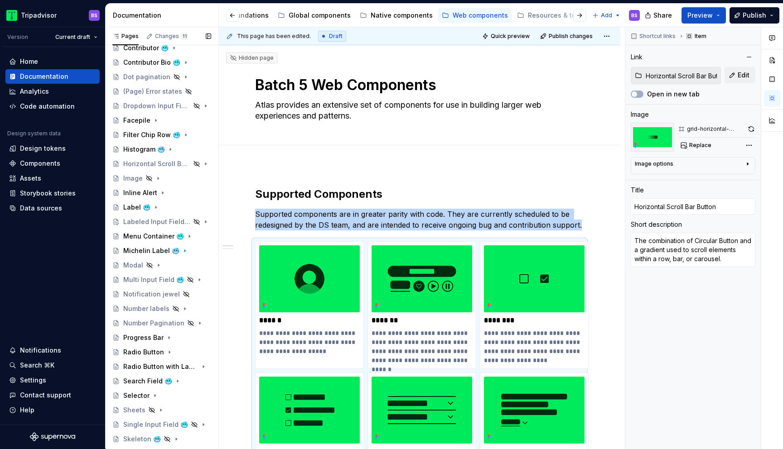
scroll to position [240, 0]
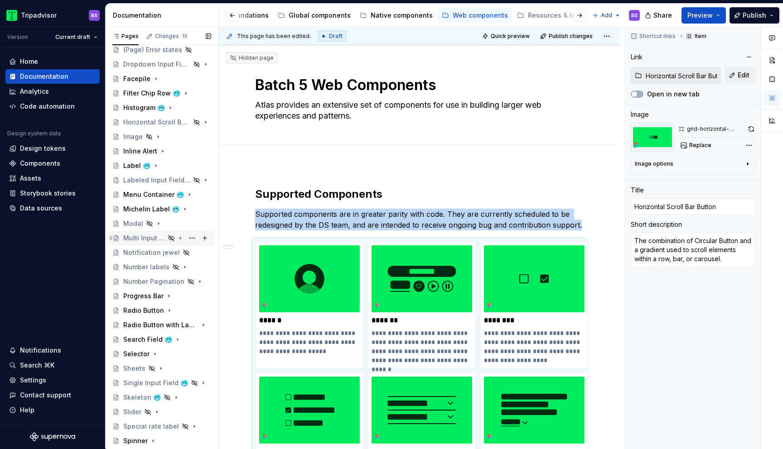
click at [182, 238] on icon "Page tree" at bounding box center [180, 238] width 7 height 7
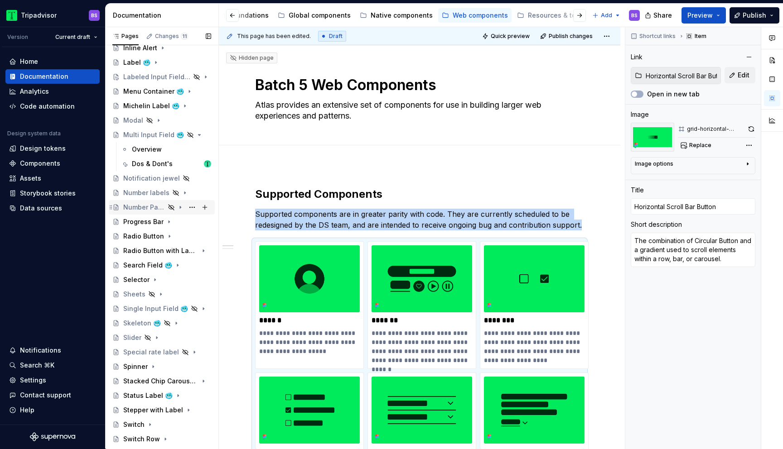
scroll to position [370, 0]
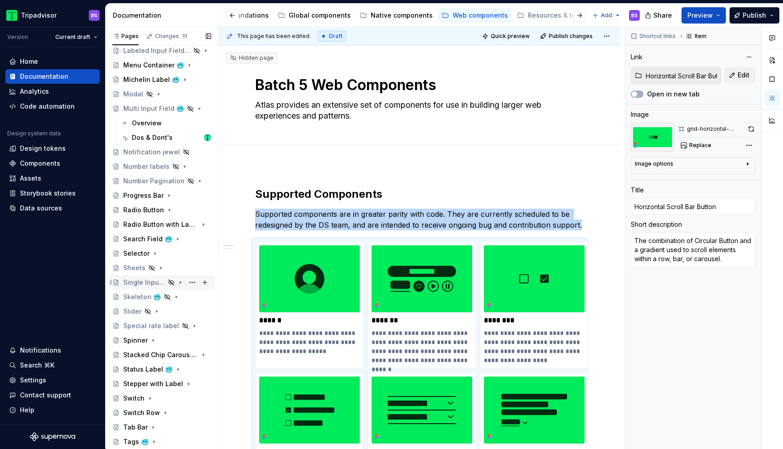
click at [146, 284] on div "Single Input Field 🥶" at bounding box center [144, 282] width 42 height 9
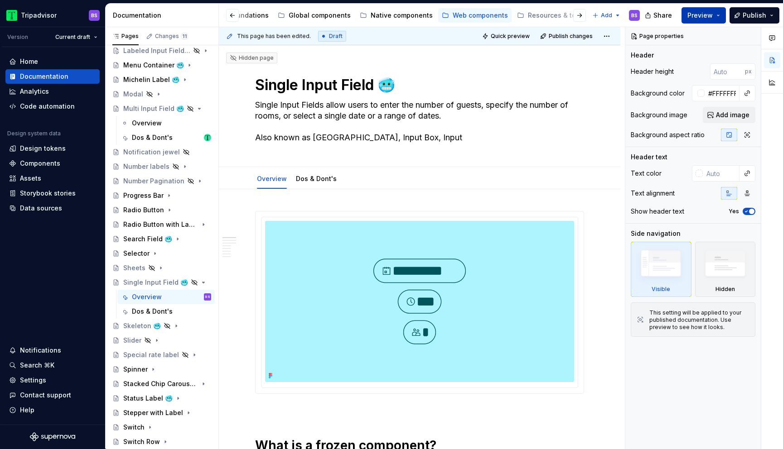
click at [720, 13] on button "Preview" at bounding box center [703, 15] width 44 height 16
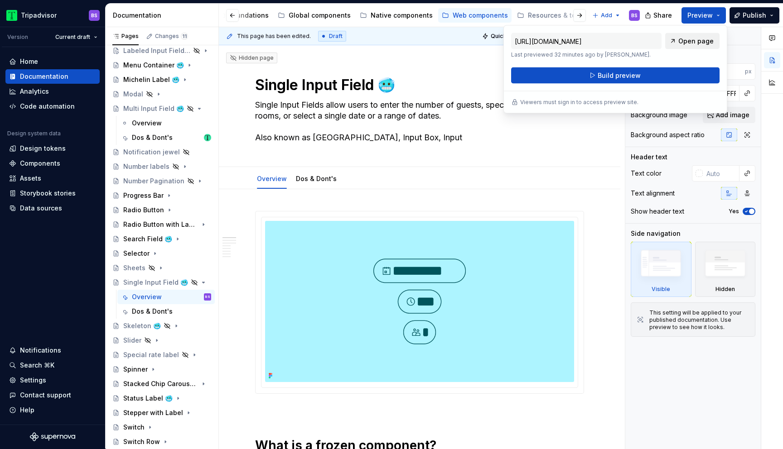
click at [696, 39] on span "Open page" at bounding box center [695, 41] width 35 height 9
click at [616, 81] on button "Build preview" at bounding box center [615, 75] width 208 height 16
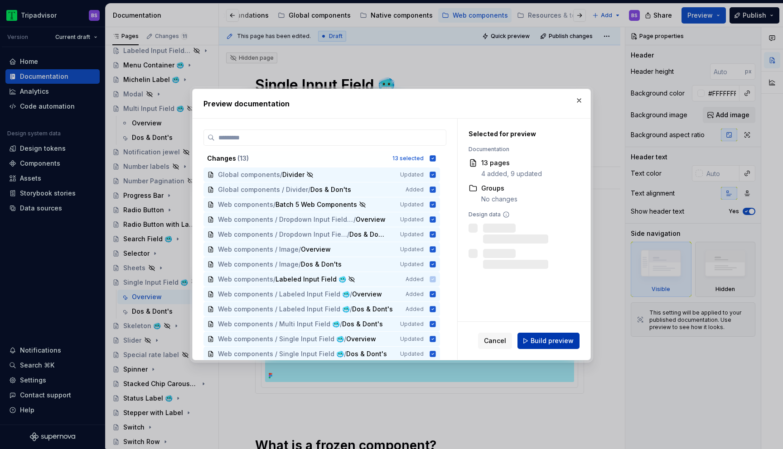
click at [550, 343] on span "Build preview" at bounding box center [551, 341] width 43 height 9
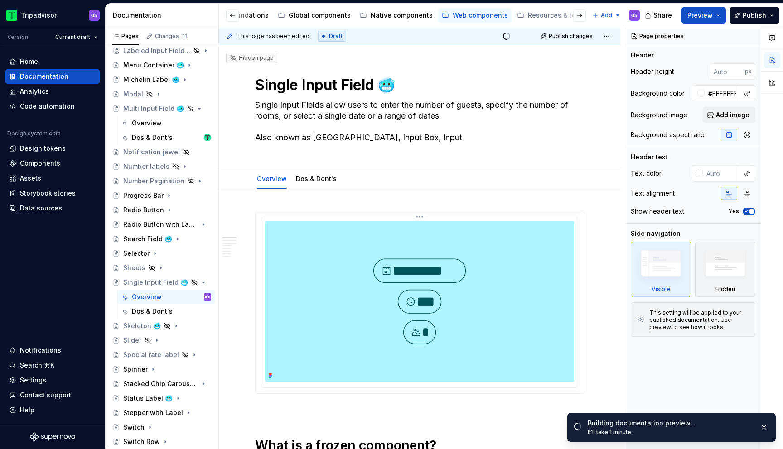
click at [550, 343] on img at bounding box center [419, 301] width 309 height 161
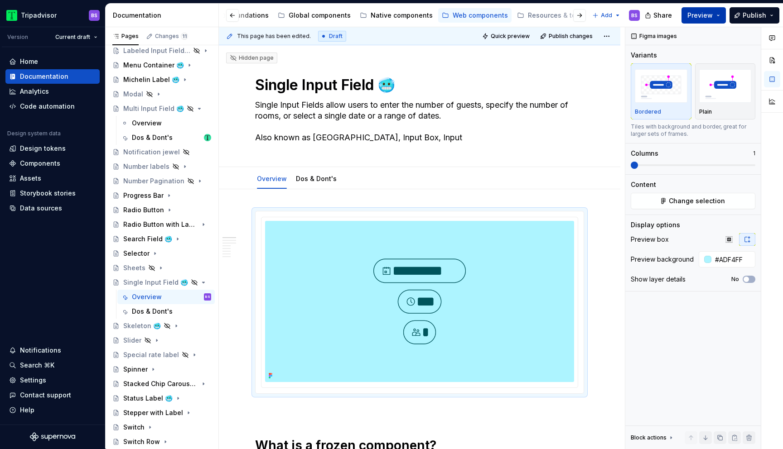
click at [709, 17] on span "Preview" at bounding box center [699, 15] width 25 height 9
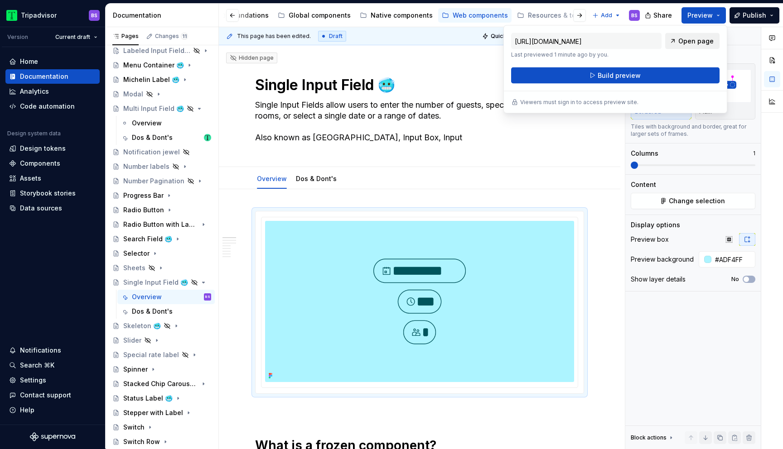
click at [681, 41] on span "Open page" at bounding box center [695, 41] width 35 height 9
click at [733, 41] on div "Figma images" at bounding box center [692, 36] width 135 height 18
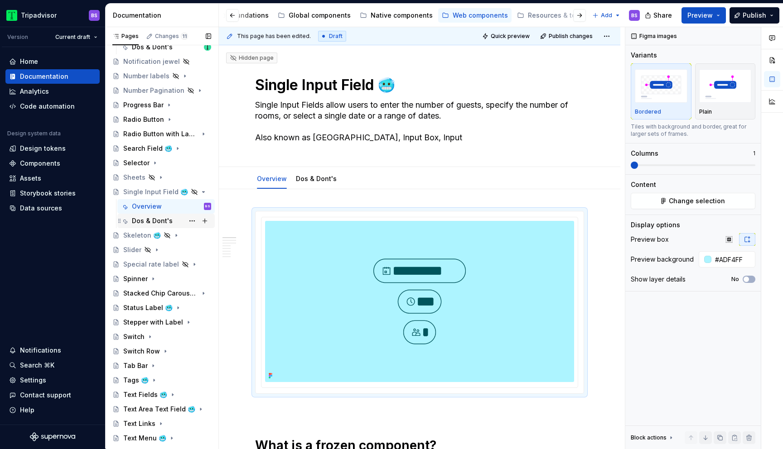
scroll to position [405, 0]
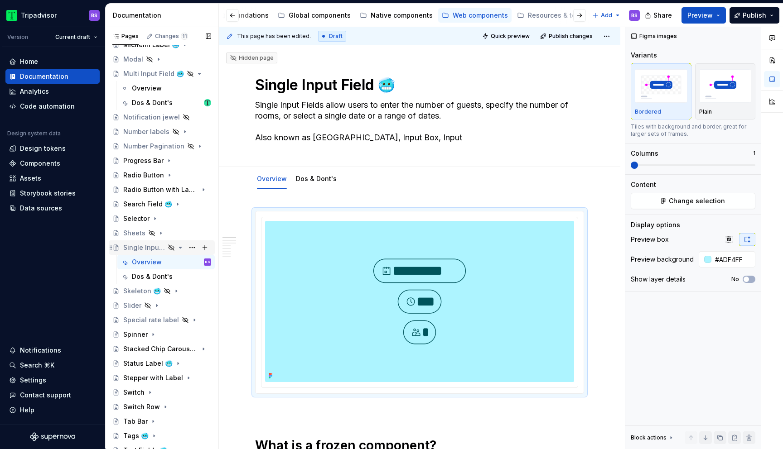
click at [181, 246] on icon "Page tree" at bounding box center [180, 247] width 7 height 7
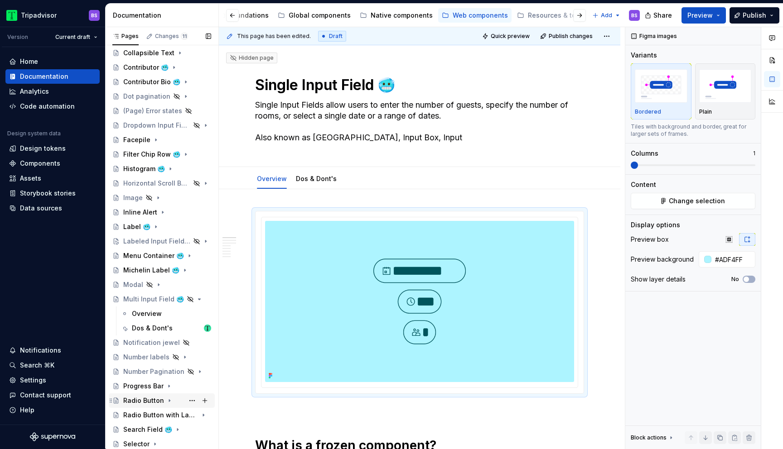
scroll to position [104, 0]
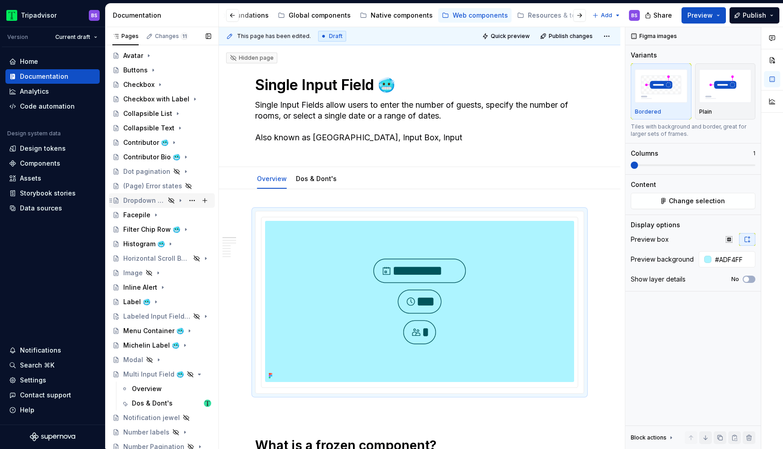
click at [161, 199] on div "Dropdown Input Field 🥶" at bounding box center [144, 200] width 42 height 9
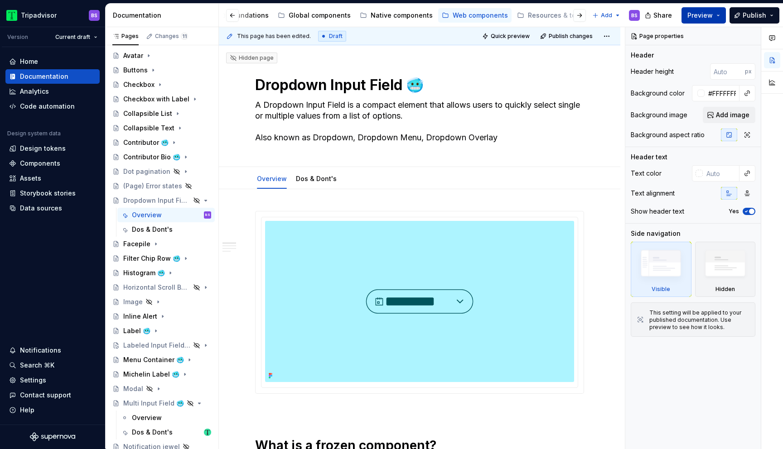
click at [701, 20] on button "Preview" at bounding box center [703, 15] width 44 height 16
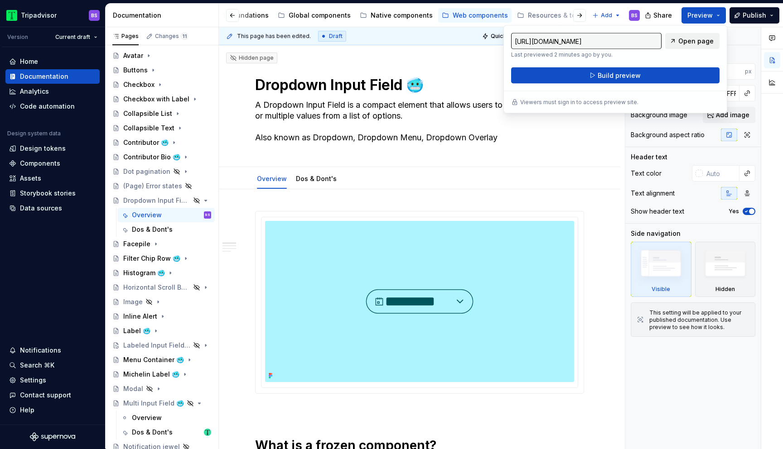
click at [691, 45] on span "Open page" at bounding box center [695, 41] width 35 height 9
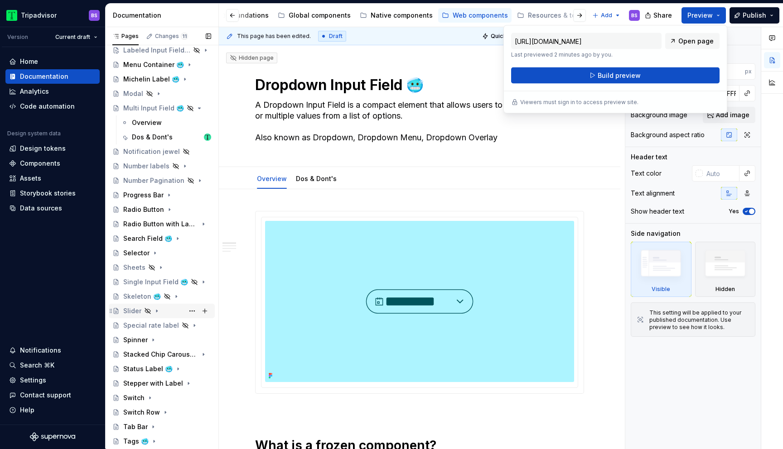
scroll to position [513, 0]
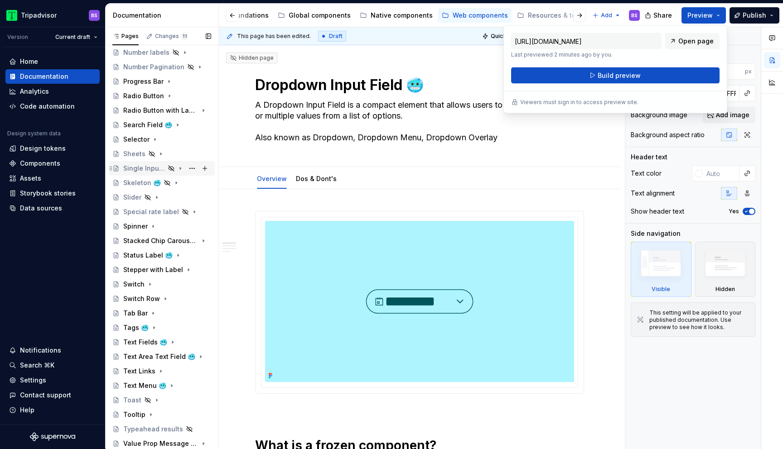
click at [180, 171] on icon "Page tree" at bounding box center [180, 168] width 7 height 7
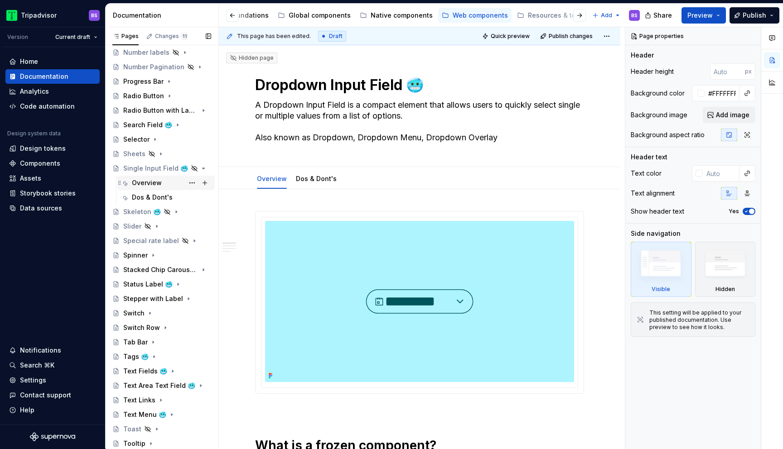
click at [157, 181] on div "Overview" at bounding box center [147, 182] width 30 height 9
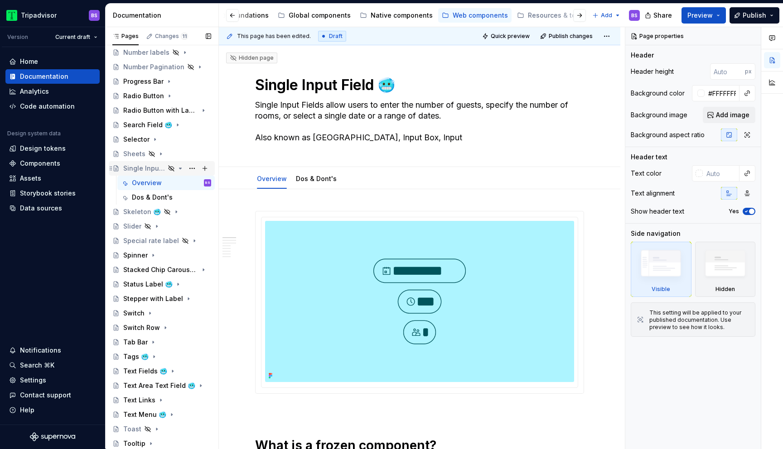
click at [177, 168] on icon "Page tree" at bounding box center [180, 168] width 7 height 7
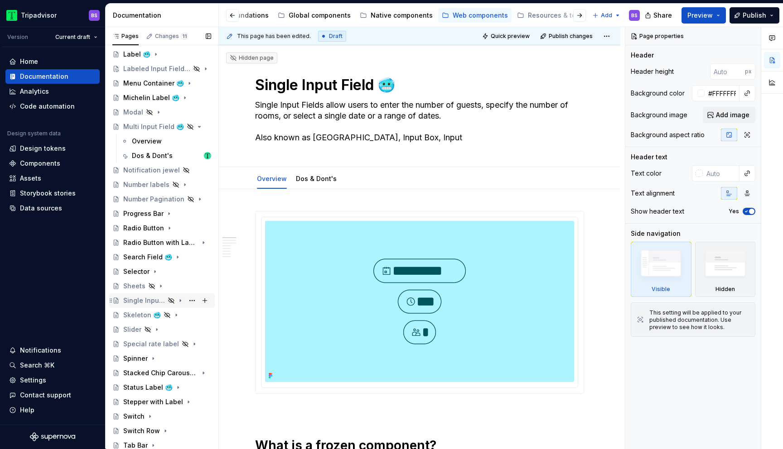
scroll to position [379, 0]
click at [180, 128] on icon "Page tree" at bounding box center [180, 128] width 2 height 1
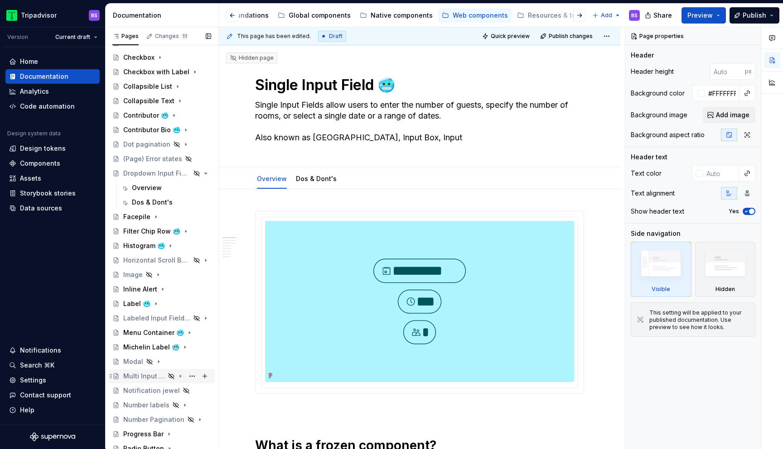
scroll to position [160, 0]
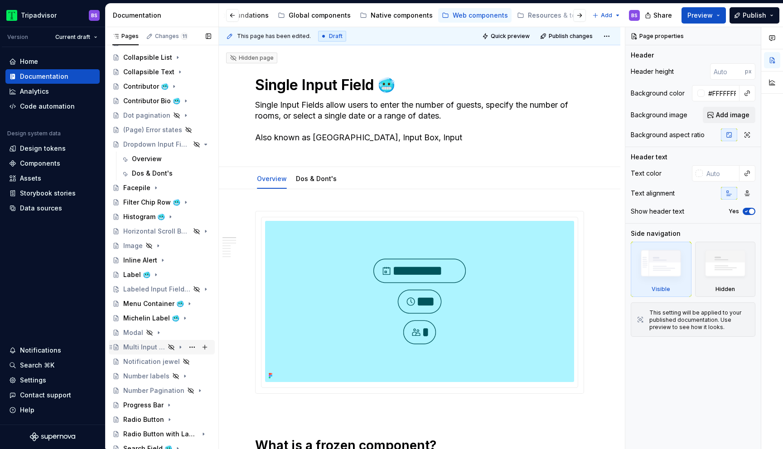
click at [181, 347] on icon "Page tree" at bounding box center [180, 348] width 1 height 2
click at [180, 145] on icon "Page tree" at bounding box center [180, 144] width 2 height 1
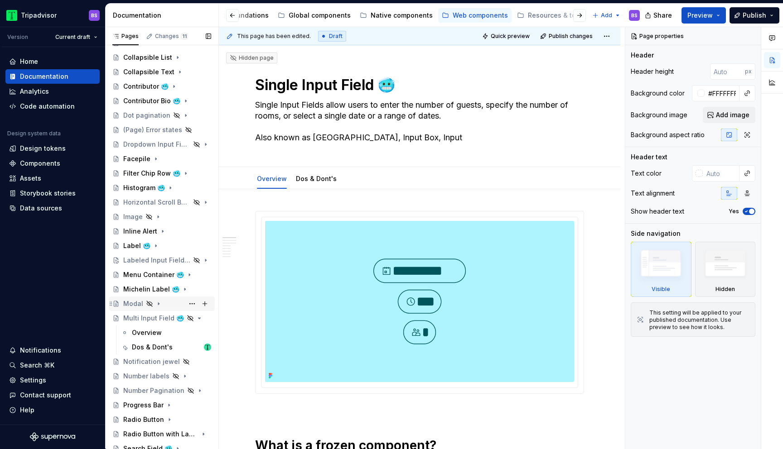
click at [159, 305] on icon "Page tree" at bounding box center [158, 303] width 7 height 7
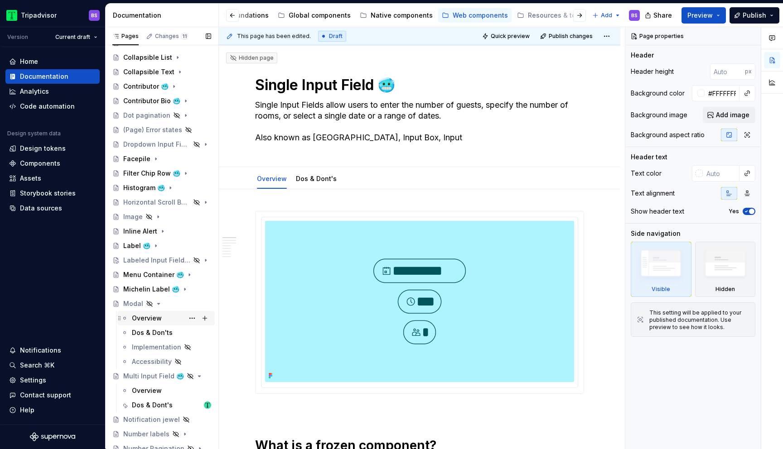
click at [163, 318] on div "Overview" at bounding box center [171, 318] width 79 height 13
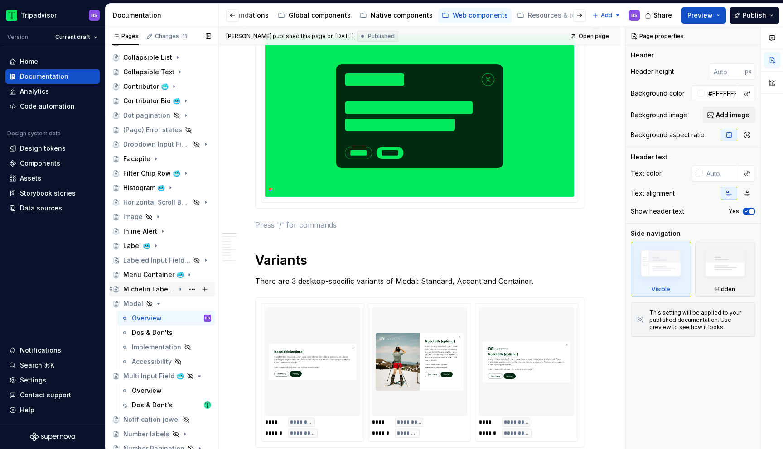
scroll to position [151, 0]
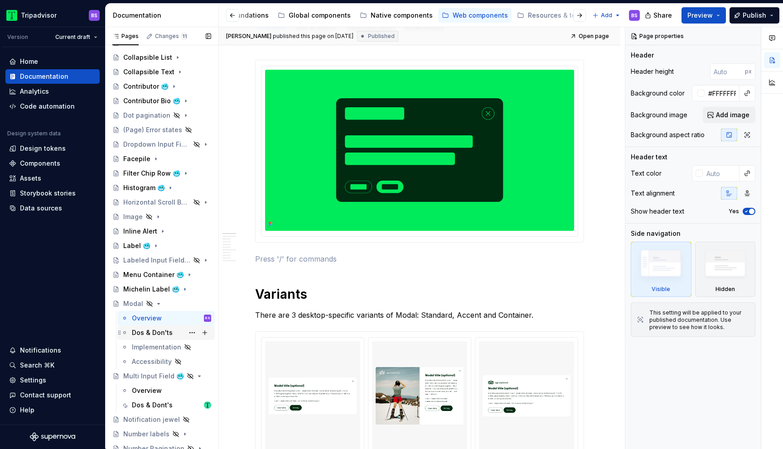
click at [165, 336] on div "Dos & Don'ts" at bounding box center [152, 332] width 41 height 9
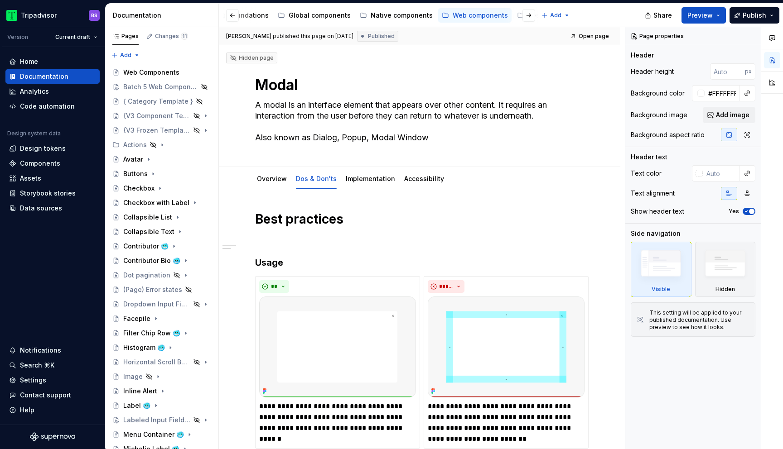
type textarea "*"
